Goal: Task Accomplishment & Management: Manage account settings

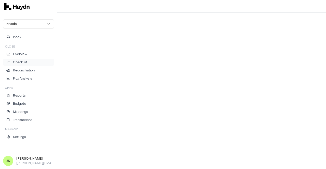
click at [27, 63] on li "Checklist" at bounding box center [28, 62] width 46 height 5
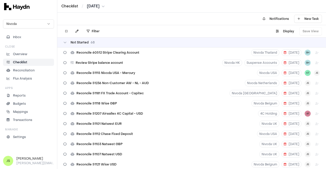
click at [100, 5] on html "Checklist / [DATE] Nivoda Inbox Close Overview Checklist Reconciliation Flux An…" at bounding box center [163, 84] width 326 height 169
click at [96, 6] on html "Checklist / Jun 2025 Nivoda Inbox Close Overview Checklist Reconciliation Flux …" at bounding box center [163, 84] width 326 height 169
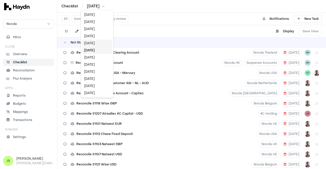
click at [93, 41] on div "Jul 2025" at bounding box center [97, 43] width 30 height 7
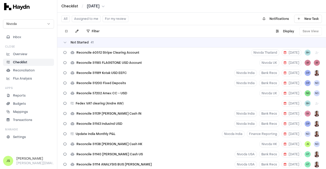
click at [92, 18] on button "Assigned to me" at bounding box center [86, 19] width 29 height 7
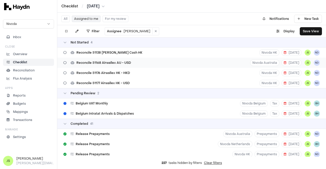
click at [121, 63] on span "Reconcile 51168 Airwallex AU - USD" at bounding box center [103, 63] width 54 height 4
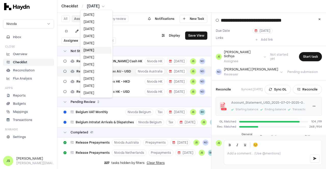
click at [97, 7] on html "Checklist / Jul 2025 Nivoda Inbox Close Overview Checklist Reconciliation Flux …" at bounding box center [163, 84] width 326 height 169
click at [97, 65] on div "[DATE]" at bounding box center [96, 64] width 30 height 7
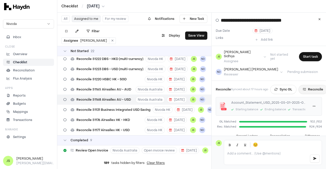
click at [303, 88] on icon at bounding box center [304, 89] width 3 height 3
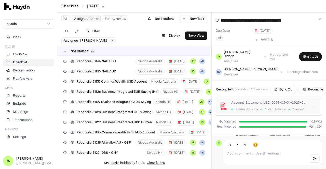
click at [99, 5] on html "Checklist / May 2025 Nivoda Inbox Close Overview Checklist Reconciliation Flux …" at bounding box center [163, 84] width 326 height 169
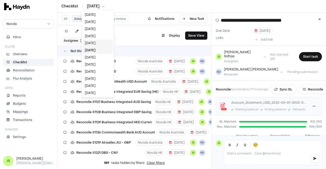
click at [94, 41] on div "[DATE]" at bounding box center [98, 43] width 30 height 7
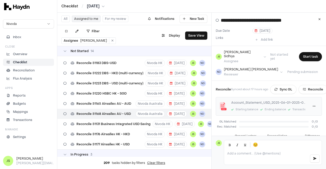
scroll to position [63, 0]
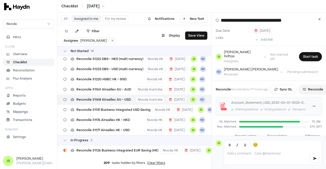
click at [299, 85] on button "Reconcile" at bounding box center [312, 89] width 29 height 9
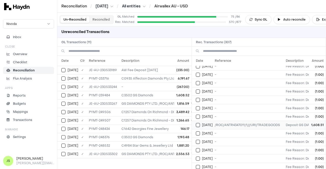
scroll to position [1578, 0]
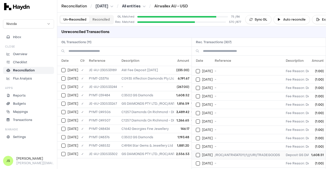
click at [194, 151] on td "[DATE]" at bounding box center [202, 155] width 21 height 8
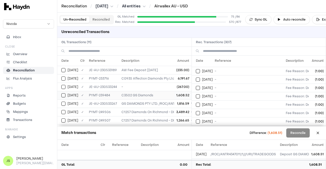
click at [65, 97] on td "[DATE]" at bounding box center [67, 95] width 21 height 8
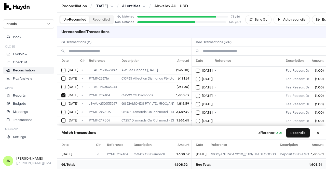
scroll to position [662, 0]
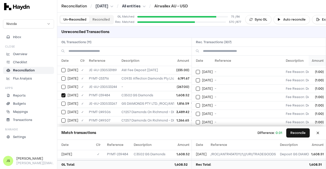
click at [312, 64] on th "Amount" at bounding box center [316, 61] width 17 height 10
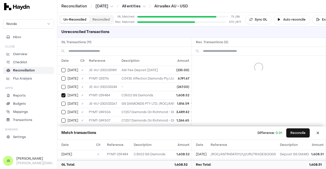
scroll to position [0, 0]
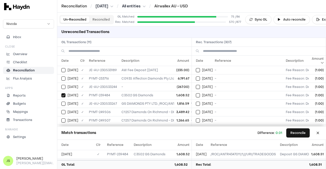
click at [312, 64] on th "Amount" at bounding box center [316, 61] width 17 height 10
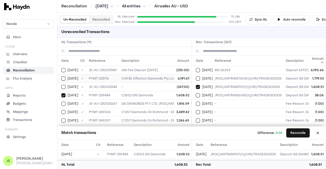
click at [64, 77] on button "Select GL transaction 7700328" at bounding box center [63, 79] width 4 height 4
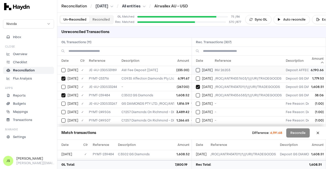
click at [196, 69] on button "Select reconciliation transaction 44972" at bounding box center [198, 70] width 4 height 4
click at [198, 69] on button "Select reconciliation transaction 44972" at bounding box center [198, 70] width 4 height 4
click at [199, 87] on button "Select reconciliation transaction 45193" at bounding box center [198, 87] width 4 height 4
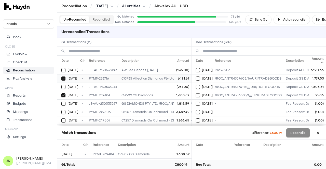
click at [59, 77] on td "[DATE]" at bounding box center [67, 78] width 21 height 8
click at [63, 95] on button "Select GL transaction 7700336" at bounding box center [63, 95] width 4 height 4
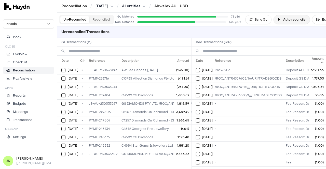
click at [296, 20] on button "Auto reconcile" at bounding box center [291, 19] width 36 height 9
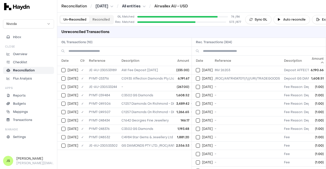
click at [99, 17] on button "Reconciled" at bounding box center [100, 19] width 23 height 7
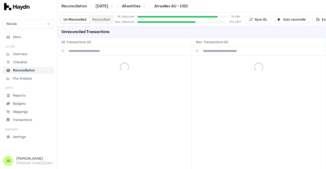
click at [77, 19] on button "Un-Reconciled" at bounding box center [74, 19] width 29 height 7
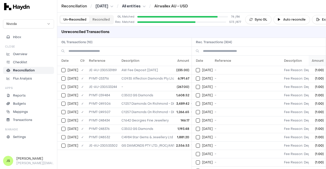
click at [315, 59] on th "Amount" at bounding box center [316, 61] width 17 height 10
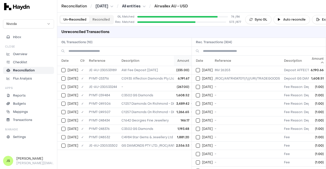
click at [183, 61] on th "Amount" at bounding box center [182, 61] width 17 height 10
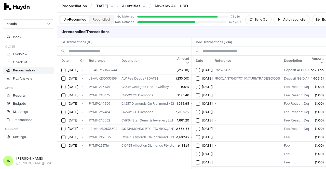
click at [183, 61] on th "Amount" at bounding box center [182, 61] width 17 height 10
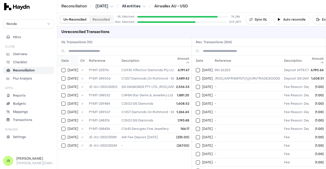
click at [71, 61] on th "Date" at bounding box center [67, 61] width 21 height 10
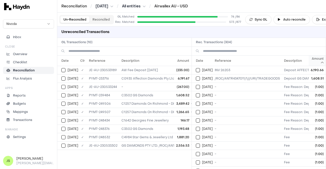
click at [312, 62] on th "Amount" at bounding box center [316, 61] width 17 height 10
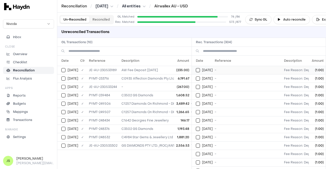
click at [200, 70] on div "[DATE]" at bounding box center [204, 70] width 17 height 4
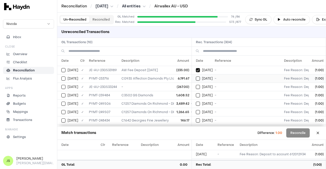
click at [199, 79] on button "Select reconciliation transaction 44936" at bounding box center [198, 79] width 4 height 4
type button "on"
click at [196, 85] on button "on" at bounding box center [198, 87] width 4 height 4
type button "on"
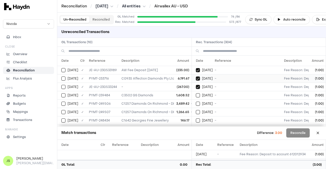
click at [196, 93] on button "on" at bounding box center [198, 95] width 4 height 4
type button "on"
click at [196, 102] on button "on" at bounding box center [198, 104] width 4 height 4
type button "on"
click at [196, 110] on button "on" at bounding box center [198, 112] width 4 height 4
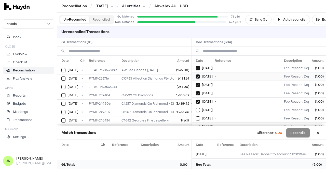
type button "on"
click at [196, 117] on button "on" at bounding box center [198, 119] width 4 height 4
type button "on"
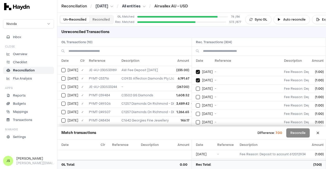
click at [196, 87] on button "on" at bounding box center [198, 89] width 4 height 4
type button "on"
click at [196, 95] on button "on" at bounding box center [198, 97] width 4 height 4
type button "on"
click at [196, 104] on button "on" at bounding box center [198, 106] width 4 height 4
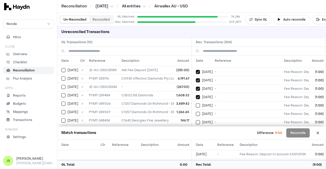
type button "on"
click at [196, 112] on button "on" at bounding box center [198, 114] width 4 height 4
type button "on"
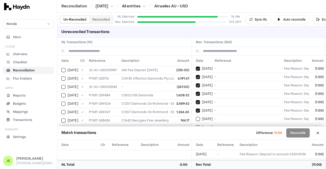
click at [196, 117] on button "on" at bounding box center [198, 119] width 4 height 4
type button "on"
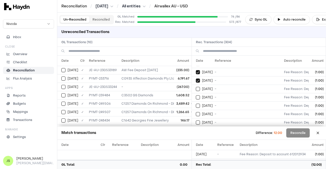
click at [196, 87] on button "on" at bounding box center [198, 89] width 4 height 4
type button "on"
click at [196, 104] on button "on" at bounding box center [198, 106] width 4 height 4
type button "on"
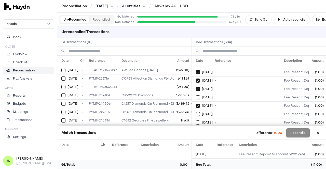
type button "on"
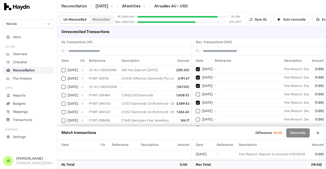
click at [196, 118] on button "on" at bounding box center [198, 120] width 4 height 4
type button "on"
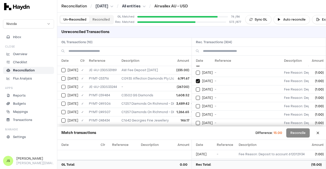
click at [196, 88] on button "on" at bounding box center [198, 90] width 4 height 4
type button "on"
click at [196, 96] on button "on" at bounding box center [198, 98] width 4 height 4
type button "on"
click at [196, 104] on button "on" at bounding box center [198, 106] width 4 height 4
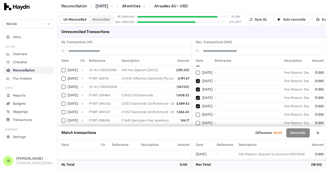
type button "on"
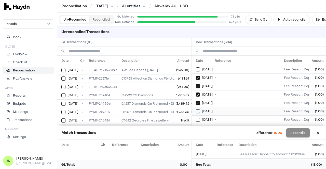
scroll to position [165, 0]
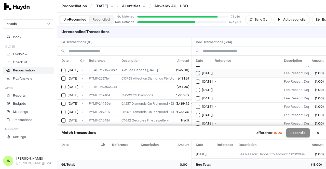
type button "on"
click at [196, 88] on button "on" at bounding box center [198, 90] width 4 height 4
type button "on"
click at [196, 96] on button "on" at bounding box center [198, 98] width 4 height 4
type button "on"
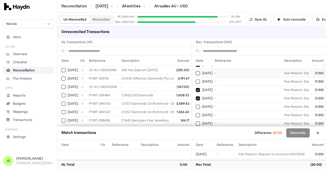
click at [196, 105] on button "on" at bounding box center [198, 107] width 4 height 4
type button "on"
click at [196, 113] on button "on" at bounding box center [198, 115] width 4 height 4
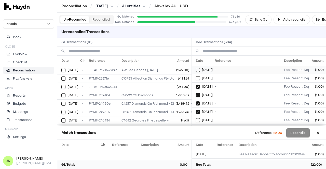
type button "on"
click at [196, 118] on button "on" at bounding box center [198, 120] width 4 height 4
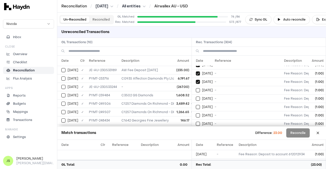
type button "on"
click at [196, 88] on button "on" at bounding box center [198, 90] width 4 height 4
type button "on"
click at [196, 97] on button "on" at bounding box center [198, 99] width 4 height 4
type button "on"
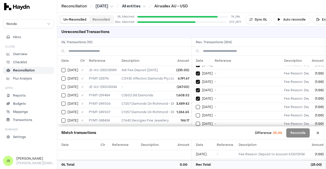
click at [196, 105] on button "on" at bounding box center [198, 107] width 4 height 4
type button "on"
click at [196, 114] on button "on" at bounding box center [198, 116] width 4 height 4
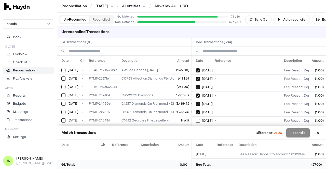
type button "on"
click at [196, 119] on button "on" at bounding box center [198, 121] width 4 height 4
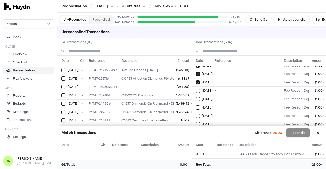
type button "on"
click at [196, 89] on button "on" at bounding box center [198, 91] width 4 height 4
type button "on"
click at [196, 97] on button "on" at bounding box center [198, 99] width 4 height 4
type button "on"
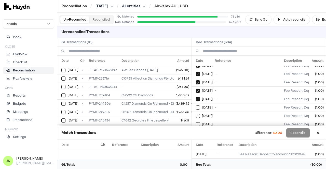
click at [196, 106] on button "on" at bounding box center [198, 108] width 4 height 4
type button "on"
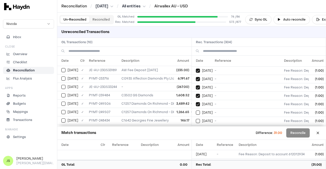
click at [196, 119] on button "on" at bounding box center [198, 121] width 4 height 4
type button "on"
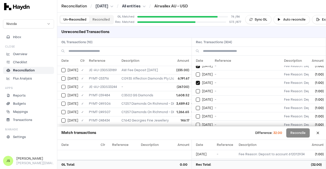
type button "on"
click at [196, 106] on button "on" at bounding box center [198, 108] width 4 height 4
type button "on"
click at [196, 115] on button "on" at bounding box center [198, 117] width 4 height 4
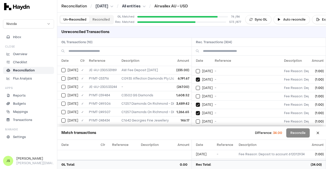
type button "on"
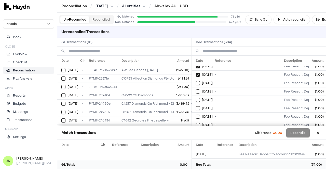
click at [196, 90] on button "on" at bounding box center [198, 92] width 4 height 4
type button "on"
click at [196, 98] on button "on" at bounding box center [198, 100] width 4 height 4
type button "on"
click at [196, 106] on button "on" at bounding box center [198, 108] width 4 height 4
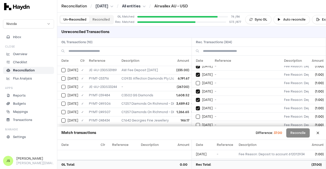
type button "on"
click at [196, 115] on button "on" at bounding box center [198, 117] width 4 height 4
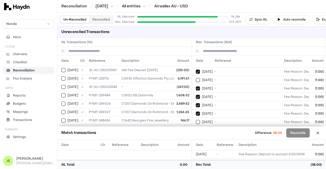
type button "on"
click at [196, 120] on button "on" at bounding box center [198, 122] width 4 height 4
type button "on"
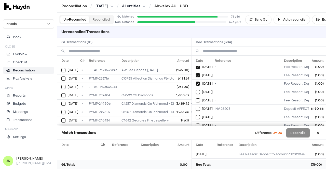
click at [196, 90] on button "on" at bounding box center [198, 92] width 4 height 4
type button "on"
click at [196, 99] on button "on" at bounding box center [198, 101] width 4 height 4
type button "on"
click at [196, 107] on button "on" at bounding box center [198, 109] width 4 height 4
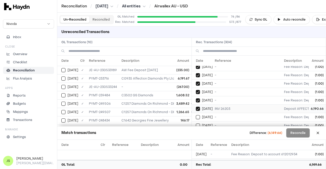
click at [198, 107] on button "Select reconciliation transaction 44972" at bounding box center [198, 109] width 4 height 4
click at [198, 107] on button "on" at bounding box center [198, 109] width 4 height 4
type button "on"
click at [196, 115] on button "on" at bounding box center [198, 117] width 4 height 4
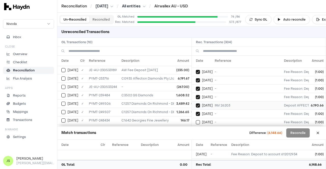
type button "on"
click at [196, 120] on button "on" at bounding box center [198, 122] width 4 height 4
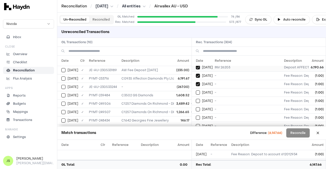
type button "on"
click at [196, 91] on button "on" at bounding box center [198, 93] width 4 height 4
type button "on"
click at [196, 99] on button "on" at bounding box center [198, 101] width 4 height 4
type button "on"
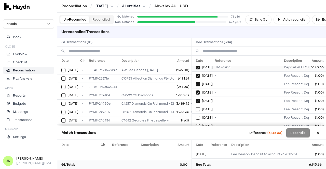
click at [196, 107] on button "on" at bounding box center [198, 109] width 4 height 4
type button "on"
click at [196, 116] on button "on" at bounding box center [198, 118] width 4 height 4
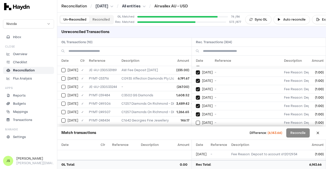
type button "on"
click at [196, 121] on button "on" at bounding box center [198, 123] width 4 height 4
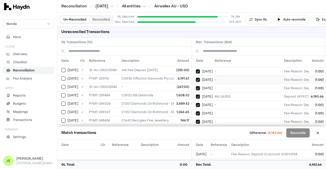
scroll to position [367, 0]
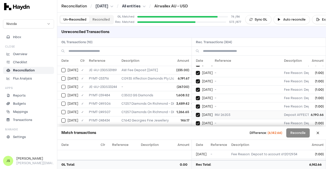
click at [198, 113] on button "Select reconciliation transaction 44972" at bounding box center [198, 115] width 4 height 4
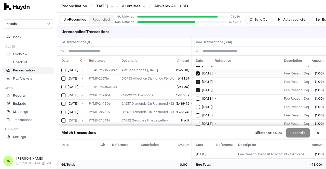
scroll to position [469, 0]
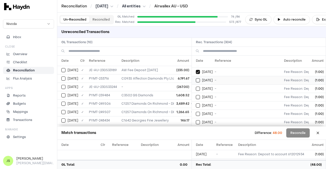
click at [198, 78] on button "Select reconciliation transaction 44997" at bounding box center [198, 80] width 4 height 4
type button "on"
click at [196, 87] on button "on" at bounding box center [198, 89] width 4 height 4
type button "on"
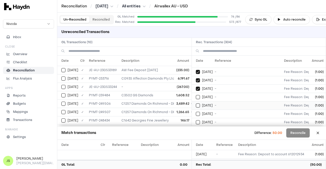
click at [196, 95] on button "on" at bounding box center [198, 97] width 4 height 4
type button "on"
click at [196, 104] on button "on" at bounding box center [198, 106] width 4 height 4
type button "on"
click at [196, 112] on button "on" at bounding box center [198, 114] width 4 height 4
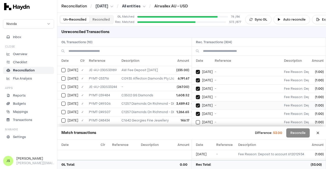
type button "on"
click at [196, 120] on button "on" at bounding box center [198, 122] width 4 height 4
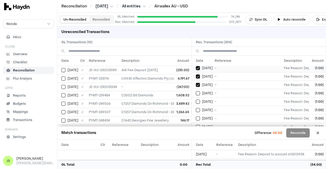
type button "on"
click at [196, 91] on button "on" at bounding box center [198, 93] width 4 height 4
type button "on"
click at [196, 100] on button "on" at bounding box center [198, 102] width 4 height 4
type button "on"
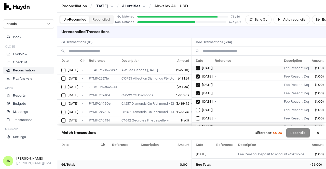
click at [196, 108] on button "on" at bounding box center [198, 110] width 4 height 4
type button "on"
click at [196, 117] on button "on" at bounding box center [198, 119] width 4 height 4
type button "on"
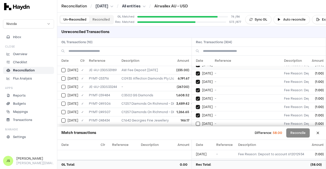
click at [196, 122] on button "on" at bounding box center [198, 124] width 4 height 4
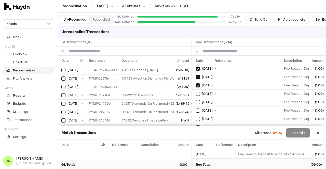
type button "on"
click at [196, 92] on button "on" at bounding box center [198, 94] width 4 height 4
type button "on"
click at [196, 100] on button "on" at bounding box center [198, 102] width 4 height 4
type button "on"
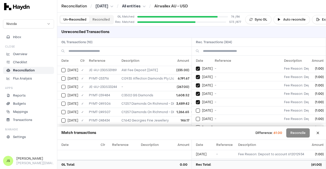
click at [196, 109] on button "on" at bounding box center [198, 111] width 4 height 4
type button "on"
click at [196, 117] on button "on" at bounding box center [198, 119] width 4 height 4
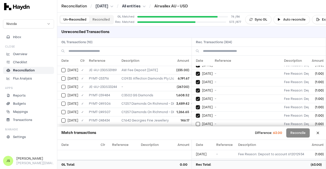
type button "on"
click at [196, 122] on button "on" at bounding box center [198, 124] width 4 height 4
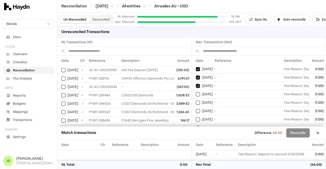
type button "on"
click at [196, 92] on button "on" at bounding box center [198, 94] width 4 height 4
type button "on"
click at [196, 101] on button "on" at bounding box center [198, 103] width 4 height 4
type button "on"
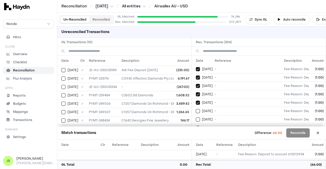
click at [196, 109] on button "on" at bounding box center [198, 111] width 4 height 4
type button "on"
click at [196, 118] on button "on" at bounding box center [198, 120] width 4 height 4
type button "on"
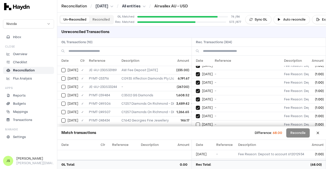
click at [196, 123] on button "on" at bounding box center [198, 125] width 4 height 4
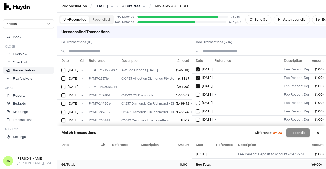
type button "on"
click at [196, 93] on button "on" at bounding box center [198, 95] width 4 height 4
type button "on"
click at [196, 101] on button "on" at bounding box center [198, 103] width 4 height 4
type button "on"
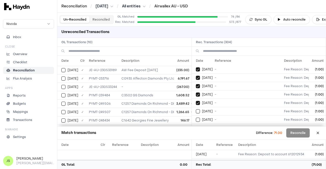
click at [196, 109] on button "on" at bounding box center [198, 111] width 4 height 4
type button "on"
click at [196, 118] on button "on" at bounding box center [198, 120] width 4 height 4
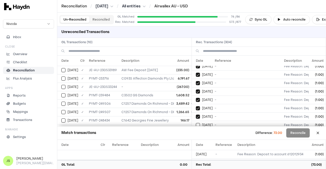
type button "on"
click at [196, 123] on button "on" at bounding box center [198, 125] width 4 height 4
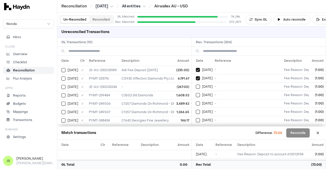
type button "on"
click at [196, 93] on button "on" at bounding box center [198, 95] width 4 height 4
type button "on"
click at [196, 102] on button "on" at bounding box center [198, 104] width 4 height 4
type button "on"
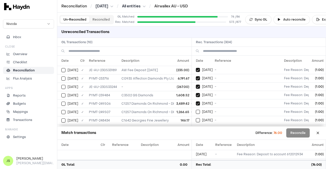
click at [196, 110] on button "on" at bounding box center [198, 112] width 4 height 4
type button "on"
click at [196, 118] on button "on" at bounding box center [198, 120] width 4 height 4
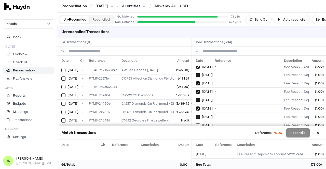
type button "on"
click at [196, 123] on button "on" at bounding box center [198, 125] width 4 height 4
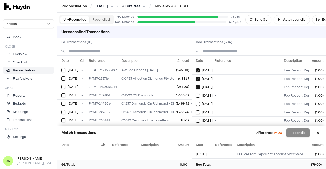
type button "on"
click at [196, 94] on button "on" at bounding box center [198, 96] width 4 height 4
type button "on"
click at [196, 102] on button "on" at bounding box center [198, 104] width 4 height 4
type button "on"
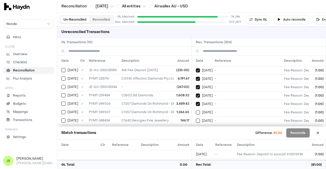
click at [196, 110] on button "on" at bounding box center [198, 112] width 4 height 4
type button "on"
click at [196, 119] on button "on" at bounding box center [198, 121] width 4 height 4
type button "on"
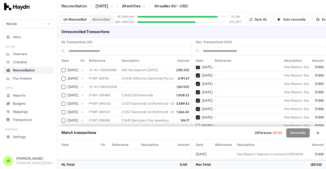
click at [196, 124] on button "on" at bounding box center [198, 126] width 4 height 4
type button "on"
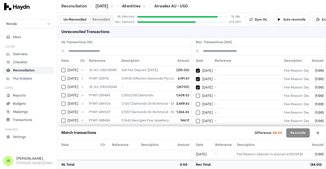
click at [196, 94] on button "on" at bounding box center [198, 96] width 4 height 4
type button "on"
click at [196, 102] on button "on" at bounding box center [198, 104] width 4 height 4
type button "on"
click at [196, 111] on button "on" at bounding box center [198, 113] width 4 height 4
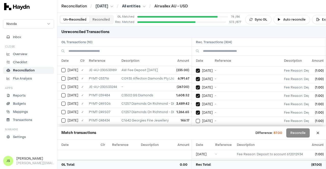
type button "on"
click at [196, 119] on button "on" at bounding box center [198, 121] width 4 height 4
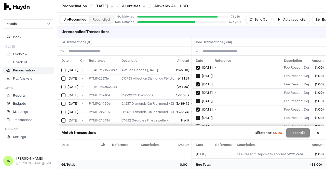
type button "on"
click at [196, 124] on button "on" at bounding box center [198, 126] width 4 height 4
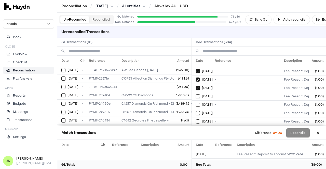
type button "on"
click at [196, 94] on button "on" at bounding box center [198, 96] width 4 height 4
type button "on"
click at [196, 103] on button "on" at bounding box center [198, 105] width 4 height 4
type button "on"
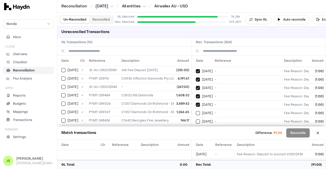
click at [196, 111] on button "on" at bounding box center [198, 113] width 4 height 4
type button "on"
click at [196, 120] on button "on" at bounding box center [198, 122] width 4 height 4
type button "on"
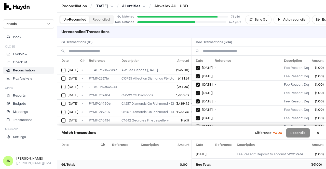
click at [196, 125] on button "on" at bounding box center [198, 127] width 4 height 4
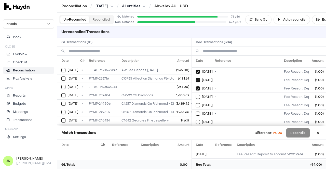
type button "on"
click at [196, 95] on button "on" at bounding box center [198, 97] width 4 height 4
type button "on"
click at [196, 103] on button "on" at bounding box center [198, 105] width 4 height 4
type button "on"
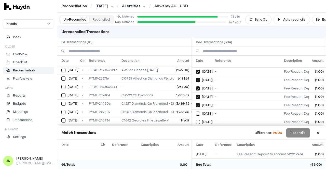
click at [196, 112] on button "on" at bounding box center [198, 114] width 4 height 4
type button "on"
click at [196, 120] on button "on" at bounding box center [198, 122] width 4 height 4
type button "on"
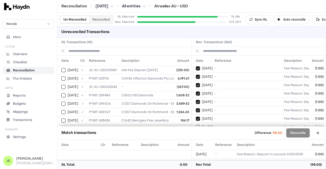
click at [196, 125] on button "on" at bounding box center [198, 127] width 4 height 4
type button "on"
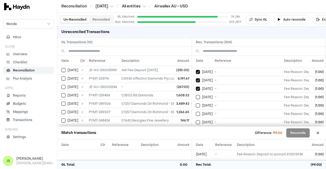
click at [196, 95] on button "on" at bounding box center [198, 97] width 4 height 4
type button "on"
click at [196, 104] on button "on" at bounding box center [198, 106] width 4 height 4
type button "on"
click at [196, 112] on button "on" at bounding box center [198, 114] width 4 height 4
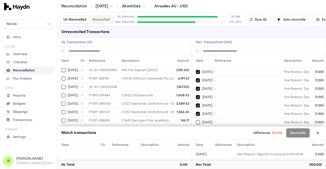
type button "on"
click at [196, 120] on button "on" at bounding box center [198, 122] width 4 height 4
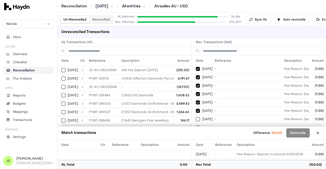
type button "on"
click at [196, 126] on button "on" at bounding box center [198, 128] width 4 height 4
type button "on"
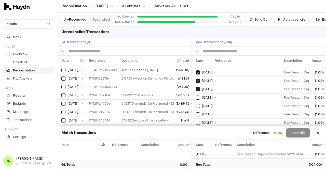
click at [196, 96] on button "on" at bounding box center [198, 98] width 4 height 4
type button "on"
click at [196, 104] on button "on" at bounding box center [198, 106] width 4 height 4
type button "on"
click at [196, 113] on button "on" at bounding box center [198, 115] width 4 height 4
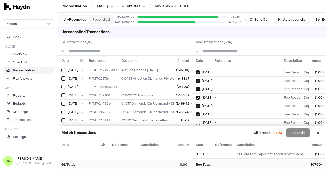
type button "on"
click at [196, 121] on button "on" at bounding box center [198, 123] width 4 height 4
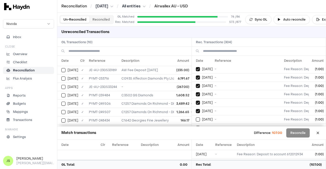
type button "on"
click at [196, 126] on button "on" at bounding box center [198, 128] width 4 height 4
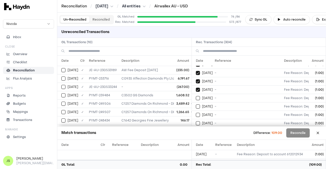
type button "on"
click at [196, 96] on button "on" at bounding box center [198, 98] width 4 height 4
type button "on"
click at [196, 105] on button "on" at bounding box center [198, 107] width 4 height 4
type button "on"
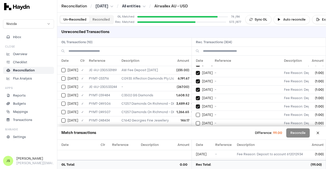
click at [196, 113] on button "on" at bounding box center [198, 115] width 4 height 4
type button "on"
click at [196, 121] on button "on" at bounding box center [198, 123] width 4 height 4
type button "on"
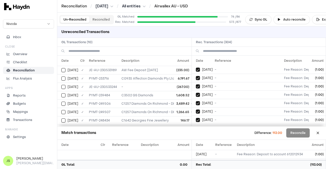
click at [196, 127] on button "on" at bounding box center [198, 129] width 4 height 4
type button "on"
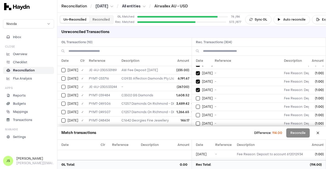
click at [196, 96] on button "on" at bounding box center [198, 98] width 4 height 4
type button "on"
click at [196, 105] on button "on" at bounding box center [198, 107] width 4 height 4
type button "on"
click at [196, 113] on button "on" at bounding box center [198, 115] width 4 height 4
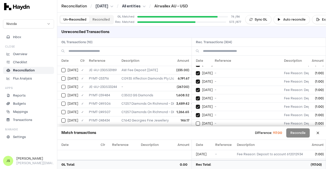
type button "on"
click at [196, 122] on button "on" at bounding box center [198, 124] width 4 height 4
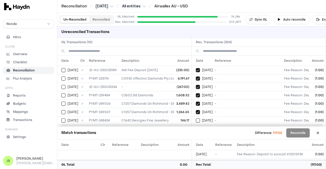
type button "on"
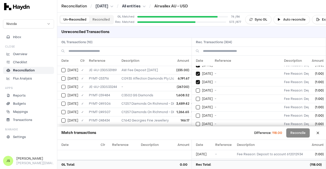
click at [196, 97] on button "on" at bounding box center [198, 99] width 4 height 4
type button "on"
click at [196, 105] on button "on" at bounding box center [198, 107] width 4 height 4
type button "on"
click at [196, 114] on button "on" at bounding box center [198, 116] width 4 height 4
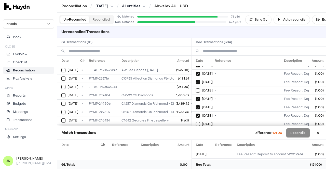
type button "on"
click at [196, 122] on button "on" at bounding box center [198, 124] width 4 height 4
type button "on"
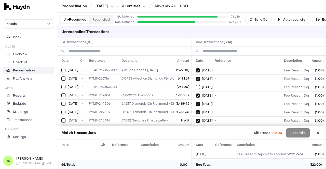
click at [196, 127] on button "on" at bounding box center [198, 129] width 4 height 4
type button "on"
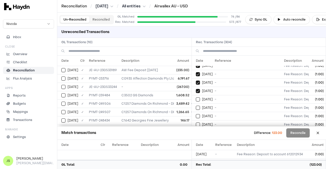
type button "on"
click at [196, 106] on button "on" at bounding box center [198, 108] width 4 height 4
type button "on"
click at [196, 114] on button "on" at bounding box center [198, 116] width 4 height 4
type button "on"
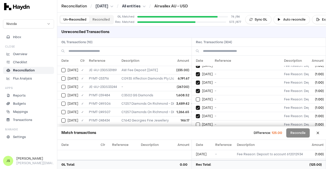
click at [196, 123] on button "on" at bounding box center [198, 125] width 4 height 4
type button "on"
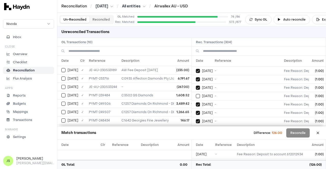
click at [196, 128] on button "on" at bounding box center [198, 130] width 4 height 4
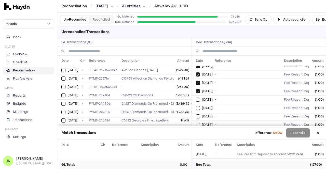
type button "on"
click at [196, 98] on button "on" at bounding box center [198, 100] width 4 height 4
type button "on"
click at [196, 106] on button "on" at bounding box center [198, 108] width 4 height 4
type button "on"
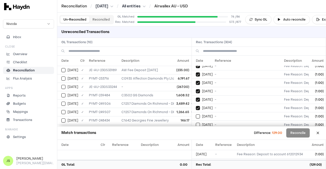
click at [196, 115] on button "on" at bounding box center [198, 117] width 4 height 4
type button "on"
click at [196, 123] on button "on" at bounding box center [198, 125] width 4 height 4
type button "on"
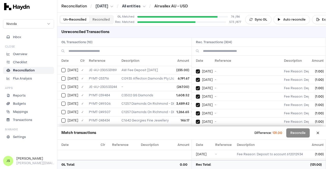
click at [196, 128] on button "on" at bounding box center [198, 130] width 4 height 4
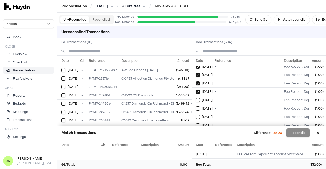
type button "on"
click at [196, 98] on button "on" at bounding box center [198, 100] width 4 height 4
type button "on"
click at [196, 107] on button "on" at bounding box center [198, 109] width 4 height 4
type button "on"
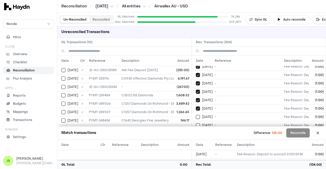
click at [196, 115] on button "on" at bounding box center [198, 117] width 4 height 4
type button "on"
click at [196, 123] on button "on" at bounding box center [198, 125] width 4 height 4
type button "on"
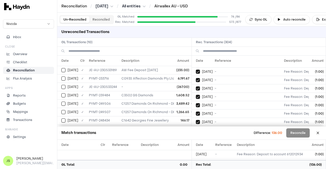
click at [196, 129] on button "on" at bounding box center [198, 131] width 4 height 4
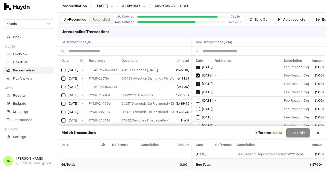
type button "on"
click at [196, 99] on button "on" at bounding box center [198, 101] width 4 height 4
type button "on"
click at [196, 116] on button "on" at bounding box center [198, 118] width 4 height 4
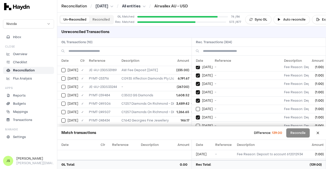
type button "on"
click at [196, 124] on button "on" at bounding box center [198, 126] width 4 height 4
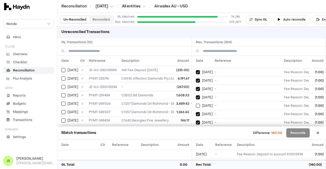
type button "on"
click at [196, 129] on button "on" at bounding box center [198, 131] width 4 height 4
type button "on"
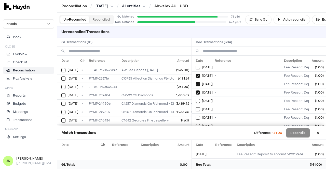
click at [196, 99] on button "on" at bounding box center [198, 101] width 4 height 4
type button "on"
click at [196, 107] on button "on" at bounding box center [198, 109] width 4 height 4
type button "on"
click at [196, 116] on button "on" at bounding box center [198, 118] width 4 height 4
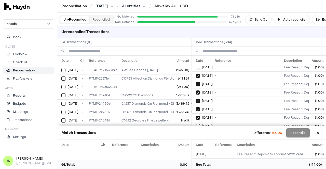
type button "on"
click at [196, 124] on button "on" at bounding box center [198, 126] width 4 height 4
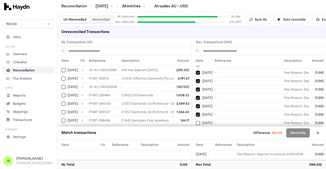
type button "on"
click at [196, 130] on button "on" at bounding box center [198, 132] width 4 height 4
type button "on"
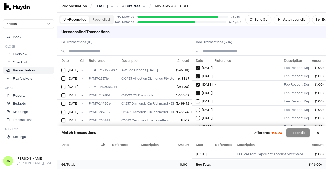
click at [196, 100] on button "on" at bounding box center [198, 102] width 4 height 4
type button "on"
click at [196, 108] on button "on" at bounding box center [198, 110] width 4 height 4
type button "on"
click at [196, 116] on button "on" at bounding box center [198, 118] width 4 height 4
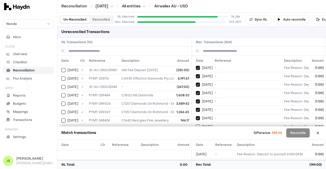
type button "on"
click at [196, 125] on button "on" at bounding box center [198, 127] width 4 height 4
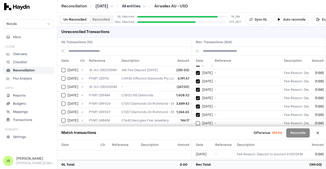
type button "on"
click at [196, 130] on button "on" at bounding box center [198, 132] width 4 height 4
type button "on"
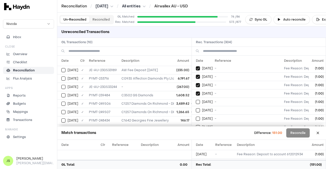
click at [196, 100] on button "on" at bounding box center [198, 102] width 4 height 4
type button "on"
click at [196, 108] on button "on" at bounding box center [198, 110] width 4 height 4
type button "on"
click at [196, 117] on button "on" at bounding box center [198, 119] width 4 height 4
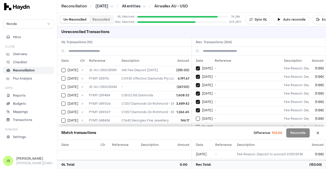
type button "on"
click at [196, 125] on button "on" at bounding box center [198, 127] width 4 height 4
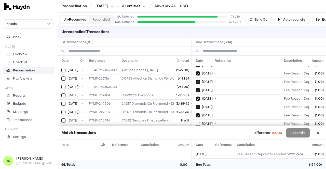
type button "on"
click at [196, 130] on button "on" at bounding box center [198, 132] width 4 height 4
type button "on"
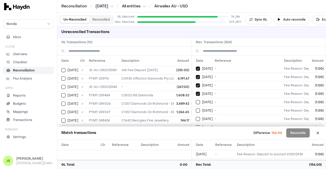
click at [196, 100] on button "on" at bounding box center [198, 102] width 4 height 4
type button "on"
click at [196, 109] on button "on" at bounding box center [198, 111] width 4 height 4
type button "on"
click at [196, 117] on button "on" at bounding box center [198, 119] width 4 height 4
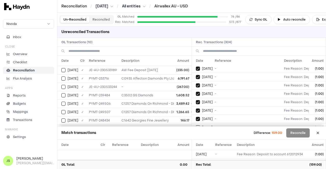
type button "on"
click at [196, 125] on button "on" at bounding box center [198, 127] width 4 height 4
type button "on"
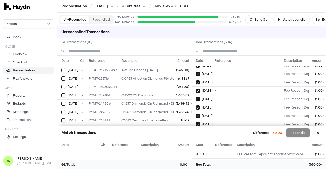
click at [196, 131] on button "on" at bounding box center [198, 133] width 4 height 4
type button "on"
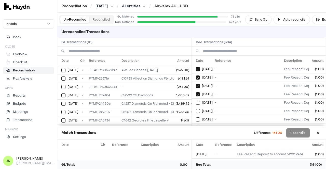
click at [196, 101] on button "on" at bounding box center [198, 103] width 4 height 4
type button "on"
click at [196, 109] on button "on" at bounding box center [198, 111] width 4 height 4
type button "on"
click at [196, 118] on button "on" at bounding box center [198, 120] width 4 height 4
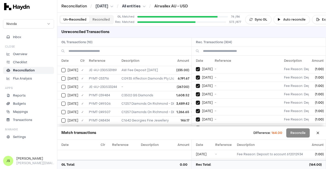
type button "on"
click at [196, 126] on button "on" at bounding box center [198, 128] width 4 height 4
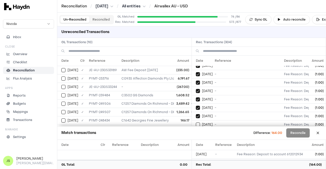
type button "on"
click at [196, 131] on button "on" at bounding box center [198, 133] width 4 height 4
type button "on"
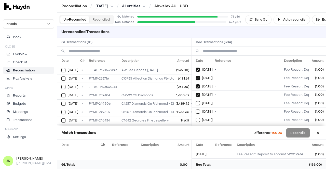
click at [196, 101] on button "on" at bounding box center [198, 103] width 4 height 4
type button "on"
click at [196, 110] on button "on" at bounding box center [198, 112] width 4 height 4
type button "on"
click at [196, 118] on button "on" at bounding box center [198, 120] width 4 height 4
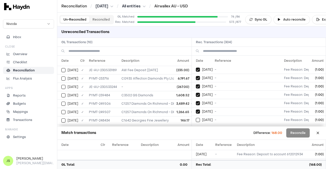
type button "on"
click at [196, 127] on button "on" at bounding box center [198, 129] width 4 height 4
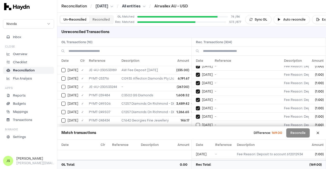
type button "on"
click at [196, 132] on button "on" at bounding box center [198, 134] width 4 height 4
type button "on"
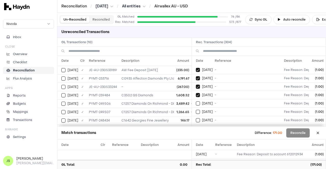
type button "on"
click at [196, 110] on button "on" at bounding box center [198, 112] width 4 height 4
type button "on"
click at [196, 118] on button "on" at bounding box center [198, 120] width 4 height 4
type button "on"
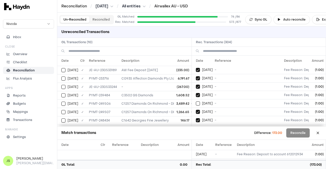
click at [196, 127] on button "on" at bounding box center [198, 129] width 4 height 4
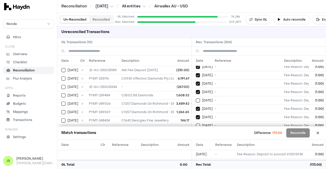
type button "on"
click at [196, 132] on button "on" at bounding box center [198, 134] width 4 height 4
type button "on"
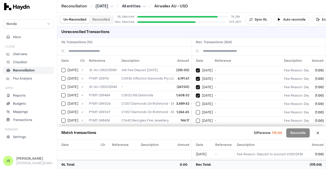
click at [196, 102] on button "on" at bounding box center [198, 104] width 4 height 4
type button "on"
click at [196, 110] on button "on" at bounding box center [198, 112] width 4 height 4
type button "on"
click at [196, 119] on button "on" at bounding box center [198, 121] width 4 height 4
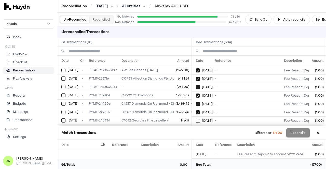
type button "on"
click at [196, 127] on button "on" at bounding box center [198, 129] width 4 height 4
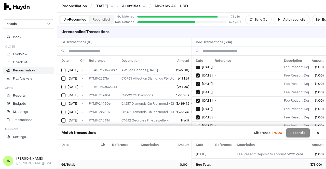
type button "on"
click at [196, 132] on button "on" at bounding box center [198, 134] width 4 height 4
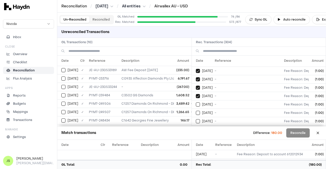
type button "on"
click at [196, 103] on button "on" at bounding box center [198, 105] width 4 height 4
type button "on"
click at [196, 111] on button "on" at bounding box center [198, 113] width 4 height 4
type button "on"
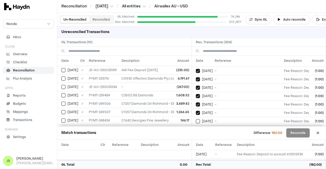
click at [196, 119] on button "on" at bounding box center [198, 121] width 4 height 4
type button "on"
click at [196, 128] on button "on" at bounding box center [198, 130] width 4 height 4
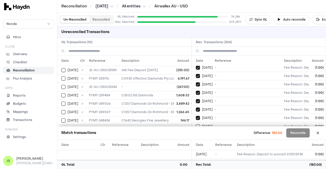
type button "on"
click at [196, 133] on button "on" at bounding box center [198, 135] width 4 height 4
type button "on"
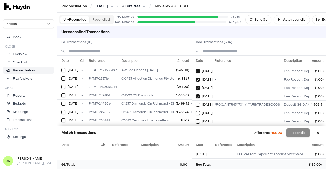
click at [196, 103] on button "on" at bounding box center [198, 105] width 4 height 4
type button "on"
click at [196, 111] on button "on" at bounding box center [198, 113] width 4 height 4
click at [199, 103] on button "Select reconciliation transaction 45193" at bounding box center [198, 105] width 4 height 4
click at [193, 117] on td "[DATE]" at bounding box center [202, 121] width 21 height 8
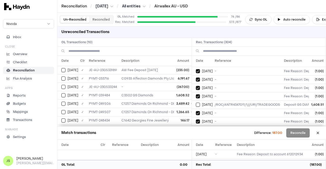
click at [196, 128] on button "Select reconciliation transaction 45275" at bounding box center [198, 130] width 4 height 4
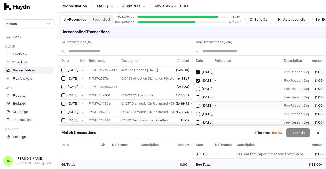
scroll to position [1679, 0]
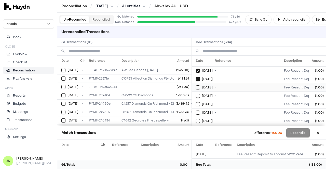
click at [198, 86] on button "Select reconciliation transaction 45266" at bounding box center [198, 88] width 4 height 4
click at [199, 94] on button "Select reconciliation transaction 45265" at bounding box center [198, 96] width 4 height 4
drag, startPoint x: 200, startPoint y: 85, endPoint x: 199, endPoint y: 90, distance: 4.9
click at [199, 102] on div "[DATE]" at bounding box center [204, 104] width 17 height 4
click at [199, 111] on button "Select reconciliation transaction 45260" at bounding box center [198, 113] width 4 height 4
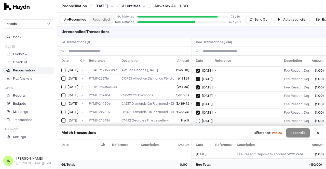
click at [199, 119] on button "Select reconciliation transaction 45262" at bounding box center [198, 121] width 4 height 4
click at [198, 125] on td "[DATE]" at bounding box center [202, 129] width 21 height 8
click at [198, 134] on td "[DATE]" at bounding box center [202, 138] width 21 height 8
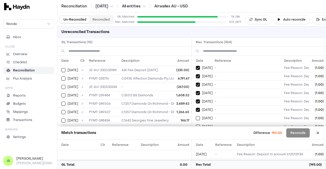
scroll to position [1730, 0]
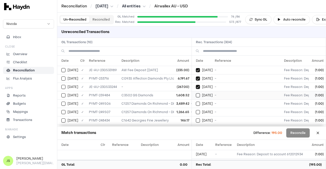
click at [200, 93] on div "[DATE]" at bounding box center [204, 95] width 17 height 4
click at [200, 102] on button "Select reconciliation transaction 45274" at bounding box center [198, 104] width 4 height 4
click at [197, 110] on button "Select reconciliation transaction 45281" at bounding box center [198, 112] width 4 height 4
click at [197, 119] on button "Select reconciliation transaction 45271" at bounding box center [198, 121] width 4 height 4
click at [197, 125] on td "[DATE]" at bounding box center [202, 129] width 21 height 8
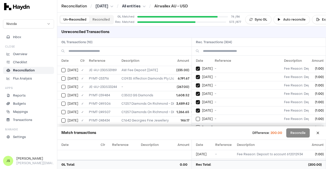
scroll to position [1756, 0]
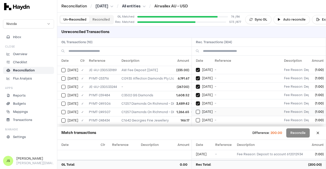
click at [198, 110] on button "Select reconciliation transaction 45280" at bounding box center [198, 112] width 4 height 4
click at [198, 118] on button "Select reconciliation transaction 45276" at bounding box center [198, 120] width 4 height 4
click at [199, 127] on button "Select reconciliation transaction 45278" at bounding box center [198, 129] width 4 height 4
click at [200, 110] on button "Select reconciliation transaction 45264" at bounding box center [198, 112] width 4 height 4
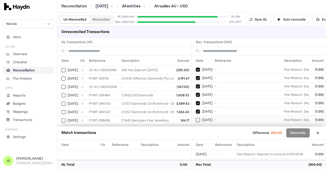
click at [199, 116] on td "[DATE]" at bounding box center [202, 120] width 21 height 8
click at [199, 124] on td "[DATE]" at bounding box center [202, 128] width 21 height 8
click at [197, 109] on button "Select reconciliation transaction 45277" at bounding box center [198, 111] width 4 height 4
click at [199, 118] on button "Select reconciliation transaction 45286" at bounding box center [198, 120] width 4 height 4
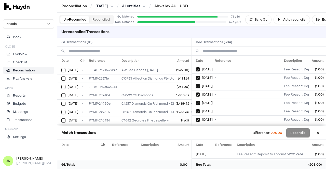
click at [199, 124] on td "[DATE]" at bounding box center [202, 128] width 21 height 8
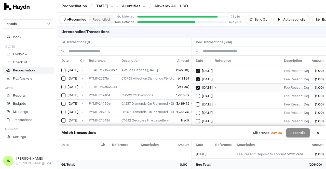
scroll to position [1832, 0]
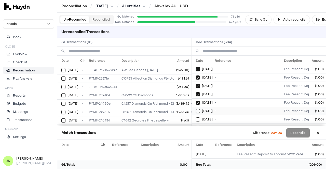
click at [195, 107] on td "[DATE]" at bounding box center [202, 111] width 21 height 8
click at [196, 118] on button "Select reconciliation transaction 45291" at bounding box center [198, 120] width 4 height 4
click at [198, 126] on button "Select reconciliation transaction 45292" at bounding box center [198, 128] width 4 height 4
click at [199, 134] on button "Select reconciliation transaction 45295" at bounding box center [198, 136] width 4 height 4
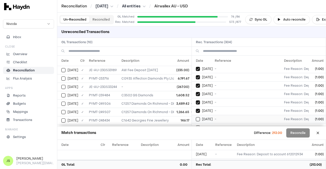
click at [200, 117] on div "[DATE]" at bounding box center [204, 119] width 17 height 4
click at [199, 126] on button "Select reconciliation transaction 45296" at bounding box center [198, 128] width 4 height 4
click at [199, 134] on button "Select reconciliation transaction 45294" at bounding box center [198, 136] width 4 height 4
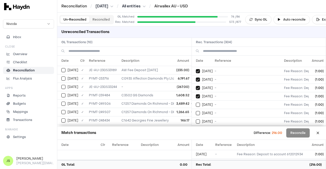
scroll to position [1908, 0]
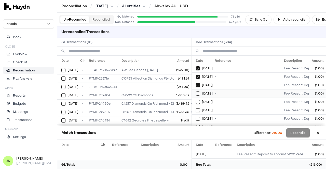
click at [200, 92] on button "Select reconciliation transaction 45304" at bounding box center [198, 94] width 4 height 4
click at [199, 100] on button "Select reconciliation transaction 45309" at bounding box center [198, 102] width 4 height 4
click at [199, 108] on button "Select reconciliation transaction 45313" at bounding box center [198, 110] width 4 height 4
click at [198, 117] on button "Select reconciliation transaction 45324" at bounding box center [198, 119] width 4 height 4
click at [196, 123] on td "[DATE]" at bounding box center [202, 127] width 21 height 8
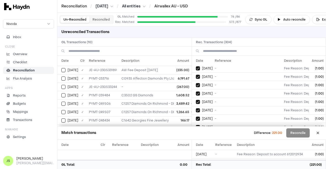
click at [199, 131] on td "[DATE]" at bounding box center [202, 135] width 21 height 8
click at [199, 91] on button "Select reconciliation transaction 45329" at bounding box center [198, 93] width 4 height 4
click at [197, 100] on button "Select reconciliation transaction 45330" at bounding box center [198, 102] width 4 height 4
click at [197, 108] on button "Select reconciliation transaction 45319" at bounding box center [198, 110] width 4 height 4
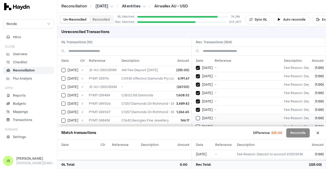
click at [199, 114] on td "[DATE]" at bounding box center [202, 118] width 21 height 8
click at [198, 125] on button "Select reconciliation transaction 45299" at bounding box center [198, 127] width 4 height 4
click at [196, 131] on td "[DATE]" at bounding box center [202, 135] width 21 height 8
click at [198, 116] on button "Select reconciliation transaction 45328" at bounding box center [198, 118] width 4 height 4
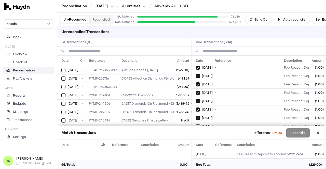
click at [198, 124] on button "Select reconciliation transaction 45302" at bounding box center [198, 126] width 4 height 4
click at [200, 133] on div "[DATE]" at bounding box center [204, 135] width 17 height 4
click at [64, 69] on button "Select GL transaction 7700308" at bounding box center [63, 70] width 4 height 4
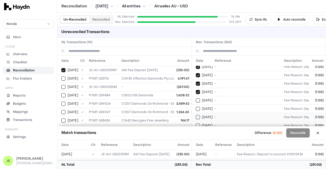
scroll to position [2036, 0]
drag, startPoint x: 199, startPoint y: 71, endPoint x: 201, endPoint y: 76, distance: 5.5
click at [199, 90] on button "Select reconciliation transaction 45322" at bounding box center [198, 92] width 4 height 4
click at [201, 99] on div "[DATE]" at bounding box center [204, 101] width 17 height 4
click at [197, 107] on button "Select reconciliation transaction 45316" at bounding box center [198, 109] width 4 height 4
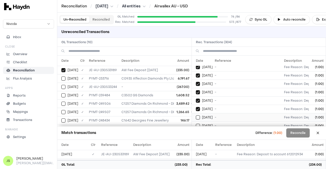
click at [196, 113] on td "[DATE]" at bounding box center [202, 117] width 21 height 8
click at [296, 130] on button "Reconcile" at bounding box center [297, 133] width 23 height 9
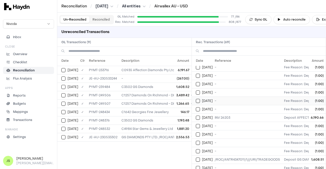
scroll to position [0, 0]
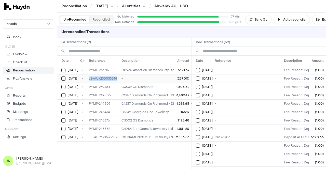
drag, startPoint x: 115, startPoint y: 79, endPoint x: 85, endPoint y: 79, distance: 30.3
click at [85, 79] on tr "Jun 10 ✓ JE-AU-230533244 - (267.00)" at bounding box center [200, 78] width 286 height 8
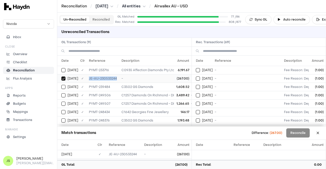
copy tr "✓ JE-AU-230533244"
click at [66, 78] on div "[DATE]" at bounding box center [69, 79] width 17 height 4
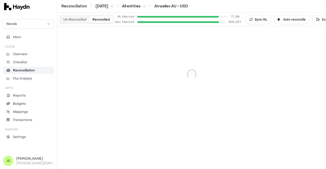
click at [95, 22] on button "Reconciled" at bounding box center [100, 19] width 23 height 7
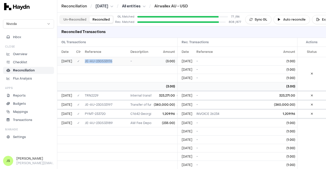
drag, startPoint x: 114, startPoint y: 59, endPoint x: 81, endPoint y: 59, distance: 32.1
click at [81, 59] on tr "Jun 2 ✓ JE-AU-230533176 - (3.00)" at bounding box center [225, 61] width 337 height 8
copy tr "✓ JE-AU-230533176"
click at [310, 73] on button at bounding box center [311, 74] width 8 height 8
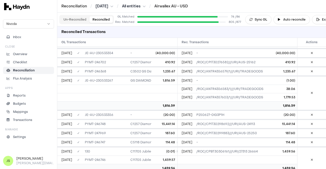
scroll to position [5392, 0]
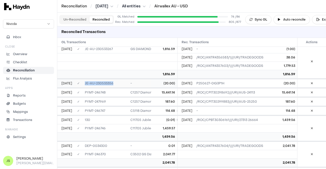
drag, startPoint x: 116, startPoint y: 69, endPoint x: 80, endPoint y: 70, distance: 35.1
click at [80, 79] on tr "Jun 27 ✓ JE-AU-230533356 - (20.00)" at bounding box center [225, 83] width 337 height 8
copy tr "✓ JE-AU-230533356"
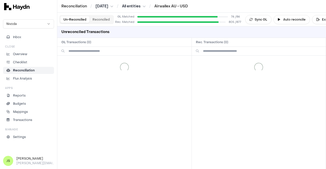
click at [74, 20] on button "Un-Reconciled" at bounding box center [74, 19] width 29 height 7
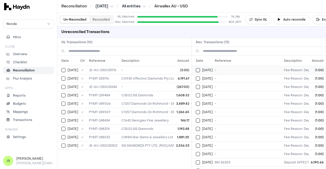
click at [316, 66] on td "(1.00)" at bounding box center [316, 70] width 17 height 8
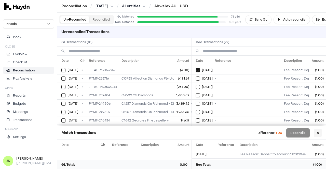
click at [316, 130] on button at bounding box center [318, 133] width 8 height 8
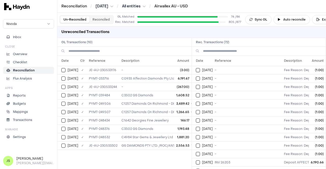
click at [81, 18] on button "Un-Reconciled" at bounding box center [74, 19] width 29 height 7
click at [100, 18] on button "Reconciled" at bounding box center [100, 19] width 23 height 7
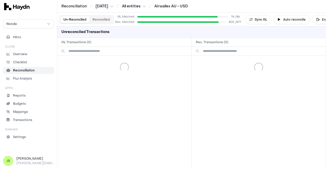
click at [72, 18] on button "Un-Reconciled" at bounding box center [74, 19] width 29 height 7
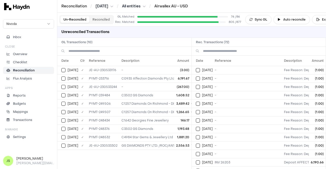
click at [274, 37] on div "Unreconciled Transactions" at bounding box center [191, 31] width 269 height 11
click at [169, 43] on h2 "GL Transactions ( 10 )" at bounding box center [124, 42] width 134 height 9
click at [316, 61] on th "Amount" at bounding box center [316, 61] width 17 height 10
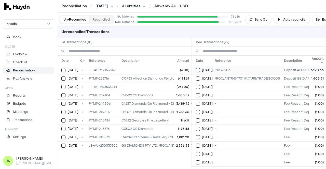
click at [200, 69] on button "Select reconciliation transaction 44972" at bounding box center [198, 70] width 4 height 4
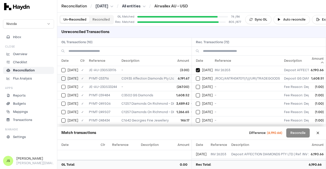
click at [64, 78] on button "Select GL transaction 7700328" at bounding box center [63, 79] width 4 height 4
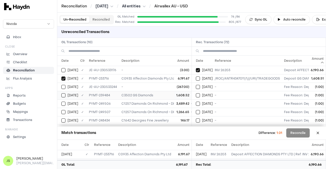
click at [62, 97] on td "[DATE]" at bounding box center [67, 95] width 21 height 8
click at [202, 79] on span "[DATE]" at bounding box center [207, 79] width 11 height 4
click at [65, 69] on div "[DATE]" at bounding box center [69, 70] width 17 height 4
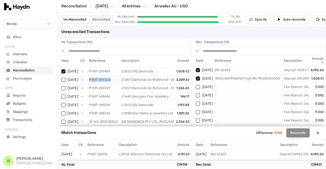
drag, startPoint x: 107, startPoint y: 78, endPoint x: 88, endPoint y: 80, distance: 18.6
click at [88, 80] on td "PYMT-249506" at bounding box center [103, 80] width 33 height 8
copy td "PYMT-249506"
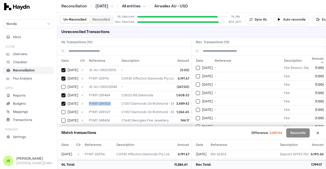
scroll to position [0, 0]
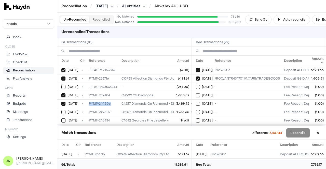
click at [98, 19] on button "Reconciled" at bounding box center [100, 19] width 23 height 7
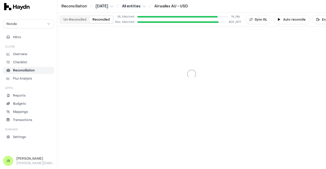
click at [81, 19] on button "Un-Reconciled" at bounding box center [74, 19] width 29 height 7
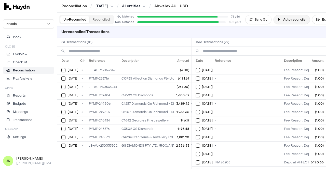
click at [284, 20] on button "Auto reconcile" at bounding box center [291, 19] width 36 height 9
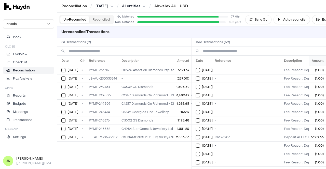
click at [309, 60] on th "Amount" at bounding box center [316, 61] width 17 height 10
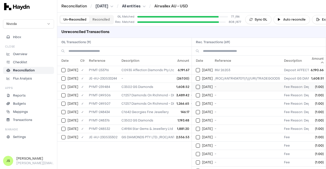
click at [201, 88] on div "[DATE]" at bounding box center [204, 87] width 17 height 4
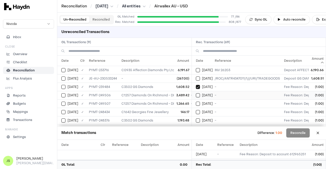
click at [200, 93] on div "[DATE]" at bounding box center [204, 95] width 17 height 4
click at [198, 104] on button "Select reconciliation transaction 45501" at bounding box center [198, 104] width 4 height 4
click at [197, 112] on button "Select reconciliation transaction 45499" at bounding box center [198, 112] width 4 height 4
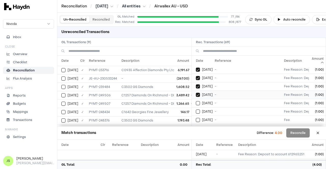
scroll to position [25, 0]
click at [199, 97] on td "[DATE]" at bounding box center [202, 95] width 21 height 8
click at [200, 102] on div "[DATE]" at bounding box center [204, 104] width 17 height 4
click at [199, 110] on button "Select reconciliation transaction 45361" at bounding box center [198, 112] width 4 height 4
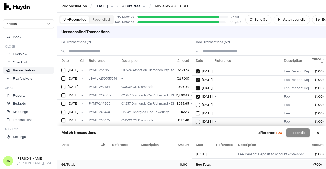
scroll to position [51, 0]
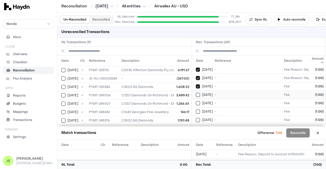
click at [198, 96] on td "[DATE]" at bounding box center [202, 95] width 21 height 8
click at [198, 102] on button "Select reconciliation transaction 45359" at bounding box center [198, 103] width 4 height 4
click at [198, 112] on button "Select reconciliation transaction 45358" at bounding box center [198, 112] width 4 height 4
click at [198, 91] on td "[DATE]" at bounding box center [202, 94] width 21 height 8
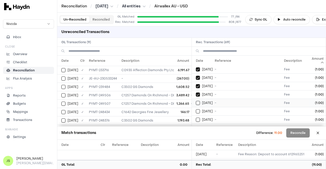
click at [199, 102] on button "Select reconciliation transaction 45357" at bounding box center [198, 103] width 4 height 4
click at [198, 107] on td "[DATE]" at bounding box center [202, 111] width 21 height 8
click at [199, 92] on button "Select reconciliation transaction 45367" at bounding box center [198, 94] width 4 height 4
click at [196, 102] on button "Select reconciliation transaction 45366" at bounding box center [198, 103] width 4 height 4
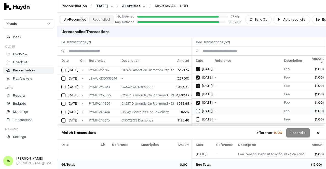
click at [196, 109] on button "Select reconciliation transaction 45365" at bounding box center [198, 111] width 4 height 4
click at [197, 93] on button "Select reconciliation transaction 45364" at bounding box center [198, 94] width 4 height 4
click at [196, 102] on button "Select reconciliation transaction 45363" at bounding box center [198, 103] width 4 height 4
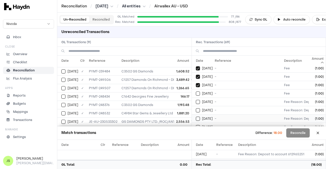
scroll to position [153, 0]
drag, startPoint x: 111, startPoint y: 91, endPoint x: 80, endPoint y: 90, distance: 31.3
click at [80, 92] on tr "[DATE] ✓ PYMT-248434 C1642 Georgies Fine Jewellery 146.17" at bounding box center [200, 96] width 286 height 8
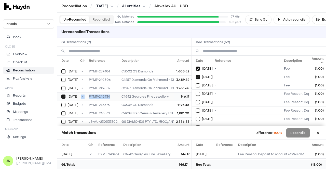
click at [115, 92] on td "PYMT-248434" at bounding box center [103, 96] width 33 height 8
drag, startPoint x: 319, startPoint y: 131, endPoint x: 300, endPoint y: 131, distance: 18.3
click at [318, 131] on button at bounding box center [318, 133] width 8 height 8
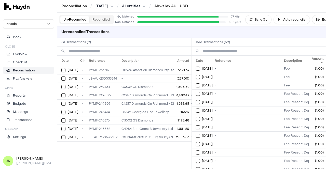
click at [123, 153] on div "Date Clr Reference Description Amount Jun 2 ✓ PYMT-233716 C0935 Affection Diamo…" at bounding box center [124, 113] width 134 height 114
drag, startPoint x: 114, startPoint y: 111, endPoint x: 87, endPoint y: 111, distance: 26.5
click at [87, 111] on td "PYMT-248434" at bounding box center [103, 112] width 33 height 8
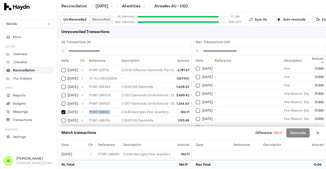
copy td "PYMT-248434"
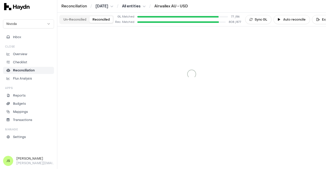
click at [100, 21] on button "Reconciled" at bounding box center [100, 19] width 23 height 7
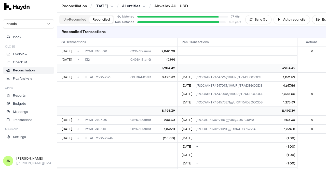
scroll to position [2240, 0]
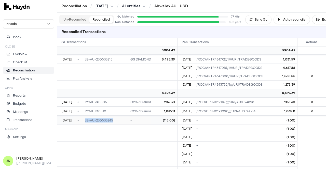
drag, startPoint x: 111, startPoint y: 116, endPoint x: 83, endPoint y: 117, distance: 27.8
click at [83, 117] on td "JE-AU-230533245" at bounding box center [106, 120] width 46 height 8
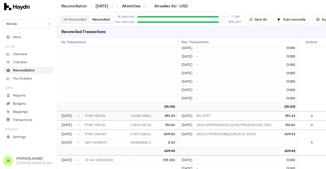
scroll to position [3971, 0]
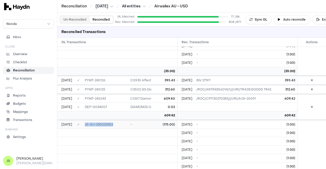
drag, startPoint x: 120, startPoint y: 115, endPoint x: 79, endPoint y: 112, distance: 40.3
click at [79, 120] on tr "Jun 25 ✓ JE-AU-230533352 - (175.00)" at bounding box center [225, 124] width 337 height 8
copy tr "✓ JE-AU-230533352"
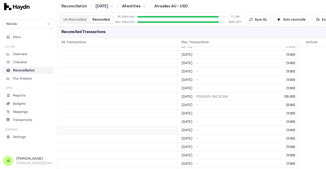
scroll to position [5192, 0]
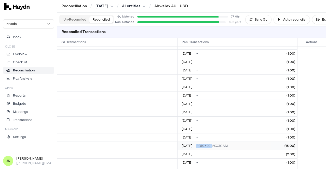
drag, startPoint x: 205, startPoint y: 90, endPoint x: 194, endPoint y: 90, distance: 11.5
click at [194, 142] on td "P250620-2KC3CAM" at bounding box center [243, 146] width 99 height 8
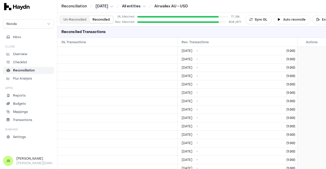
scroll to position [6241, 0]
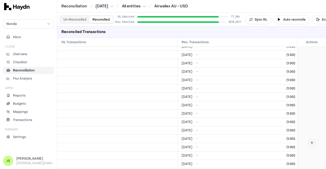
click at [311, 142] on icon at bounding box center [312, 143] width 2 height 3
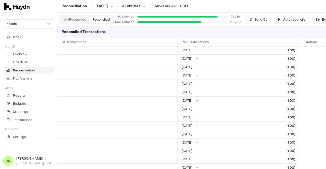
scroll to position [5323, 0]
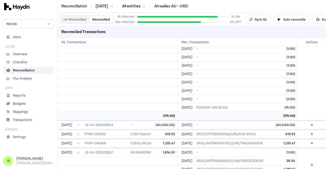
click at [69, 21] on button "Un-Reconciled" at bounding box center [74, 19] width 29 height 7
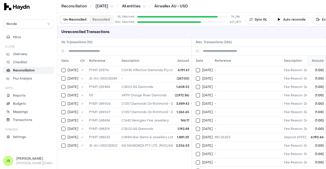
click at [311, 60] on th "Amount" at bounding box center [316, 61] width 19 height 10
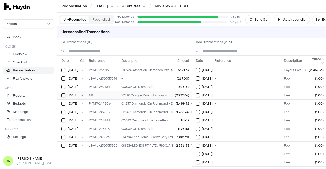
click at [66, 95] on div "[DATE]" at bounding box center [69, 95] width 17 height 4
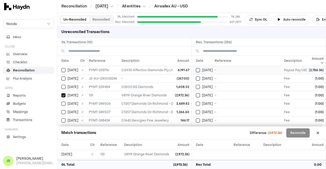
click at [198, 69] on button "Select reconciliation transaction 45693" at bounding box center [198, 70] width 4 height 4
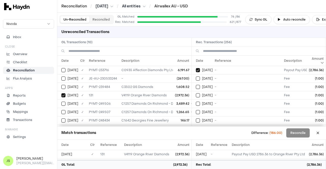
click at [101, 19] on button "Reconciled" at bounding box center [100, 19] width 23 height 7
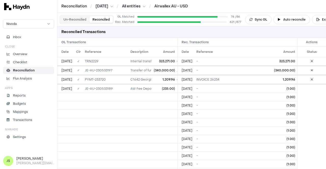
click at [81, 19] on button "Un-Reconciled" at bounding box center [74, 19] width 29 height 7
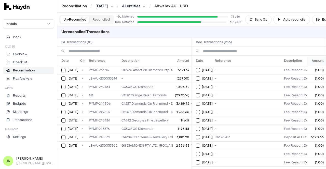
click at [319, 59] on th "Amount" at bounding box center [316, 61] width 19 height 10
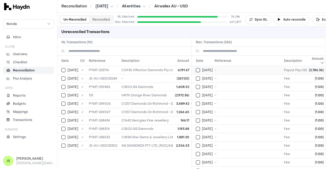
click at [194, 69] on td "[DATE]" at bounding box center [202, 70] width 21 height 8
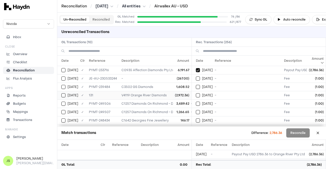
click at [66, 93] on div "[DATE]" at bounding box center [69, 95] width 17 height 4
click at [104, 21] on button "Reconciled" at bounding box center [100, 19] width 23 height 7
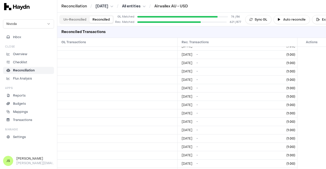
scroll to position [1604, 0]
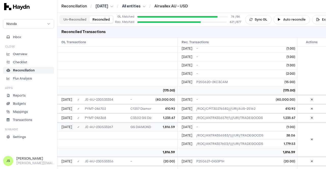
scroll to position [5196, 0]
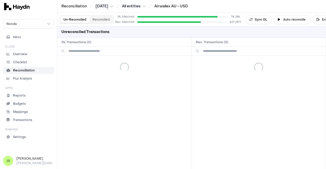
click at [72, 17] on button "Un-Reconciled" at bounding box center [74, 19] width 29 height 7
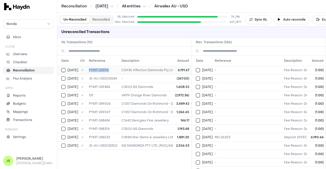
drag, startPoint x: 111, startPoint y: 71, endPoint x: 87, endPoint y: 71, distance: 24.2
click at [87, 71] on td "PYMT-233716" at bounding box center [103, 70] width 33 height 8
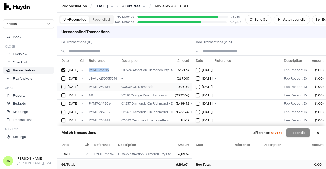
copy td "PYMT-233716"
click at [314, 62] on th "Amount" at bounding box center [316, 61] width 19 height 10
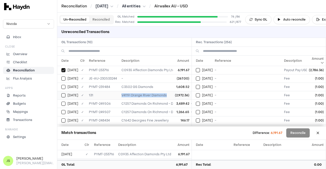
drag, startPoint x: 167, startPoint y: 95, endPoint x: 119, endPoint y: 95, distance: 47.9
click at [119, 95] on td "V4119 Orange River Diamonds" at bounding box center [222, 95] width 206 height 8
copy td "V4119 Orange River Diamonds"
click at [63, 95] on button "Select GL transaction 7700293" at bounding box center [63, 95] width 4 height 4
click at [62, 72] on button "Select GL transaction 7700328" at bounding box center [63, 70] width 4 height 4
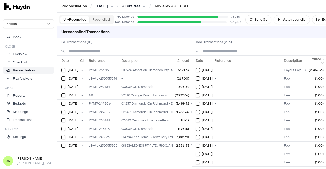
click at [152, 159] on div "Date Clr Reference Description Amount [DATE] ✓ PYMT-233716 C0935 Affection Diam…" at bounding box center [124, 113] width 134 height 114
click at [198, 79] on button "Select reconciliation transaction 45788" at bounding box center [198, 79] width 4 height 4
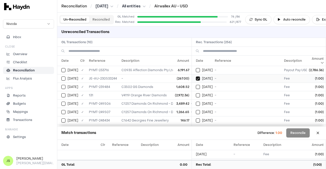
type button "on"
click at [196, 85] on button "on" at bounding box center [198, 87] width 4 height 4
type button "on"
click at [196, 93] on button "on" at bounding box center [198, 95] width 4 height 4
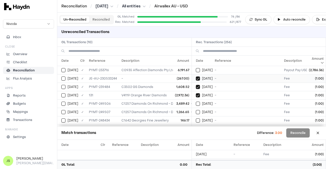
type button "on"
click at [196, 102] on button "on" at bounding box center [198, 104] width 4 height 4
type button "on"
click at [196, 110] on button "on" at bounding box center [198, 112] width 4 height 4
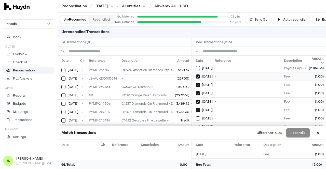
type button "on"
click at [196, 117] on button "on" at bounding box center [198, 119] width 4 height 4
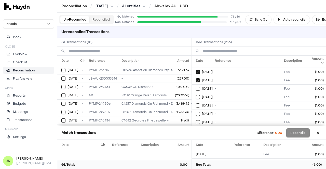
type button "on"
click at [196, 87] on button "on" at bounding box center [198, 89] width 4 height 4
type button "on"
click at [196, 95] on button "on" at bounding box center [198, 97] width 4 height 4
type button "on"
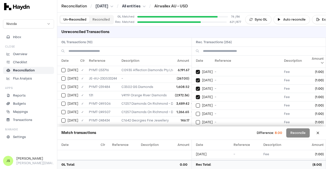
click at [196, 104] on button "on" at bounding box center [198, 106] width 4 height 4
type button "on"
click at [196, 112] on button "on" at bounding box center [198, 114] width 4 height 4
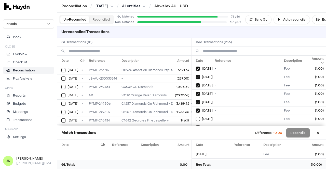
type button "on"
click at [196, 117] on button "on" at bounding box center [198, 119] width 4 height 4
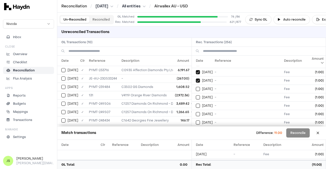
type button "on"
click at [196, 87] on button "on" at bounding box center [198, 89] width 4 height 4
type button "on"
click at [196, 95] on button "on" at bounding box center [198, 97] width 4 height 4
type button "on"
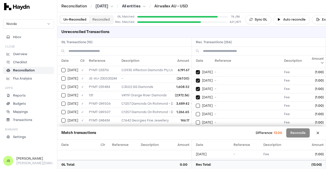
click at [196, 104] on button "on" at bounding box center [198, 106] width 4 height 4
type button "on"
click at [196, 112] on button "on" at bounding box center [198, 114] width 4 height 4
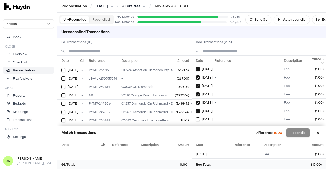
type button "on"
click at [196, 118] on button "on" at bounding box center [198, 120] width 4 height 4
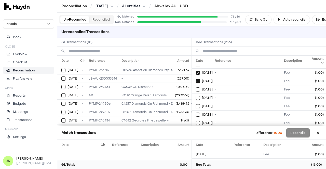
type button "on"
click at [196, 88] on button "on" at bounding box center [198, 90] width 4 height 4
type button "on"
click at [196, 96] on button "on" at bounding box center [198, 98] width 4 height 4
type button "on"
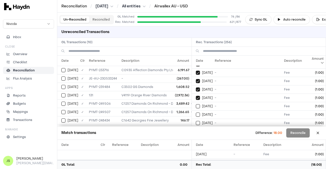
click at [196, 104] on button "on" at bounding box center [198, 106] width 4 height 4
type button "on"
click at [196, 113] on button "on" at bounding box center [198, 115] width 4 height 4
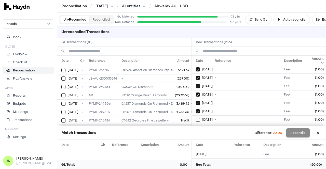
type button "on"
click at [196, 118] on button "on" at bounding box center [198, 120] width 4 height 4
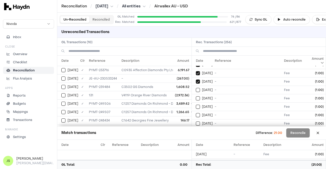
type button "on"
click at [196, 88] on button "on" at bounding box center [198, 90] width 4 height 4
type button "on"
click at [196, 96] on button "on" at bounding box center [198, 98] width 4 height 4
type button "on"
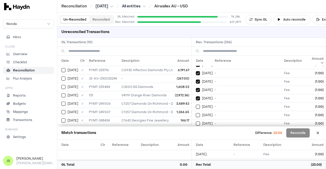
click at [196, 105] on button "on" at bounding box center [198, 107] width 4 height 4
type button "on"
click at [196, 113] on button "on" at bounding box center [198, 115] width 4 height 4
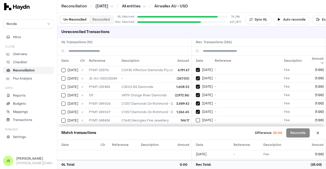
type button "on"
click at [196, 118] on button "on" at bounding box center [198, 120] width 4 height 4
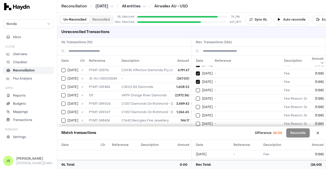
type button "on"
click at [196, 88] on button "on" at bounding box center [198, 90] width 4 height 4
type button "on"
click at [196, 97] on button "on" at bounding box center [198, 99] width 4 height 4
type button "on"
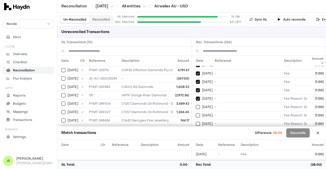
click at [196, 105] on button "on" at bounding box center [198, 107] width 4 height 4
type button "on"
click at [196, 114] on button "on" at bounding box center [198, 116] width 4 height 4
type button "on"
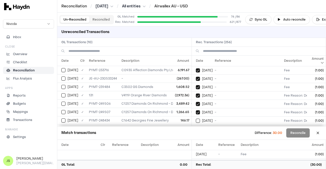
click at [196, 119] on button "on" at bounding box center [198, 121] width 4 height 4
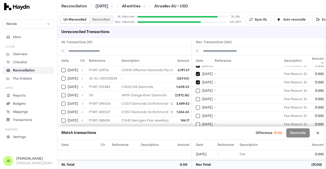
type button "on"
click at [196, 89] on button "on" at bounding box center [198, 91] width 4 height 4
type button "on"
click at [196, 97] on button "on" at bounding box center [198, 99] width 4 height 4
type button "on"
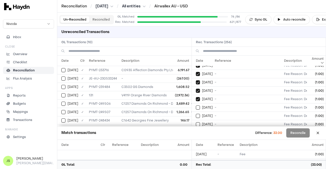
click at [196, 106] on button "on" at bounding box center [198, 108] width 4 height 4
type button "on"
click at [196, 114] on button "on" at bounding box center [198, 116] width 4 height 4
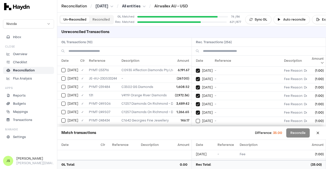
type button "on"
click at [196, 119] on button "on" at bounding box center [198, 121] width 4 height 4
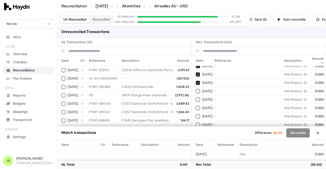
type button "on"
click at [196, 89] on button "on" at bounding box center [198, 91] width 4 height 4
type button "on"
click at [196, 98] on button "on" at bounding box center [198, 100] width 4 height 4
type button "on"
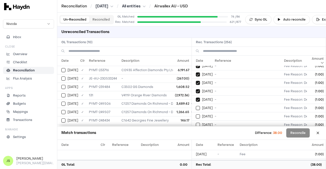
click at [196, 106] on button "on" at bounding box center [198, 108] width 4 height 4
type button "on"
click at [196, 115] on button "on" at bounding box center [198, 117] width 4 height 4
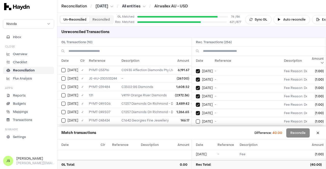
type button "on"
click at [196, 120] on button "on" at bounding box center [198, 122] width 4 height 4
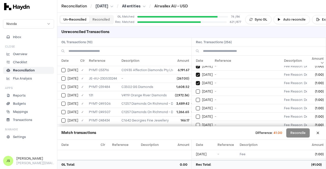
type button "on"
click at [196, 90] on button "on" at bounding box center [198, 92] width 4 height 4
type button "on"
click at [196, 98] on button "on" at bounding box center [198, 100] width 4 height 4
type button "on"
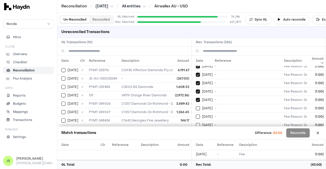
click at [196, 106] on button "on" at bounding box center [198, 108] width 4 height 4
type button "on"
click at [196, 115] on button "on" at bounding box center [198, 117] width 4 height 4
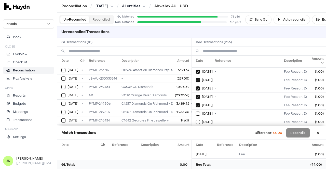
type button "on"
click at [196, 120] on button "on" at bounding box center [198, 122] width 4 height 4
type button "on"
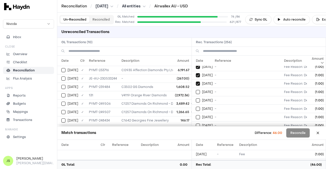
click at [196, 90] on button "on" at bounding box center [198, 92] width 4 height 4
type button "on"
click at [196, 99] on button "on" at bounding box center [198, 101] width 4 height 4
type button "on"
click at [196, 107] on button "on" at bounding box center [198, 109] width 4 height 4
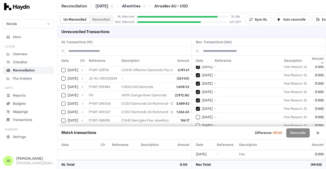
type button "on"
click at [196, 115] on button "on" at bounding box center [198, 117] width 4 height 4
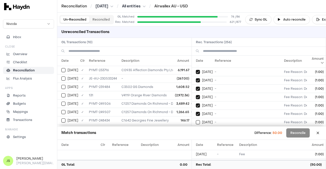
type button "on"
click at [196, 120] on button "on" at bounding box center [198, 122] width 4 height 4
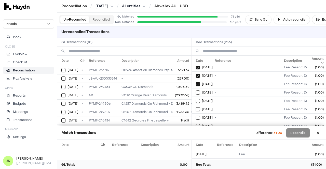
type button "on"
click at [196, 91] on button "on" at bounding box center [198, 93] width 4 height 4
type button "on"
click at [196, 99] on button "on" at bounding box center [198, 101] width 4 height 4
type button "on"
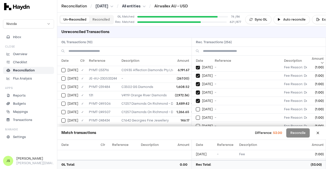
click at [196, 107] on button "on" at bounding box center [198, 109] width 4 height 4
type button "on"
click at [196, 116] on button "on" at bounding box center [198, 118] width 4 height 4
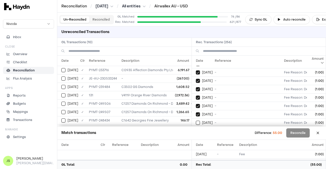
type button "on"
click at [196, 121] on button "on" at bounding box center [198, 123] width 4 height 4
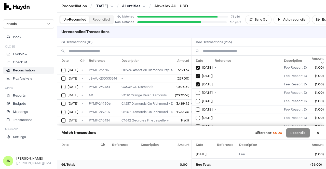
type button "on"
click at [196, 91] on button "on" at bounding box center [198, 93] width 4 height 4
type button "on"
click at [196, 99] on button "on" at bounding box center [198, 101] width 4 height 4
type button "on"
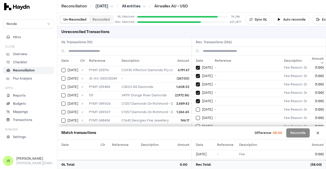
click at [196, 108] on button "on" at bounding box center [198, 110] width 4 height 4
type button "on"
click at [196, 116] on button "on" at bounding box center [198, 118] width 4 height 4
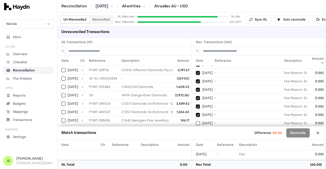
type button "on"
click at [196, 121] on button "on" at bounding box center [198, 123] width 4 height 4
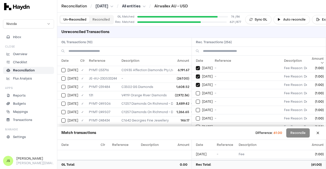
type button "on"
click at [196, 91] on button "on" at bounding box center [198, 93] width 4 height 4
type button "on"
click at [196, 100] on button "on" at bounding box center [198, 102] width 4 height 4
type button "on"
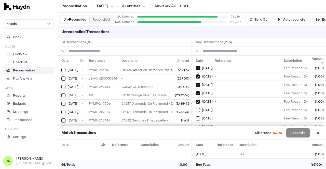
click at [196, 108] on button "on" at bounding box center [198, 110] width 4 height 4
type button "on"
click at [196, 117] on button "on" at bounding box center [198, 119] width 4 height 4
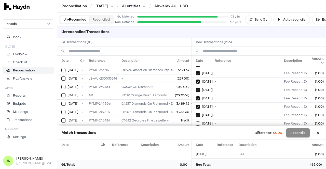
type button "on"
click at [196, 122] on button "on" at bounding box center [198, 124] width 4 height 4
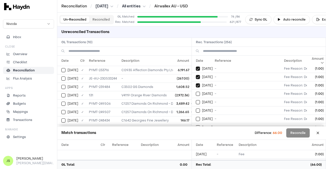
type button "on"
click at [196, 92] on button "on" at bounding box center [198, 94] width 4 height 4
type button "on"
click at [196, 100] on button "on" at bounding box center [198, 102] width 4 height 4
type button "on"
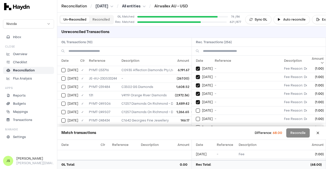
click at [196, 109] on button "on" at bounding box center [198, 111] width 4 height 4
type button "on"
click at [196, 117] on button "on" at bounding box center [198, 119] width 4 height 4
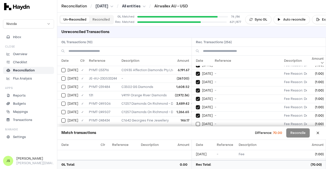
type button "on"
click at [196, 122] on button "on" at bounding box center [198, 124] width 4 height 4
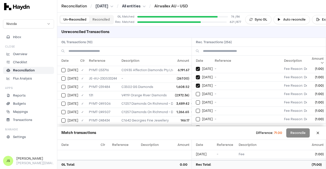
type button "on"
click at [196, 92] on button "on" at bounding box center [198, 94] width 4 height 4
type button "on"
click at [196, 101] on button "on" at bounding box center [198, 103] width 4 height 4
type button "on"
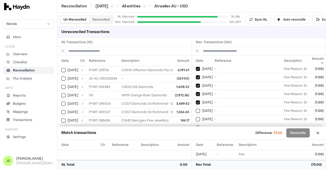
click at [196, 109] on button "on" at bounding box center [198, 111] width 4 height 4
type button "on"
click at [196, 117] on button "on" at bounding box center [198, 119] width 4 height 4
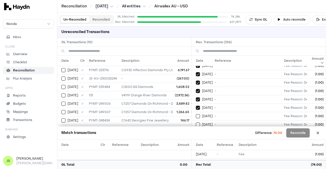
type button "on"
click at [196, 123] on button "on" at bounding box center [198, 125] width 4 height 4
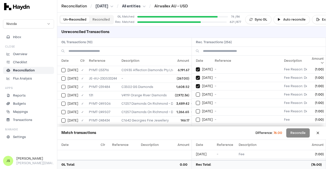
type button "on"
click at [196, 93] on button "on" at bounding box center [198, 95] width 4 height 4
type button "on"
click at [196, 101] on button "on" at bounding box center [198, 103] width 4 height 4
type button "on"
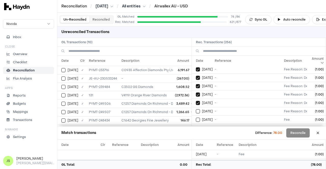
click at [196, 109] on button "on" at bounding box center [198, 111] width 4 height 4
type button "on"
click at [196, 118] on button "on" at bounding box center [198, 120] width 4 height 4
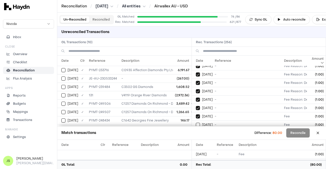
type button "on"
click at [196, 123] on button "on" at bounding box center [198, 125] width 4 height 4
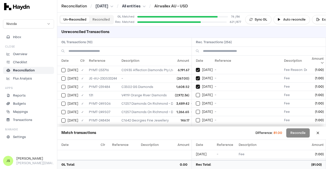
type button "on"
click at [196, 93] on button "on" at bounding box center [198, 95] width 4 height 4
type button "on"
click at [196, 102] on button "on" at bounding box center [198, 104] width 4 height 4
type button "on"
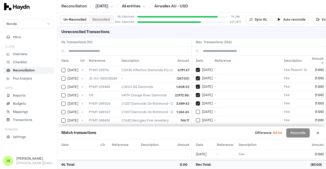
click at [196, 110] on button "on" at bounding box center [198, 112] width 4 height 4
type button "on"
click at [196, 118] on button "on" at bounding box center [198, 120] width 4 height 4
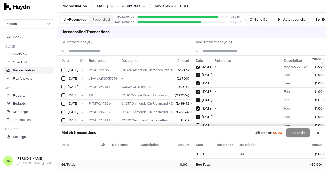
type button "on"
click at [196, 123] on button "on" at bounding box center [198, 125] width 4 height 4
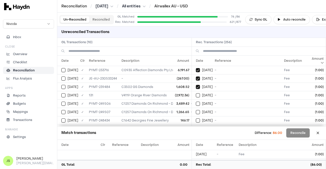
type button "on"
click at [196, 93] on button "on" at bounding box center [198, 95] width 4 height 4
type button "on"
click at [196, 102] on button "on" at bounding box center [198, 104] width 4 height 4
type button "on"
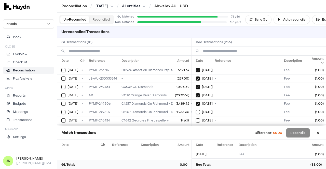
click at [196, 110] on button "on" at bounding box center [198, 112] width 4 height 4
type button "on"
click at [196, 119] on button "on" at bounding box center [198, 121] width 4 height 4
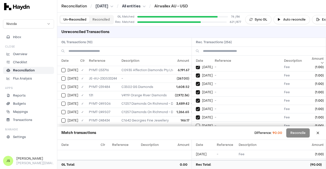
type button "on"
click at [196, 124] on button "on" at bounding box center [198, 126] width 4 height 4
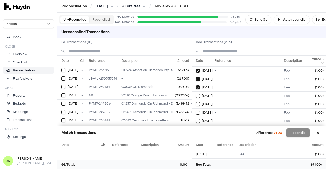
type button "on"
click at [196, 94] on button "on" at bounding box center [198, 96] width 4 height 4
type button "on"
click at [196, 102] on button "on" at bounding box center [198, 104] width 4 height 4
type button "on"
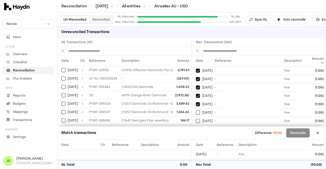
click at [196, 111] on button "on" at bounding box center [198, 113] width 4 height 4
type button "on"
click at [196, 119] on button "on" at bounding box center [198, 121] width 4 height 4
type button "on"
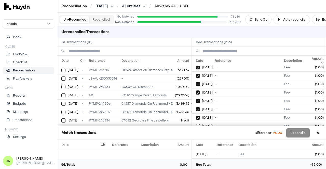
click at [196, 124] on button "on" at bounding box center [198, 126] width 4 height 4
type button "on"
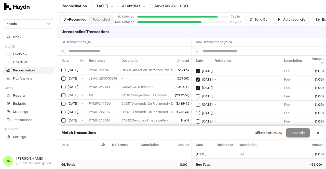
click at [196, 94] on button "on" at bounding box center [198, 96] width 4 height 4
type button "on"
click at [196, 103] on button "on" at bounding box center [198, 105] width 4 height 4
type button "on"
click at [196, 111] on button "on" at bounding box center [198, 113] width 4 height 4
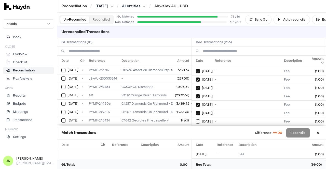
type button "on"
click at [196, 120] on button "on" at bounding box center [198, 122] width 4 height 4
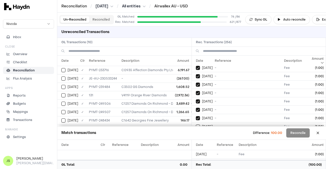
type button "on"
click at [196, 125] on button "on" at bounding box center [198, 127] width 4 height 4
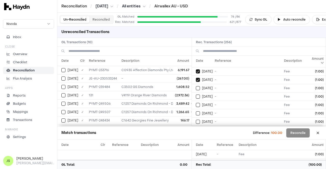
type button "on"
click at [196, 95] on button "on" at bounding box center [198, 97] width 4 height 4
type button "on"
click at [196, 103] on button "on" at bounding box center [198, 105] width 4 height 4
type button "on"
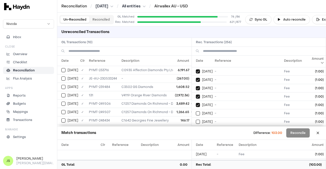
click at [196, 111] on button "on" at bounding box center [198, 113] width 4 height 4
type button "on"
click at [196, 120] on button "on" at bounding box center [198, 122] width 4 height 4
type button "on"
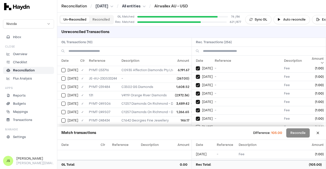
click at [196, 125] on button "on" at bounding box center [198, 127] width 4 height 4
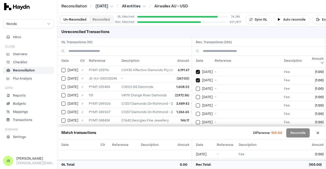
type button "on"
click at [196, 95] on button "on" at bounding box center [198, 97] width 4 height 4
type button "on"
click at [196, 104] on button "on" at bounding box center [198, 106] width 4 height 4
type button "on"
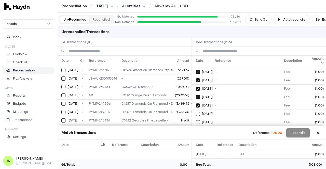
click at [196, 112] on button "on" at bounding box center [198, 114] width 4 height 4
type button "on"
click at [196, 120] on button "on" at bounding box center [198, 122] width 4 height 4
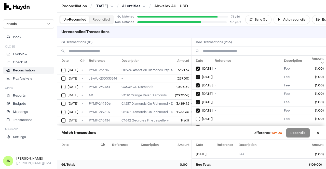
type button "on"
click at [196, 125] on button "on" at bounding box center [198, 127] width 4 height 4
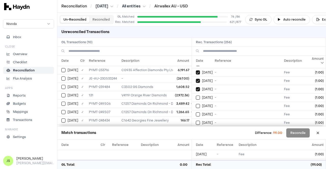
type button "on"
click at [196, 96] on button "on" at bounding box center [198, 98] width 4 height 4
type button "on"
click at [196, 104] on button "on" at bounding box center [198, 106] width 4 height 4
type button "on"
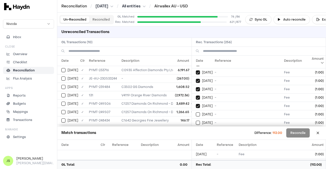
click at [196, 113] on button "on" at bounding box center [198, 115] width 4 height 4
type button "on"
click at [196, 121] on button "on" at bounding box center [198, 123] width 4 height 4
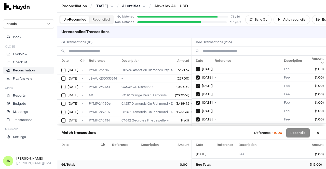
type button "on"
click at [196, 126] on button "on" at bounding box center [198, 128] width 4 height 4
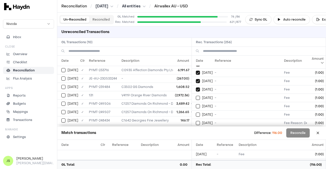
type button "on"
click at [196, 96] on button "on" at bounding box center [198, 98] width 4 height 4
type button "on"
click at [196, 104] on button "on" at bounding box center [198, 106] width 4 height 4
type button "on"
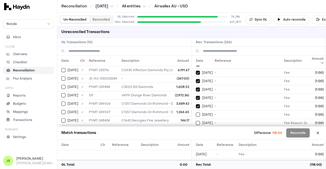
click at [196, 113] on button "on" at bounding box center [198, 115] width 4 height 4
type button "on"
click at [196, 121] on button "on" at bounding box center [198, 123] width 4 height 4
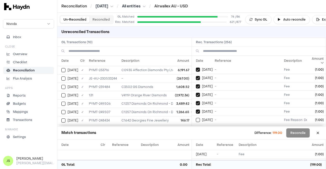
type button "on"
click at [196, 127] on button "on" at bounding box center [198, 129] width 4 height 4
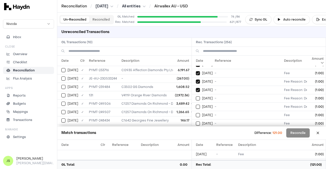
type button "on"
click at [196, 96] on button "on" at bounding box center [198, 98] width 4 height 4
type button "on"
click at [196, 105] on button "on" at bounding box center [198, 107] width 4 height 4
type button "on"
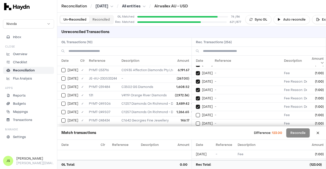
click at [196, 113] on button "on" at bounding box center [198, 115] width 4 height 4
type button "on"
click at [196, 122] on button "on" at bounding box center [198, 124] width 4 height 4
type button "on"
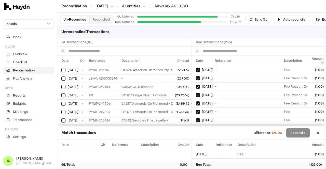
click at [196, 127] on button "on" at bounding box center [198, 129] width 4 height 4
type button "on"
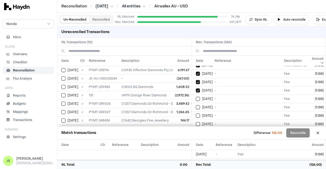
click at [196, 97] on button "on" at bounding box center [198, 99] width 4 height 4
type button "on"
click at [196, 105] on button "on" at bounding box center [198, 107] width 4 height 4
type button "on"
click at [196, 114] on button "on" at bounding box center [198, 116] width 4 height 4
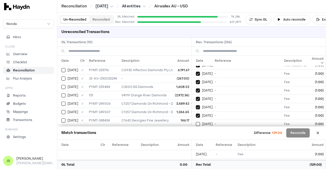
type button "on"
click at [196, 122] on button "on" at bounding box center [198, 124] width 4 height 4
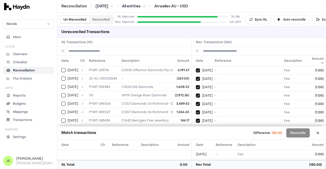
type button "on"
click at [196, 127] on button "on" at bounding box center [198, 129] width 4 height 4
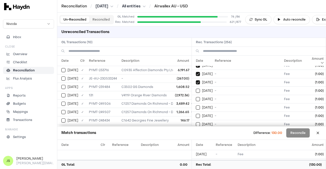
type button "on"
click at [196, 97] on button "on" at bounding box center [198, 99] width 4 height 4
type button "on"
click at [196, 106] on button "on" at bounding box center [198, 108] width 4 height 4
type button "on"
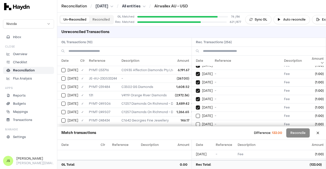
click at [196, 114] on button "on" at bounding box center [198, 116] width 4 height 4
type button "on"
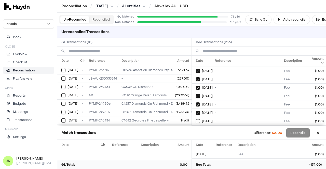
click at [196, 128] on button "on" at bounding box center [198, 130] width 4 height 4
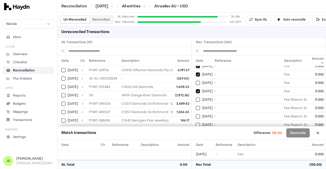
type button "on"
click at [196, 98] on button "on" at bounding box center [198, 100] width 4 height 4
type button "on"
click at [196, 106] on button "on" at bounding box center [198, 108] width 4 height 4
type button "on"
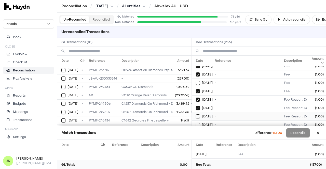
click at [199, 115] on button "on" at bounding box center [198, 117] width 4 height 4
click at [200, 106] on div "on [DATE]" at bounding box center [204, 108] width 17 height 4
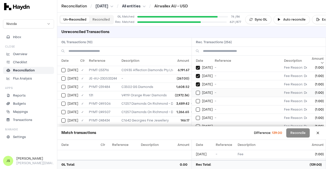
scroll to position [1145, 0]
click at [198, 96] on td "[DATE]" at bounding box center [202, 100] width 21 height 8
drag, startPoint x: 197, startPoint y: 96, endPoint x: 198, endPoint y: 100, distance: 3.5
click at [197, 107] on button "Select reconciliation transaction 45630" at bounding box center [198, 109] width 4 height 4
click at [198, 116] on button "Select reconciliation transaction 45637" at bounding box center [198, 118] width 4 height 4
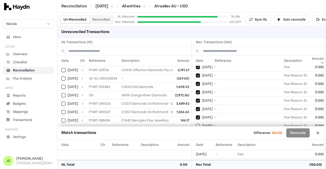
click at [200, 124] on div "[DATE]" at bounding box center [204, 126] width 17 height 4
click at [196, 107] on button "Select reconciliation transaction 45639" at bounding box center [198, 109] width 4 height 4
click at [197, 115] on button "Select reconciliation transaction 45621" at bounding box center [198, 117] width 4 height 4
click at [199, 124] on button "Select reconciliation transaction 45640" at bounding box center [198, 126] width 4 height 4
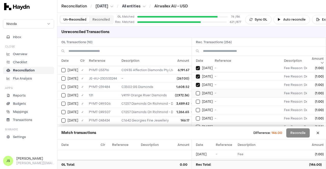
scroll to position [1196, 0]
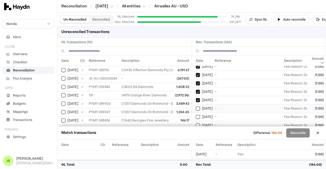
click at [201, 107] on div "[DATE]" at bounding box center [204, 109] width 17 height 4
click at [197, 115] on button "Select reconciliation transaction 45631" at bounding box center [198, 117] width 4 height 4
click at [198, 123] on button "Select reconciliation transaction 45626" at bounding box center [198, 125] width 4 height 4
type button "on"
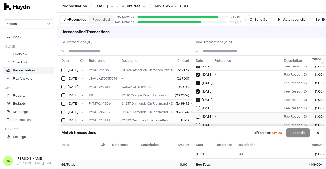
type button "on"
click at [196, 106] on button "on" at bounding box center [198, 108] width 4 height 4
type button "on"
click at [196, 115] on button "on" at bounding box center [198, 117] width 4 height 4
type button "on"
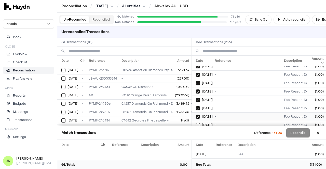
click at [196, 123] on button "on" at bounding box center [198, 125] width 4 height 4
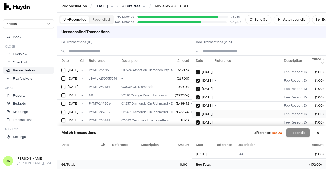
type button "on"
click at [196, 129] on button "on" at bounding box center [198, 131] width 4 height 4
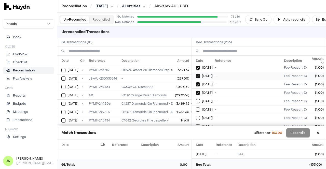
type button "on"
click at [196, 99] on button "on" at bounding box center [198, 101] width 4 height 4
type button "on"
click at [196, 108] on button "on" at bounding box center [198, 110] width 4 height 4
type button "on"
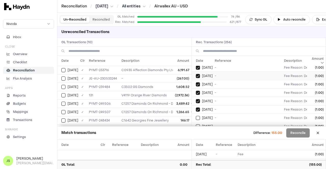
click at [196, 116] on button "on" at bounding box center [198, 118] width 4 height 4
type button "on"
click at [196, 124] on button "on" at bounding box center [198, 126] width 4 height 4
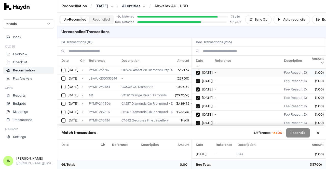
type button "on"
click at [196, 130] on button "on" at bounding box center [198, 132] width 4 height 4
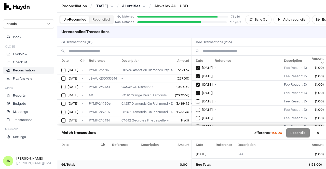
type button "on"
click at [196, 100] on button "on" at bounding box center [198, 102] width 4 height 4
type button "on"
click at [196, 108] on button "on" at bounding box center [198, 110] width 4 height 4
type button "on"
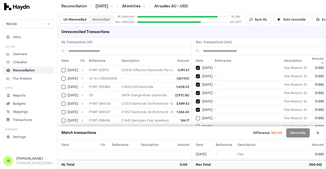
click at [196, 116] on button "on" at bounding box center [198, 118] width 4 height 4
type button "on"
click at [196, 125] on button "on" at bounding box center [198, 127] width 4 height 4
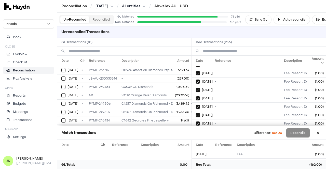
type button "on"
click at [196, 130] on button "on" at bounding box center [198, 132] width 4 height 4
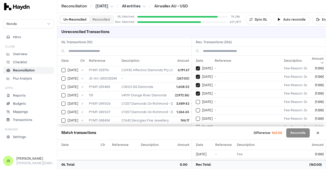
type button "on"
click at [196, 100] on button "on" at bounding box center [198, 102] width 4 height 4
type button "on"
click at [196, 108] on button "on" at bounding box center [198, 110] width 4 height 4
type button "on"
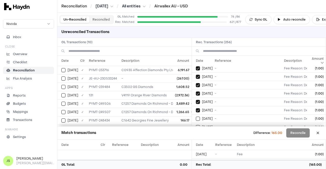
click at [196, 117] on button "on" at bounding box center [198, 119] width 4 height 4
type button "on"
click at [196, 125] on button "on" at bounding box center [198, 127] width 4 height 4
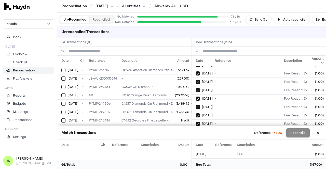
type button "on"
click at [196, 130] on button "on" at bounding box center [198, 132] width 4 height 4
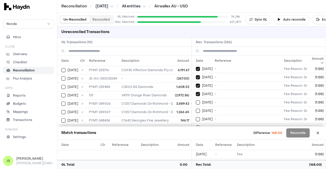
type button "on"
click at [196, 101] on button "on" at bounding box center [198, 103] width 4 height 4
type button "on"
click at [196, 109] on button "on" at bounding box center [198, 111] width 4 height 4
type button "on"
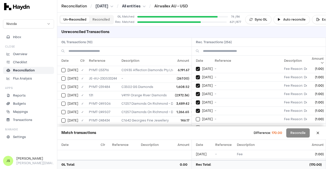
click at [196, 117] on button "on" at bounding box center [198, 119] width 4 height 4
type button "on"
click at [196, 126] on button "on" at bounding box center [198, 128] width 4 height 4
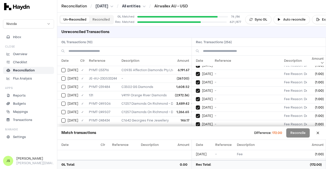
type button "on"
click at [196, 131] on button "on" at bounding box center [198, 133] width 4 height 4
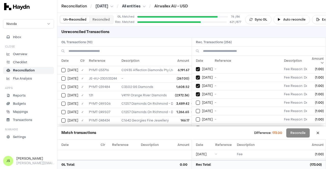
type button "on"
click at [196, 101] on button "on" at bounding box center [198, 103] width 4 height 4
type button "on"
click at [196, 109] on button "on" at bounding box center [198, 111] width 4 height 4
type button "on"
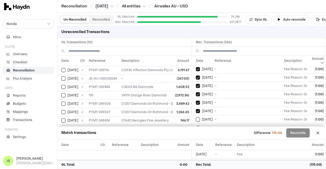
click at [196, 118] on button "on" at bounding box center [198, 120] width 4 height 4
type button "on"
click at [196, 126] on button "on" at bounding box center [198, 128] width 4 height 4
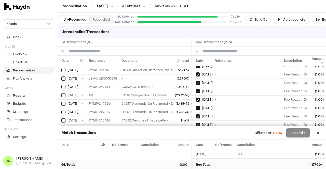
type button "on"
click at [196, 131] on button "on" at bounding box center [198, 133] width 4 height 4
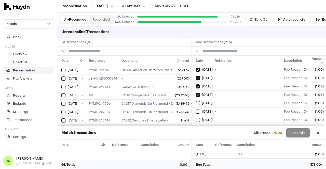
type button "on"
click at [196, 101] on button "on" at bounding box center [198, 103] width 4 height 4
type button "on"
click at [196, 110] on button "on" at bounding box center [198, 112] width 4 height 4
type button "on"
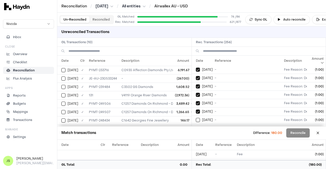
click at [196, 118] on button "on" at bounding box center [198, 120] width 4 height 4
type button "on"
click at [196, 127] on button "on" at bounding box center [198, 129] width 4 height 4
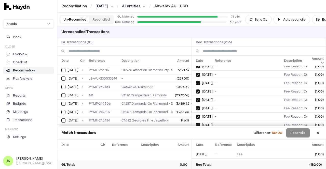
type button "on"
click at [196, 132] on button "on" at bounding box center [198, 134] width 4 height 4
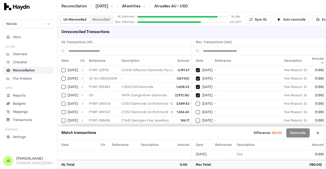
type button "on"
click at [196, 102] on button "on" at bounding box center [198, 104] width 4 height 4
type button "on"
click at [196, 110] on button "on" at bounding box center [198, 112] width 4 height 4
type button "on"
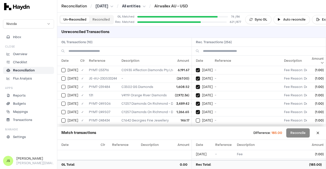
click at [196, 119] on button "on" at bounding box center [198, 121] width 4 height 4
type button "on"
click at [196, 127] on button "on" at bounding box center [198, 129] width 4 height 4
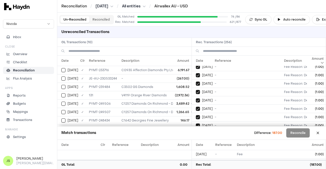
type button "on"
click at [196, 132] on button "on" at bounding box center [198, 134] width 4 height 4
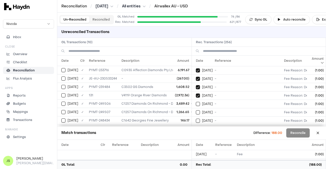
type button "on"
click at [196, 102] on button "on" at bounding box center [198, 104] width 4 height 4
type button "on"
click at [196, 110] on button "on" at bounding box center [198, 112] width 4 height 4
type button "on"
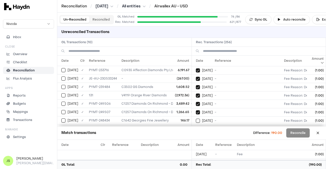
click at [196, 119] on button "on" at bounding box center [198, 121] width 4 height 4
type button "on"
click at [196, 127] on button "on" at bounding box center [198, 129] width 4 height 4
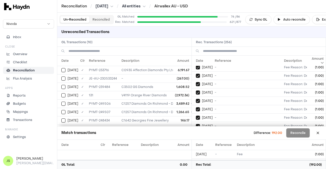
type button "on"
click at [196, 133] on button "on" at bounding box center [198, 135] width 4 height 4
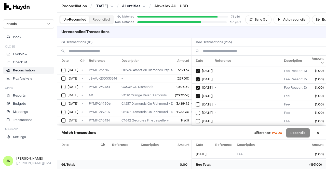
type button "on"
click at [196, 103] on button "on" at bounding box center [198, 105] width 4 height 4
type button "on"
click at [196, 111] on button "on" at bounding box center [198, 113] width 4 height 4
type button "on"
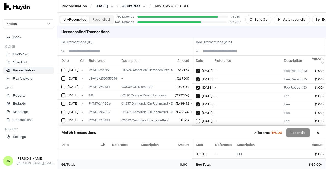
click at [196, 119] on button "on" at bounding box center [198, 121] width 4 height 4
type button "on"
click at [196, 128] on button "on" at bounding box center [198, 130] width 4 height 4
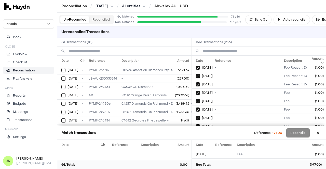
type button "on"
click at [196, 133] on button "on" at bounding box center [198, 135] width 4 height 4
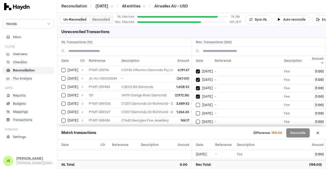
type button "on"
click at [196, 103] on button "on" at bounding box center [198, 105] width 4 height 4
type button "on"
click at [196, 111] on button "on" at bounding box center [198, 113] width 4 height 4
type button "on"
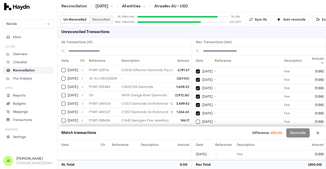
click at [196, 120] on button "on" at bounding box center [198, 122] width 4 height 4
type button "on"
click at [196, 128] on button "on" at bounding box center [198, 130] width 4 height 4
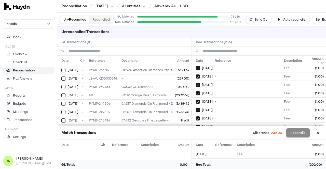
type button "on"
click at [196, 133] on button "on" at bounding box center [198, 135] width 4 height 4
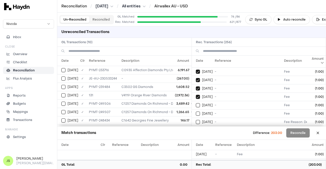
type button "on"
click at [196, 103] on button "on" at bounding box center [198, 105] width 4 height 4
type button "on"
click at [196, 112] on button "on" at bounding box center [198, 114] width 4 height 4
type button "on"
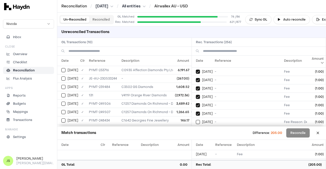
click at [196, 120] on button "on" at bounding box center [198, 122] width 4 height 4
type button "on"
click at [196, 129] on button "on" at bounding box center [198, 131] width 4 height 4
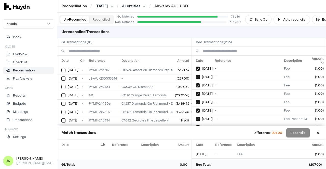
type button "on"
click at [196, 134] on button "on" at bounding box center [198, 136] width 4 height 4
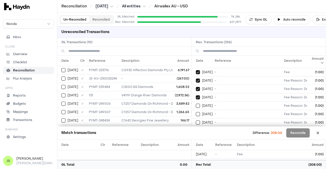
type button "on"
click at [196, 104] on button "on" at bounding box center [198, 106] width 4 height 4
click at [196, 112] on button "on" at bounding box center [198, 114] width 4 height 4
click at [196, 121] on button "on" at bounding box center [198, 123] width 4 height 4
click at [196, 129] on button "on" at bounding box center [198, 131] width 4 height 4
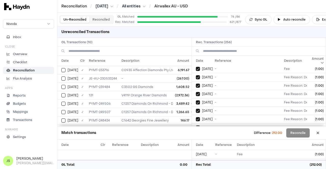
click at [196, 134] on button "on" at bounding box center [198, 136] width 4 height 4
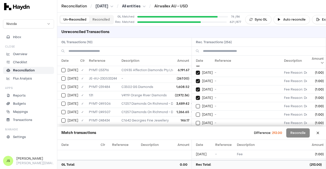
click at [196, 104] on button "on" at bounding box center [198, 106] width 4 height 4
click at [196, 113] on button "on" at bounding box center [198, 115] width 4 height 4
click at [196, 121] on button "on" at bounding box center [198, 123] width 4 height 4
click at [196, 130] on button "on" at bounding box center [198, 132] width 4 height 4
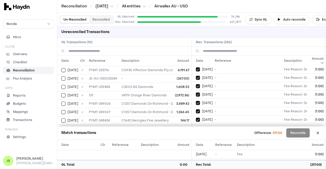
click at [196, 135] on button "on" at bounding box center [198, 137] width 4 height 4
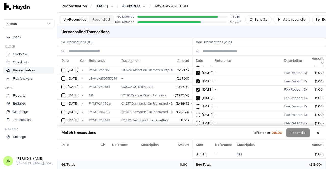
click at [196, 105] on button "on" at bounding box center [198, 107] width 4 height 4
click at [196, 113] on button "on" at bounding box center [198, 115] width 4 height 4
click at [196, 121] on button "on" at bounding box center [198, 123] width 4 height 4
click at [196, 130] on button "on" at bounding box center [198, 132] width 4 height 4
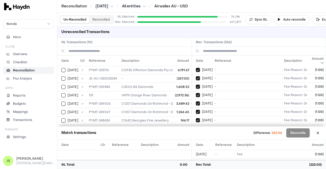
click at [196, 135] on button "on" at bounding box center [198, 137] width 4 height 4
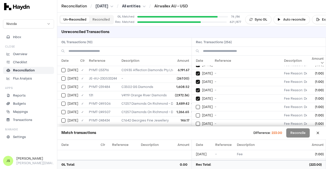
click at [196, 105] on button "on" at bounding box center [198, 107] width 4 height 4
click at [196, 114] on button "on" at bounding box center [198, 116] width 4 height 4
click at [196, 122] on button "on" at bounding box center [198, 124] width 4 height 4
click at [196, 130] on button "on" at bounding box center [198, 132] width 4 height 4
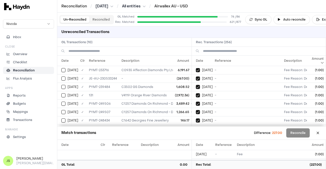
click at [196, 135] on button "on" at bounding box center [198, 137] width 4 height 4
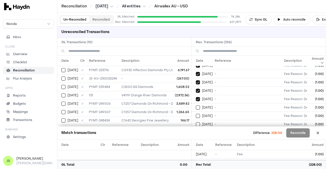
click at [196, 106] on button "on" at bounding box center [198, 108] width 4 height 4
click at [196, 114] on button "on" at bounding box center [198, 116] width 4 height 4
click at [196, 122] on button "on" at bounding box center [198, 124] width 4 height 4
click at [196, 131] on button "on" at bounding box center [198, 133] width 4 height 4
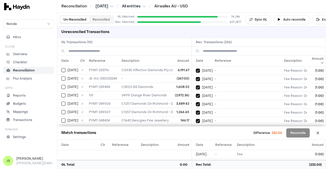
click at [196, 136] on button "on" at bounding box center [198, 138] width 4 height 4
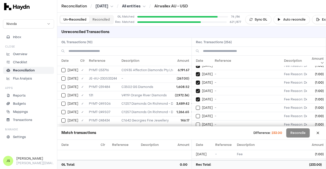
click at [196, 106] on button "on" at bounding box center [198, 108] width 4 height 4
click at [196, 114] on button "on" at bounding box center [198, 116] width 4 height 4
click at [196, 123] on button "on" at bounding box center [198, 125] width 4 height 4
click at [196, 131] on button "on" at bounding box center [198, 133] width 4 height 4
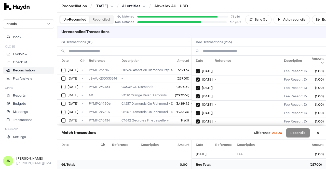
click at [196, 136] on button "on" at bounding box center [198, 138] width 4 height 4
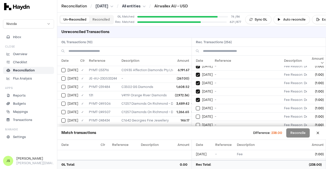
click at [196, 106] on button "on" at bounding box center [198, 108] width 4 height 4
click at [196, 115] on button "on" at bounding box center [198, 117] width 4 height 4
click at [196, 123] on button "on" at bounding box center [198, 125] width 4 height 4
click at [196, 132] on button "on" at bounding box center [198, 134] width 4 height 4
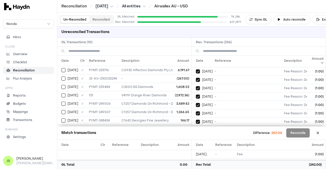
click at [196, 137] on button "on" at bounding box center [198, 139] width 4 height 4
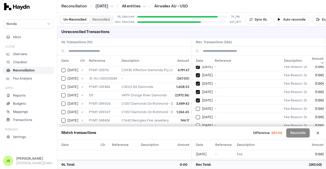
click at [196, 107] on button "on" at bounding box center [198, 109] width 4 height 4
click at [196, 115] on button "on" at bounding box center [198, 117] width 4 height 4
click at [196, 124] on button "on" at bounding box center [198, 126] width 4 height 4
click at [196, 132] on button "on" at bounding box center [198, 134] width 4 height 4
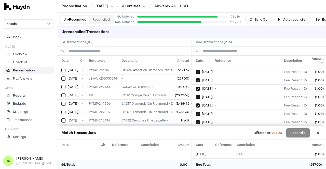
click at [196, 137] on button "on" at bounding box center [198, 139] width 4 height 4
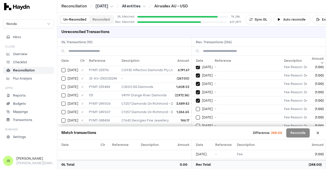
click at [196, 107] on button "on" at bounding box center [198, 109] width 4 height 4
click at [196, 116] on button "on" at bounding box center [198, 118] width 4 height 4
click at [196, 124] on button "on" at bounding box center [198, 126] width 4 height 4
click at [196, 132] on button "on" at bounding box center [198, 134] width 4 height 4
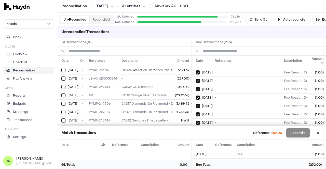
click at [196, 138] on button "on" at bounding box center [198, 140] width 4 height 4
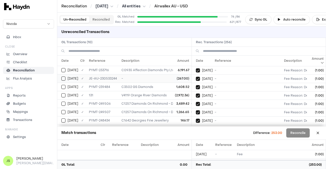
click at [62, 78] on button "Select GL transaction 7700317" at bounding box center [63, 79] width 4 height 4
click at [106, 18] on button "Reconciled" at bounding box center [100, 19] width 23 height 7
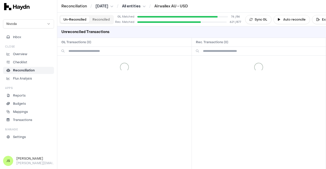
click at [75, 21] on button "Un-Reconciled" at bounding box center [74, 19] width 29 height 7
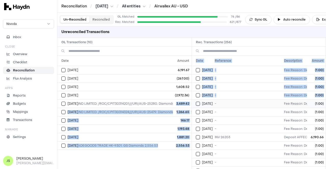
scroll to position [0, 152]
drag, startPoint x: 176, startPoint y: 103, endPoint x: 198, endPoint y: 104, distance: 22.4
click at [198, 104] on div "Date Clr Reference Description Amount [DATE] ✓ PYMT-233716 C0935 Affection Diam…" at bounding box center [191, 113] width 269 height 114
copy div "3,489.42 [DATE] ✓ PYMT-249507 C1257 Diamonds On Richmond - DIAMONDS ON RICHMOND…"
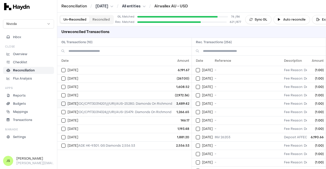
click at [121, 102] on td "C1257 Diamonds On Richmond - DIAMONDS ON RICHMOND LIMITED; /ROC/CPIT30314201///…" at bounding box center [71, 104] width 206 height 8
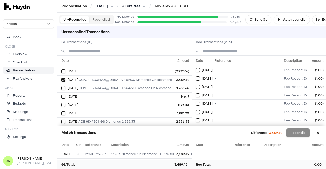
scroll to position [0, 0]
click at [179, 151] on td "3,489.42" at bounding box center [182, 154] width 17 height 8
copy td "3,489.42"
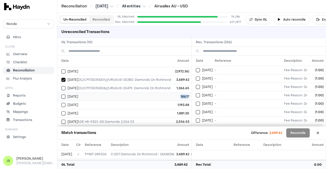
drag, startPoint x: 174, startPoint y: 93, endPoint x: 184, endPoint y: 93, distance: 10.7
click at [184, 93] on td "146.17" at bounding box center [182, 96] width 18 height 8
copy td "146.1"
drag, startPoint x: 171, startPoint y: 100, endPoint x: 185, endPoint y: 100, distance: 14.5
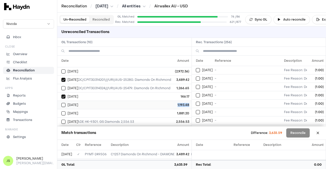
click at [185, 101] on td "1,193.48" at bounding box center [182, 105] width 18 height 8
copy td "1,193.48"
drag, startPoint x: 173, startPoint y: 106, endPoint x: 187, endPoint y: 108, distance: 14.9
click at [188, 108] on div "Date Clr Reference Description Amount [DATE] ✓ PYMT-233716 C0935 Affection Diam…" at bounding box center [124, 91] width 134 height 71
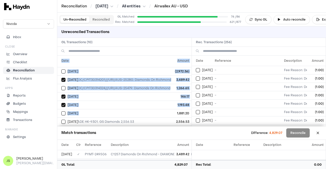
copy table "Date Clr Reference Description Amount [DATE] ✓ PYMT-233716 C0935 Affection Diam…"
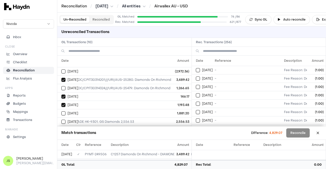
click at [141, 135] on div "Match transactions Difference: 4,829.07 Reconcile" at bounding box center [191, 133] width 269 height 13
drag, startPoint x: 173, startPoint y: 106, endPoint x: 185, endPoint y: 108, distance: 12.8
click at [185, 109] on td "1,881.20" at bounding box center [182, 113] width 18 height 8
copy td "1,881.20"
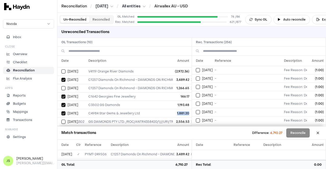
scroll to position [29, 0]
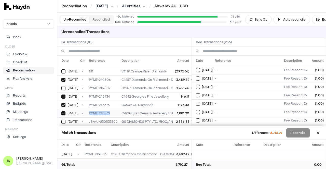
drag, startPoint x: 111, startPoint y: 107, endPoint x: 88, endPoint y: 107, distance: 23.7
click at [88, 109] on td "PYMT-248532" at bounding box center [103, 113] width 33 height 8
copy td "PYMT-248532"
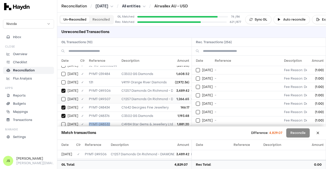
scroll to position [0, 0]
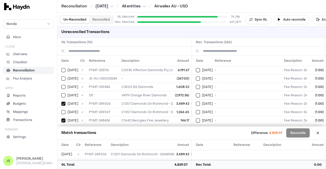
click at [217, 134] on div "Match transactions Difference: 4,829.07 Reconcile" at bounding box center [191, 133] width 269 height 13
click at [318, 131] on button at bounding box center [318, 133] width 8 height 8
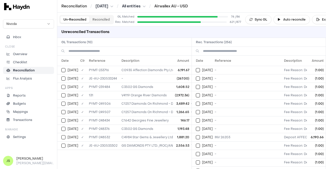
click at [132, 152] on div "Date Clr Reference Description Amount [DATE] ✓ PYMT-233716 C0935 Affection Diam…" at bounding box center [124, 113] width 134 height 114
drag, startPoint x: 104, startPoint y: 105, endPoint x: 88, endPoint y: 106, distance: 16.3
click at [88, 106] on td "PYMT-249506" at bounding box center [103, 104] width 33 height 8
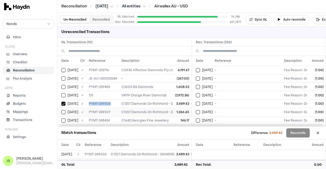
copy td "PYMT-249506"
click at [156, 37] on div "Unreconciled Transactions" at bounding box center [191, 31] width 269 height 11
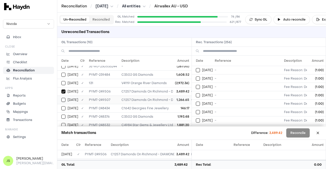
scroll to position [29, 0]
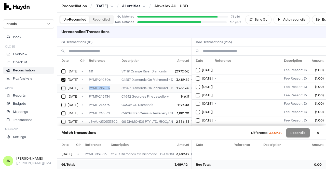
drag, startPoint x: 113, startPoint y: 82, endPoint x: 86, endPoint y: 82, distance: 26.2
click at [87, 84] on td "PYMT-249507" at bounding box center [103, 88] width 33 height 8
drag, startPoint x: 111, startPoint y: 88, endPoint x: 85, endPoint y: 89, distance: 26.5
click at [85, 92] on tr "[DATE] ✓ PYMT-248434 C1642 Georgies Fine Jewellery 146.17" at bounding box center [200, 96] width 287 height 8
drag, startPoint x: 110, startPoint y: 98, endPoint x: 84, endPoint y: 98, distance: 26.0
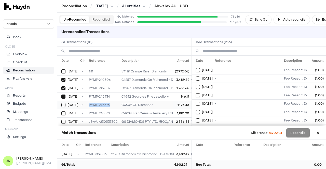
click at [84, 101] on tr "[DATE] ✓ PYMT-248376 C3502 GS Diamonds 1,193.48" at bounding box center [200, 105] width 287 height 8
drag, startPoint x: 115, startPoint y: 107, endPoint x: 87, endPoint y: 107, distance: 28.3
click at [87, 109] on td "PYMT-248532" at bounding box center [103, 113] width 33 height 8
drag, startPoint x: 115, startPoint y: 114, endPoint x: 88, endPoint y: 114, distance: 27.2
click at [88, 118] on td "JE-AU-230533302" at bounding box center [103, 122] width 33 height 8
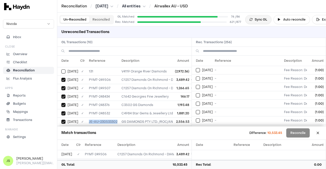
click at [263, 18] on button "Sync GL" at bounding box center [258, 19] width 26 height 9
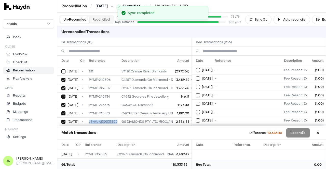
click at [314, 132] on button at bounding box center [318, 133] width 8 height 8
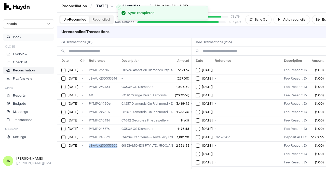
scroll to position [0, 0]
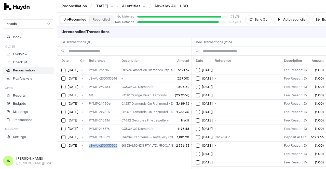
click at [100, 22] on button "Reconciled" at bounding box center [100, 19] width 23 height 7
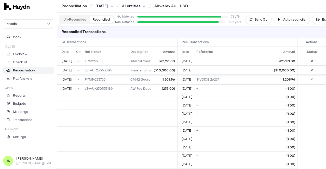
click at [71, 20] on button "Un-Reconciled" at bounding box center [74, 19] width 29 height 7
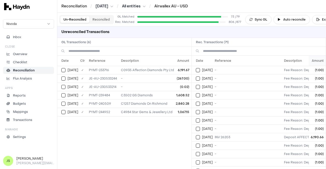
click at [308, 58] on th "Amount" at bounding box center [316, 61] width 17 height 10
click at [308, 60] on th "Amount" at bounding box center [316, 61] width 17 height 10
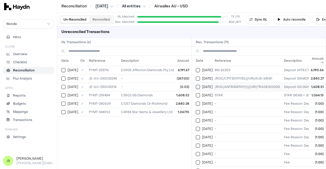
click at [200, 88] on div "[DATE]" at bounding box center [204, 87] width 17 height 4
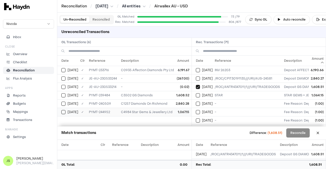
click at [65, 112] on button "Select GL transaction 7700356" at bounding box center [63, 112] width 4 height 4
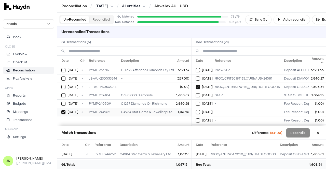
click at [65, 112] on button "Select GL transaction 7700356" at bounding box center [63, 112] width 4 height 4
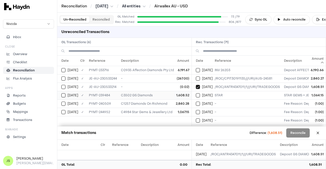
click at [64, 94] on button "Select GL transaction 7700336" at bounding box center [63, 95] width 4 height 4
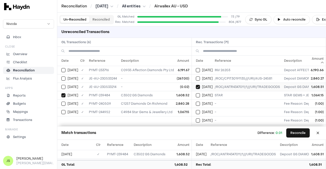
drag, startPoint x: 198, startPoint y: 78, endPoint x: 194, endPoint y: 88, distance: 10.4
click at [197, 78] on button "Select reconciliation transaction 45253" at bounding box center [198, 79] width 4 height 4
click at [62, 104] on button "Select GL transaction 7700342" at bounding box center [63, 104] width 4 height 4
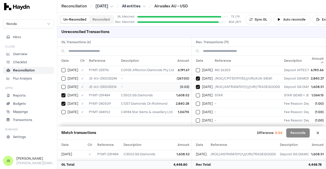
click at [61, 87] on td "[DATE]" at bounding box center [67, 87] width 21 height 8
click at [299, 131] on button "Reconcile" at bounding box center [297, 133] width 23 height 9
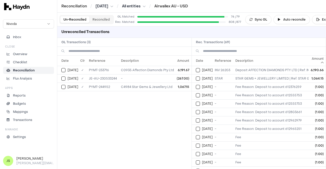
click at [108, 21] on button "Reconciled" at bounding box center [100, 19] width 23 height 7
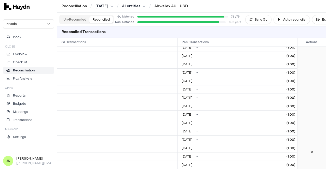
scroll to position [6258, 0]
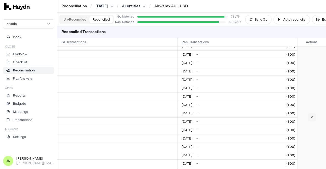
click at [311, 116] on icon at bounding box center [312, 117] width 2 height 3
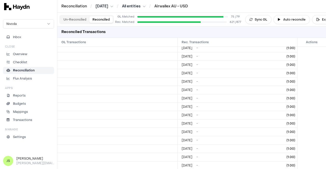
click at [69, 20] on button "Un-Reconciled" at bounding box center [74, 19] width 29 height 7
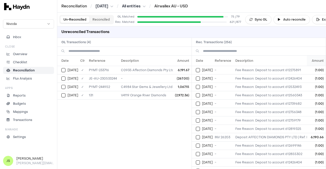
click at [310, 64] on th "Amount" at bounding box center [316, 61] width 19 height 10
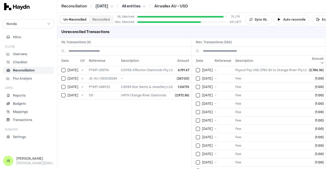
click at [311, 64] on th "Amount" at bounding box center [316, 61] width 19 height 10
click at [66, 71] on div "[DATE]" at bounding box center [69, 70] width 17 height 4
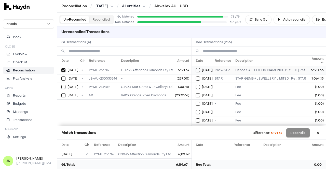
click at [200, 69] on div "[DATE]" at bounding box center [204, 70] width 17 height 4
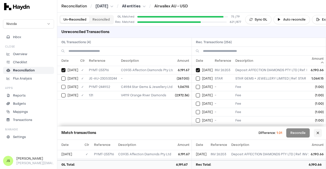
click at [316, 130] on button at bounding box center [318, 133] width 8 height 8
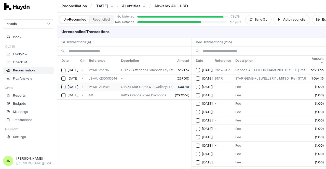
click at [65, 86] on button "Select GL transaction 7700356" at bounding box center [63, 87] width 4 height 4
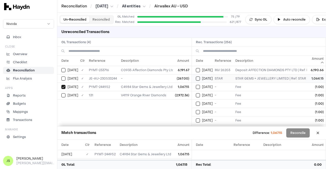
click at [199, 77] on button "Select reconciliation transaction 45539" at bounding box center [198, 79] width 4 height 4
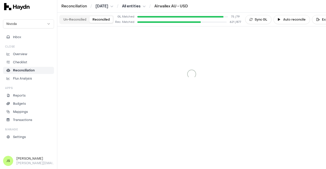
click at [107, 16] on button "Reconciled" at bounding box center [100, 19] width 23 height 7
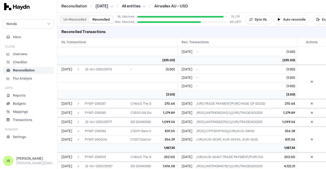
scroll to position [1960, 0]
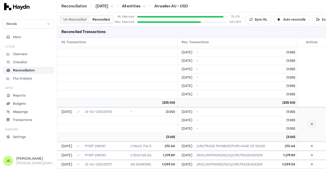
click at [307, 126] on button at bounding box center [311, 124] width 8 height 8
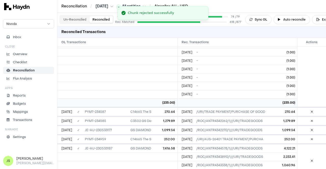
click at [74, 18] on button "Un-Reconciled" at bounding box center [74, 19] width 29 height 7
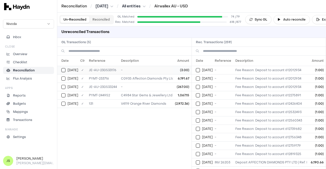
click at [66, 68] on div "[DATE]" at bounding box center [69, 70] width 17 height 4
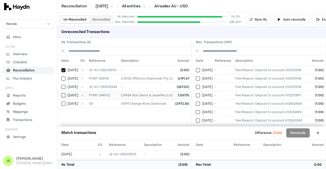
click at [63, 93] on button "Select GL transaction 7700356" at bounding box center [63, 95] width 4 height 4
click at [312, 61] on th "Amount" at bounding box center [316, 61] width 19 height 10
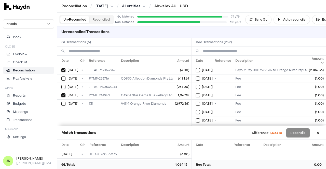
click at [315, 61] on th "Amount" at bounding box center [316, 61] width 19 height 10
click at [202, 78] on span "[DATE]" at bounding box center [207, 79] width 11 height 4
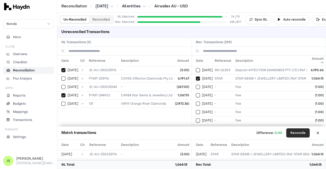
click at [299, 130] on button "Reconcile" at bounding box center [297, 133] width 23 height 9
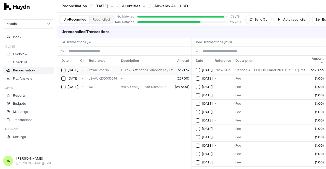
click at [62, 69] on button "Select GL transaction 7700328" at bounding box center [63, 70] width 4 height 4
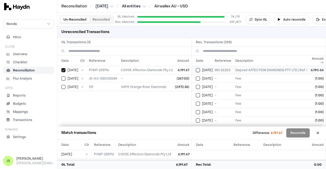
click at [196, 68] on button "Select reconciliation transaction 44972" at bounding box center [198, 70] width 4 height 4
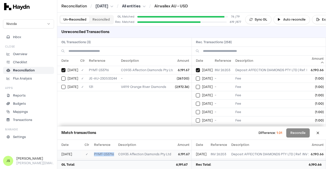
drag, startPoint x: 115, startPoint y: 153, endPoint x: 91, endPoint y: 152, distance: 23.4
click at [91, 152] on tr "[DATE] ✓ PYMT-233716 C0935 Affection Diamonds Pty Ltd 6,191.67" at bounding box center [124, 154] width 134 height 8
click at [197, 77] on button "Select reconciliation transaction 45790" at bounding box center [198, 79] width 4 height 4
click at [197, 78] on button "Select reconciliation transaction 45790" at bounding box center [198, 79] width 4 height 4
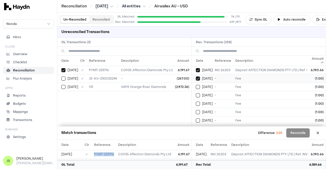
click at [197, 78] on button "Select reconciliation transaction 45790" at bounding box center [198, 79] width 4 height 4
click at [321, 131] on button at bounding box center [318, 133] width 8 height 8
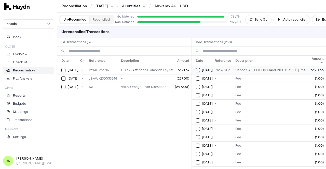
click at [196, 68] on div "[DATE]" at bounding box center [204, 70] width 17 height 4
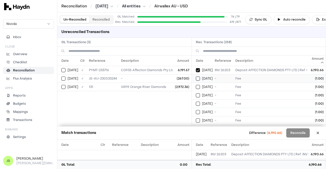
click at [197, 80] on td "on [DATE]" at bounding box center [202, 78] width 21 height 8
click at [197, 80] on td "[DATE]" at bounding box center [202, 78] width 21 height 8
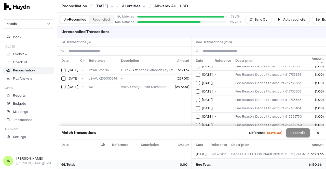
scroll to position [411, 0]
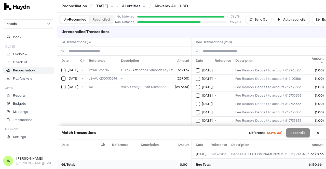
click at [95, 16] on button "Reconciled" at bounding box center [100, 19] width 23 height 7
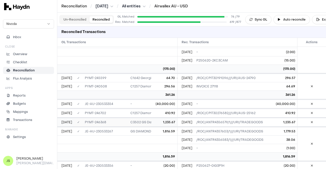
scroll to position [5320, 0]
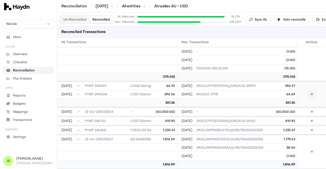
click at [307, 91] on button at bounding box center [311, 94] width 8 height 8
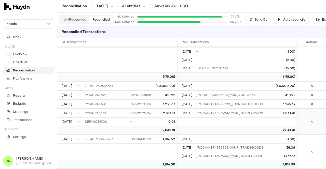
click at [307, 118] on button at bounding box center [311, 122] width 8 height 8
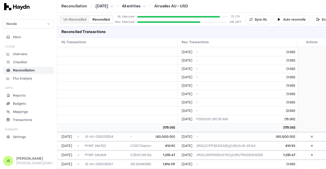
scroll to position [5294, 0]
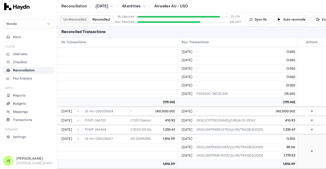
click at [307, 147] on button at bounding box center [311, 151] width 8 height 8
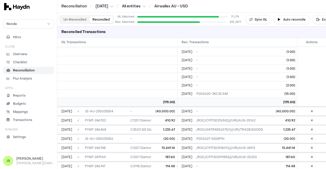
click at [70, 20] on button "Un-Reconciled" at bounding box center [74, 19] width 29 height 7
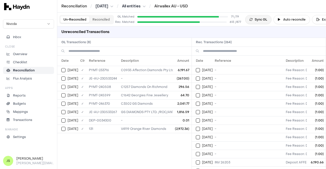
click at [261, 18] on button "Sync GL" at bounding box center [258, 19] width 26 height 9
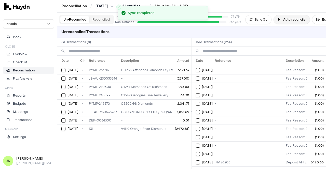
click at [282, 20] on button "Auto reconcile" at bounding box center [291, 19] width 36 height 9
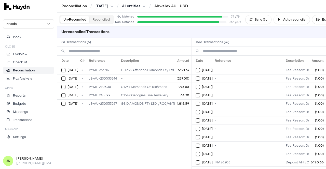
click at [104, 19] on button "Reconciled" at bounding box center [100, 19] width 23 height 7
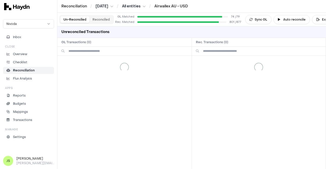
click at [75, 19] on button "Un-Reconciled" at bounding box center [74, 19] width 29 height 7
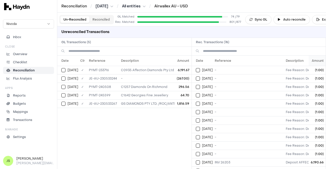
click at [312, 59] on th "Amount" at bounding box center [316, 61] width 17 height 10
drag, startPoint x: 312, startPoint y: 59, endPoint x: 312, endPoint y: 67, distance: 8.7
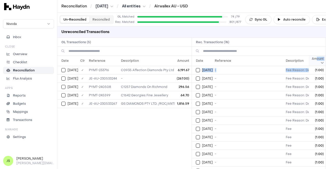
click at [313, 62] on th "Amount" at bounding box center [316, 61] width 17 height 10
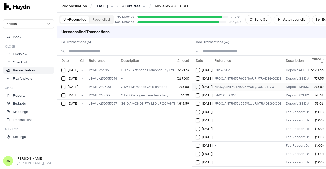
click at [194, 85] on td "[DATE]" at bounding box center [202, 87] width 21 height 8
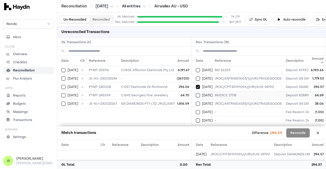
click at [195, 95] on td "[DATE]" at bounding box center [202, 95] width 21 height 8
click at [196, 95] on button "Select reconciliation transaction 45617" at bounding box center [198, 95] width 4 height 4
click at [63, 87] on button "Select GL transaction 7700341" at bounding box center [63, 87] width 4 height 4
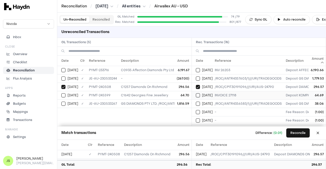
drag, startPoint x: 199, startPoint y: 94, endPoint x: 196, endPoint y: 94, distance: 3.1
click at [199, 94] on button "Select reconciliation transaction 45617" at bounding box center [198, 95] width 4 height 4
click at [62, 93] on button "Select GL transaction 7700360" at bounding box center [63, 95] width 4 height 4
click at [294, 130] on button "Reconcile" at bounding box center [297, 133] width 23 height 9
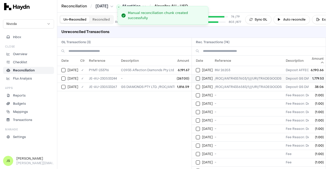
click at [199, 79] on button "Select reconciliation transaction 45664" at bounding box center [198, 79] width 4 height 4
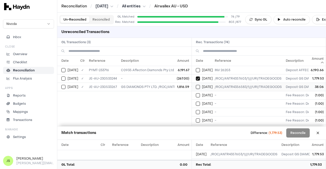
click at [200, 86] on button "Select reconciliation transaction 45657" at bounding box center [198, 87] width 4 height 4
click at [63, 88] on button "Select GL transaction 7700321" at bounding box center [63, 87] width 4 height 4
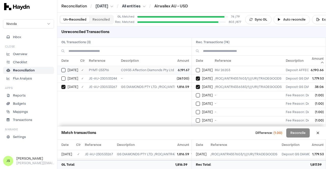
drag, startPoint x: 198, startPoint y: 69, endPoint x: 152, endPoint y: 70, distance: 45.8
click at [198, 69] on button "Select reconciliation transaction 44972" at bounding box center [198, 70] width 4 height 4
click at [63, 68] on button "Select GL transaction 7700328" at bounding box center [63, 70] width 4 height 4
click at [101, 22] on button "Reconciled" at bounding box center [100, 19] width 23 height 7
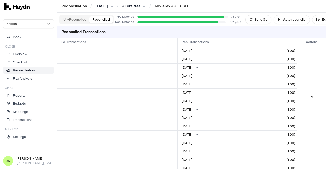
scroll to position [6237, 0]
click at [309, 92] on button at bounding box center [311, 96] width 8 height 8
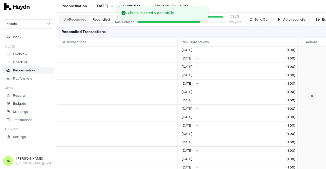
scroll to position [5399, 0]
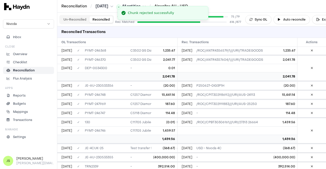
click at [73, 13] on div "Un-Reconciled Reconciled GL Matched 75 / 79 Rec. Matched 616 / 877 Sync GL Auto…" at bounding box center [191, 20] width 269 height 14
click at [73, 16] on div "Un-Reconciled Reconciled" at bounding box center [86, 19] width 54 height 9
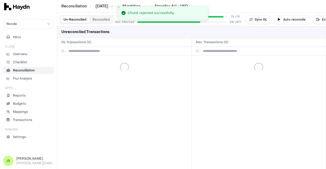
click at [73, 21] on button "Un-Reconciled" at bounding box center [74, 19] width 29 height 7
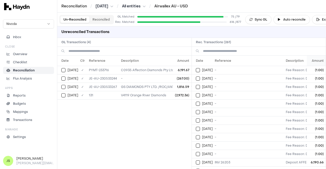
click at [307, 60] on th "Amount" at bounding box center [316, 61] width 19 height 10
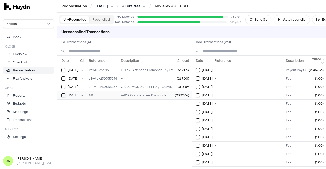
click at [62, 95] on button "Select GL transaction 7700293" at bounding box center [63, 95] width 4 height 4
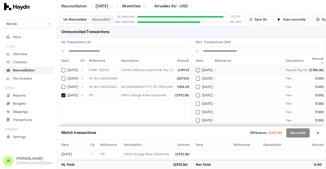
click at [200, 70] on div "[DATE]" at bounding box center [204, 70] width 17 height 4
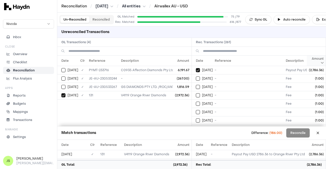
click at [311, 60] on th "Amount" at bounding box center [316, 61] width 19 height 10
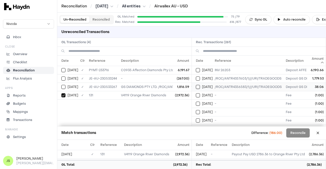
click at [198, 86] on button "Select reconciliation transaction 45657" at bounding box center [198, 87] width 4 height 4
click at [198, 77] on button "Select reconciliation transaction 45664" at bounding box center [198, 79] width 4 height 4
click at [67, 84] on td "[DATE]" at bounding box center [67, 87] width 21 height 8
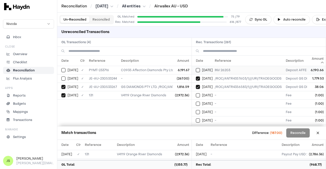
click at [200, 71] on div "[DATE]" at bounding box center [204, 70] width 17 height 4
click at [65, 69] on button "Select GL transaction 7700328" at bounding box center [63, 70] width 4 height 4
drag, startPoint x: 168, startPoint y: 96, endPoint x: 115, endPoint y: 95, distance: 53.0
click at [115, 95] on tr "[DATE] ✓ 131 V4119 Orange River Diamonds (2,972.36)" at bounding box center [179, 95] width 244 height 8
click at [65, 94] on div "[DATE]" at bounding box center [69, 95] width 17 height 4
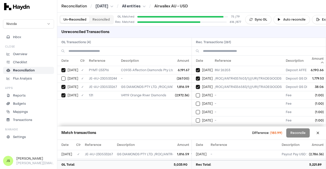
click at [104, 22] on button "Reconciled" at bounding box center [100, 19] width 23 height 7
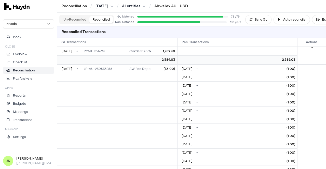
scroll to position [3636, 0]
drag, startPoint x: 121, startPoint y: 60, endPoint x: 81, endPoint y: 63, distance: 39.8
click at [82, 65] on td "JE-AU-230533256" at bounding box center [105, 69] width 46 height 8
click at [259, 19] on button "Sync GL" at bounding box center [258, 19] width 26 height 9
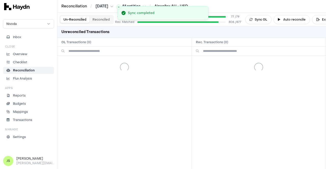
click at [73, 21] on button "Un-Reconciled" at bounding box center [74, 19] width 29 height 7
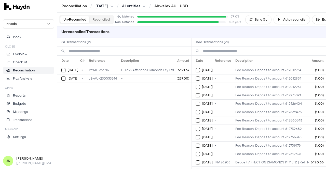
click at [93, 21] on button "Reconciled" at bounding box center [100, 19] width 23 height 7
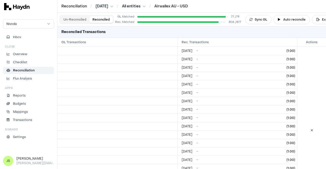
scroll to position [3727, 0]
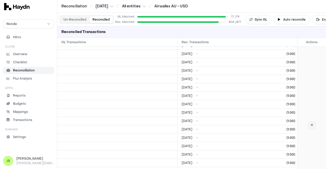
click at [311, 122] on button at bounding box center [311, 125] width 8 height 8
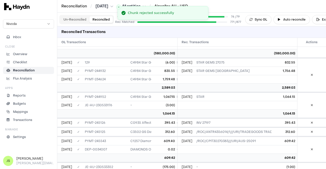
scroll to position [3630, 0]
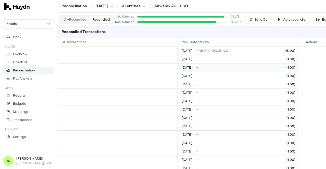
click at [234, 164] on td "-" at bounding box center [243, 168] width 99 height 8
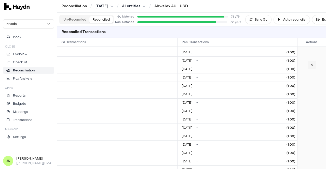
click at [307, 61] on button at bounding box center [311, 65] width 8 height 8
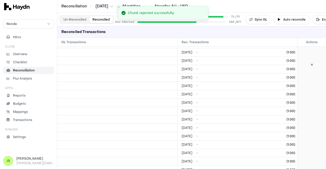
scroll to position [5131, 0]
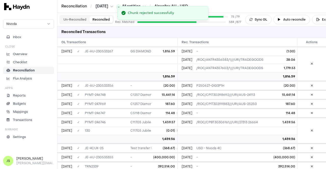
click at [74, 16] on button "Un-Reconciled" at bounding box center [74, 19] width 29 height 7
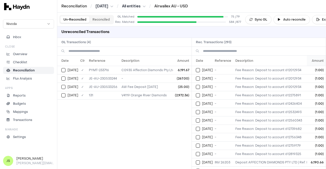
click at [313, 60] on th "Amount" at bounding box center [316, 61] width 19 height 10
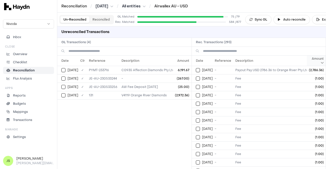
click at [312, 61] on th "Amount" at bounding box center [316, 61] width 19 height 10
click at [312, 60] on th "Amount" at bounding box center [316, 61] width 19 height 10
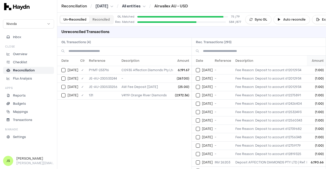
click at [308, 60] on th "Amount" at bounding box center [316, 61] width 19 height 10
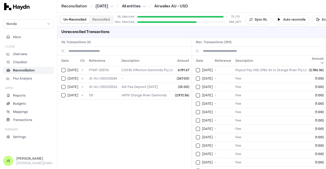
click at [309, 60] on th "Amount" at bounding box center [316, 61] width 19 height 10
click at [62, 80] on td "[DATE]" at bounding box center [67, 78] width 21 height 8
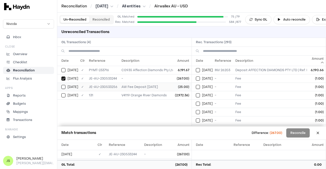
click at [63, 85] on button "Select GL transaction 7700320" at bounding box center [63, 87] width 4 height 4
click at [320, 132] on button at bounding box center [318, 133] width 8 height 8
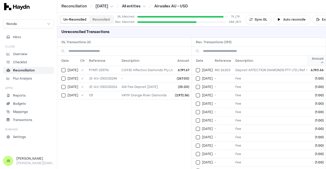
click at [313, 63] on th "Amount" at bounding box center [316, 61] width 19 height 10
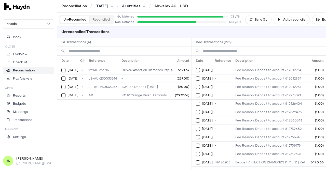
click at [313, 63] on th "Amount" at bounding box center [316, 61] width 19 height 10
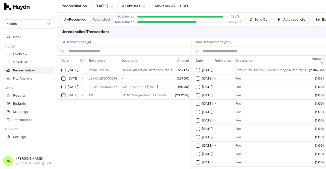
click at [313, 63] on th "Amount" at bounding box center [316, 61] width 19 height 10
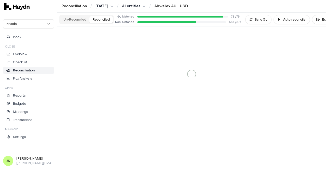
click at [96, 21] on button "Reconciled" at bounding box center [100, 19] width 23 height 7
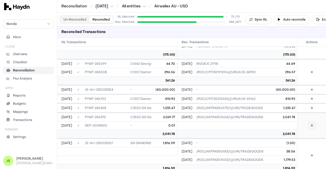
scroll to position [5040, 0]
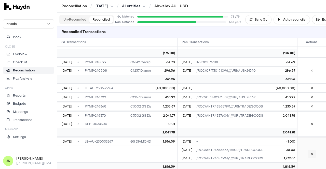
click at [307, 151] on button at bounding box center [311, 154] width 8 height 8
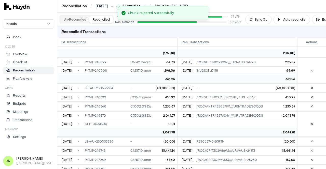
click at [69, 18] on button "Un-Reconciled" at bounding box center [74, 19] width 29 height 7
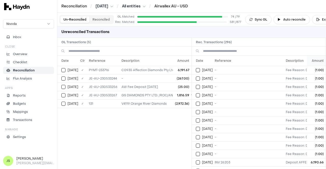
click at [319, 58] on th "Amount" at bounding box center [316, 61] width 19 height 10
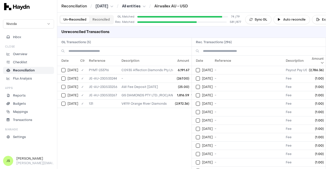
click at [319, 58] on th "Amount" at bounding box center [316, 61] width 19 height 10
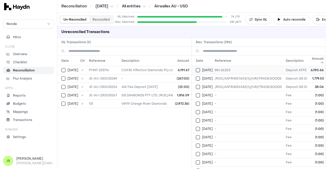
click at [198, 69] on button "Select reconciliation transaction 44972" at bounding box center [198, 70] width 4 height 4
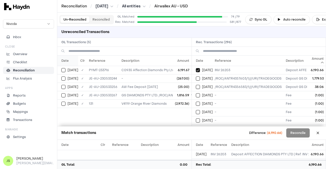
click at [67, 64] on th "Date" at bounding box center [67, 61] width 21 height 10
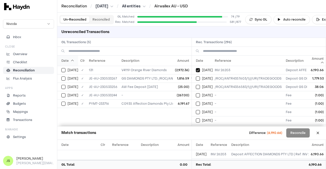
click at [72, 60] on icon at bounding box center [72, 60] width 3 height 3
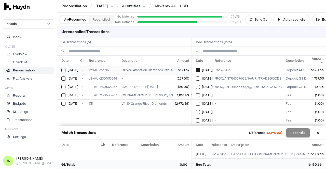
click at [66, 71] on div "[DATE]" at bounding box center [69, 70] width 17 height 4
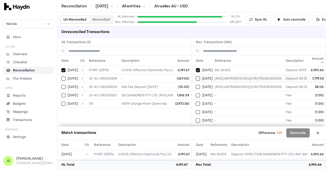
click at [196, 80] on td "[DATE]" at bounding box center [202, 78] width 21 height 8
click at [200, 85] on div "[DATE]" at bounding box center [204, 87] width 17 height 4
click at [66, 94] on div "[DATE]" at bounding box center [69, 95] width 17 height 4
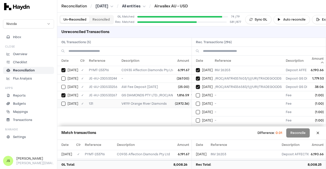
click at [65, 102] on button "Select GL transaction 7700293" at bounding box center [63, 104] width 4 height 4
click at [315, 60] on th "Amount" at bounding box center [316, 61] width 19 height 10
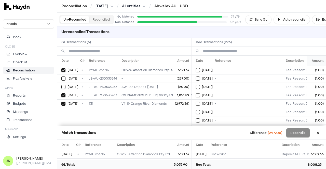
click at [310, 63] on th "Amount" at bounding box center [316, 61] width 19 height 10
click at [200, 70] on div "[DATE]" at bounding box center [204, 70] width 17 height 4
click at [319, 132] on button at bounding box center [318, 133] width 8 height 8
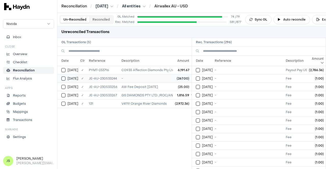
click at [66, 78] on div "[DATE]" at bounding box center [69, 79] width 17 height 4
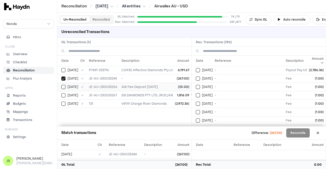
click at [65, 85] on button "Select GL transaction 7700320" at bounding box center [63, 87] width 4 height 4
click at [316, 63] on th "Amount" at bounding box center [316, 61] width 19 height 10
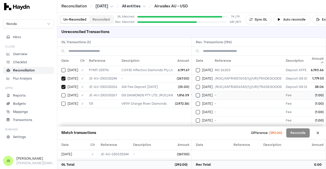
click at [196, 95] on button "Select reconciliation transaction 45790" at bounding box center [198, 95] width 4 height 4
click at [210, 102] on span "[DATE]" at bounding box center [207, 104] width 11 height 4
click at [196, 110] on button "on" at bounding box center [198, 112] width 4 height 4
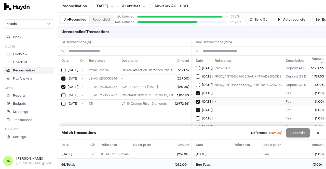
click at [196, 117] on button "on" at bounding box center [198, 119] width 4 height 4
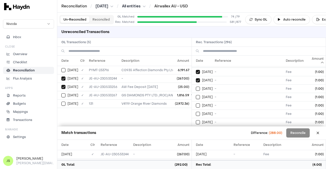
click at [196, 87] on button "on" at bounding box center [198, 89] width 4 height 4
click at [196, 95] on button "on" at bounding box center [198, 97] width 4 height 4
click at [196, 104] on button "on" at bounding box center [198, 106] width 4 height 4
click at [196, 112] on button "on" at bounding box center [198, 114] width 4 height 4
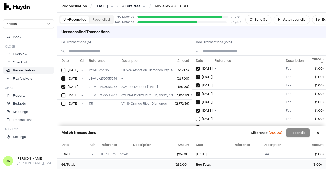
click at [196, 117] on button "on" at bounding box center [198, 119] width 4 height 4
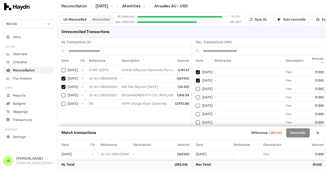
click at [196, 87] on button "on" at bounding box center [198, 89] width 4 height 4
click at [196, 95] on button "on" at bounding box center [198, 97] width 4 height 4
click at [196, 104] on button "on" at bounding box center [198, 106] width 4 height 4
click at [196, 112] on button "on" at bounding box center [198, 114] width 4 height 4
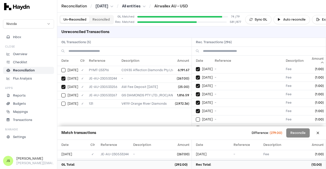
click at [196, 118] on button "on" at bounding box center [198, 120] width 4 height 4
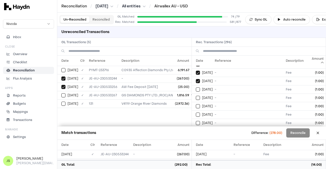
click at [196, 88] on button "on" at bounding box center [198, 90] width 4 height 4
click at [196, 96] on button "on" at bounding box center [198, 98] width 4 height 4
click at [196, 104] on button "on" at bounding box center [198, 106] width 4 height 4
click at [196, 113] on button "on" at bounding box center [198, 115] width 4 height 4
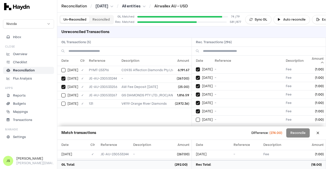
click at [196, 118] on button "on" at bounding box center [198, 120] width 4 height 4
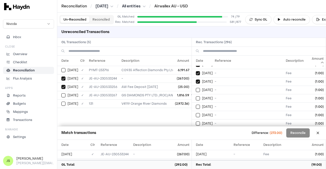
click at [196, 88] on button "on" at bounding box center [198, 90] width 4 height 4
click at [196, 96] on button "on" at bounding box center [198, 98] width 4 height 4
click at [196, 105] on button "on" at bounding box center [198, 107] width 4 height 4
click at [196, 113] on button "on" at bounding box center [198, 115] width 4 height 4
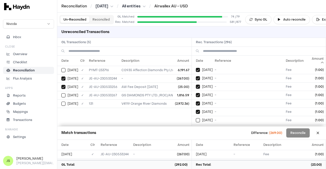
click at [196, 118] on button "on" at bounding box center [198, 120] width 4 height 4
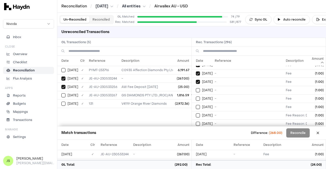
click at [196, 88] on button "on" at bounding box center [198, 90] width 4 height 4
click at [196, 97] on button "on" at bounding box center [198, 99] width 4 height 4
click at [196, 105] on button "on" at bounding box center [198, 107] width 4 height 4
click at [196, 114] on button "on" at bounding box center [198, 116] width 4 height 4
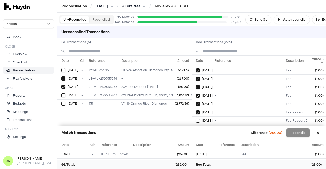
click at [196, 119] on button "on" at bounding box center [198, 121] width 4 height 4
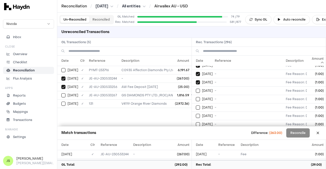
click at [196, 89] on button "on" at bounding box center [198, 91] width 4 height 4
click at [196, 97] on button "on" at bounding box center [198, 99] width 4 height 4
click at [196, 106] on button "on" at bounding box center [198, 108] width 4 height 4
click at [196, 114] on button "on" at bounding box center [198, 116] width 4 height 4
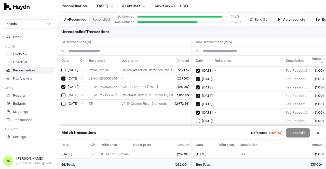
click at [196, 119] on button "on" at bounding box center [198, 121] width 4 height 4
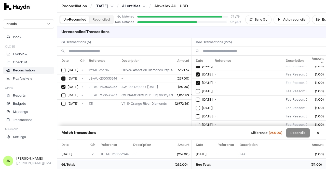
click at [196, 89] on button "on" at bounding box center [198, 91] width 4 height 4
click at [196, 98] on button "on" at bounding box center [198, 100] width 4 height 4
click at [196, 106] on button "on" at bounding box center [198, 108] width 4 height 4
click at [196, 115] on button "on" at bounding box center [198, 117] width 4 height 4
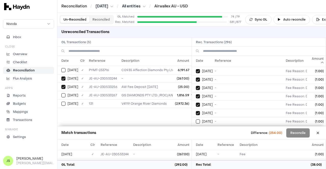
click at [196, 120] on button "on" at bounding box center [198, 122] width 4 height 4
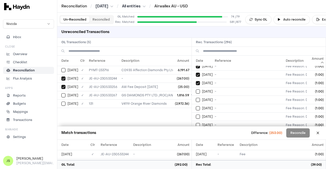
click at [196, 90] on button "on" at bounding box center [198, 92] width 4 height 4
click at [196, 98] on button "on" at bounding box center [198, 100] width 4 height 4
click at [196, 106] on button "on" at bounding box center [198, 108] width 4 height 4
click at [196, 115] on button "on" at bounding box center [198, 117] width 4 height 4
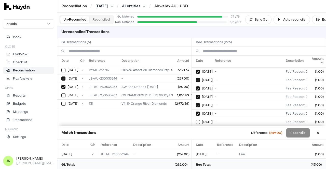
click at [196, 120] on button "on" at bounding box center [198, 122] width 4 height 4
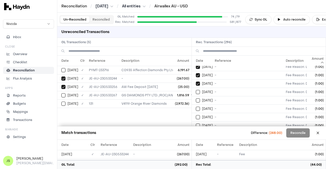
click at [196, 90] on button "on" at bounding box center [198, 92] width 4 height 4
click at [196, 99] on button "on" at bounding box center [198, 101] width 4 height 4
click at [196, 107] on button "on" at bounding box center [198, 109] width 4 height 4
click at [196, 115] on button "on" at bounding box center [198, 117] width 4 height 4
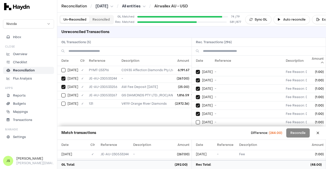
click at [196, 120] on button "on" at bounding box center [198, 122] width 4 height 4
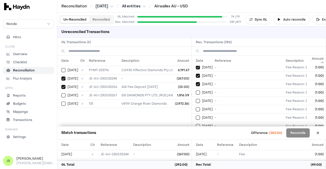
click at [196, 91] on button "on" at bounding box center [198, 93] width 4 height 4
click at [196, 99] on button "on" at bounding box center [198, 101] width 4 height 4
click at [196, 107] on button "on" at bounding box center [198, 109] width 4 height 4
click at [196, 116] on button "on" at bounding box center [198, 118] width 4 height 4
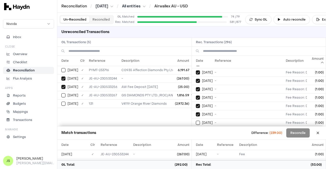
click at [196, 121] on button "on" at bounding box center [198, 123] width 4 height 4
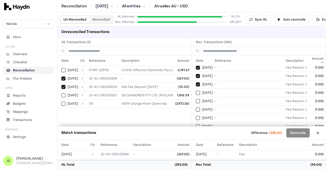
click at [196, 91] on button "on" at bounding box center [198, 93] width 4 height 4
click at [196, 99] on button "on" at bounding box center [198, 101] width 4 height 4
click at [196, 108] on button "on" at bounding box center [198, 110] width 4 height 4
click at [196, 116] on button "on" at bounding box center [198, 118] width 4 height 4
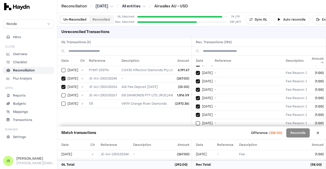
click at [196, 121] on button "on" at bounding box center [198, 123] width 4 height 4
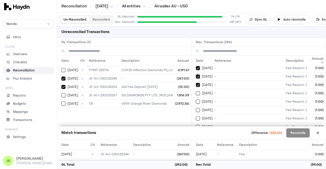
click at [196, 91] on button "on" at bounding box center [198, 93] width 4 height 4
click at [196, 100] on button "on" at bounding box center [198, 102] width 4 height 4
click at [196, 108] on button "on" at bounding box center [198, 110] width 4 height 4
click at [196, 117] on button "on" at bounding box center [198, 119] width 4 height 4
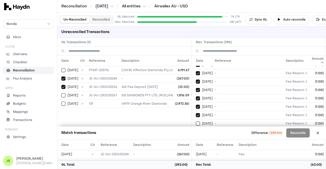
click at [196, 122] on button "on" at bounding box center [198, 124] width 4 height 4
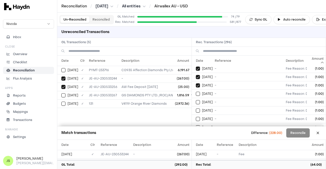
click at [196, 92] on button "on" at bounding box center [198, 94] width 4 height 4
click at [196, 100] on button "on" at bounding box center [198, 102] width 4 height 4
click at [196, 109] on button "on" at bounding box center [198, 111] width 4 height 4
click at [196, 117] on button "on" at bounding box center [198, 119] width 4 height 4
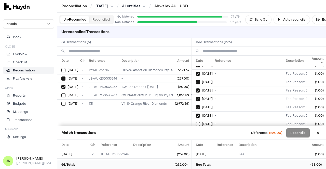
click at [196, 122] on button "on" at bounding box center [198, 124] width 4 height 4
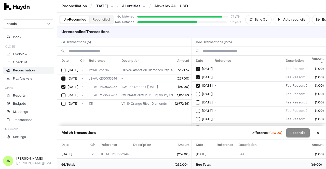
click at [196, 92] on button "on" at bounding box center [198, 94] width 4 height 4
click at [196, 101] on button "on" at bounding box center [198, 103] width 4 height 4
click at [196, 109] on button "on" at bounding box center [198, 111] width 4 height 4
click at [196, 117] on button "on" at bounding box center [198, 119] width 4 height 4
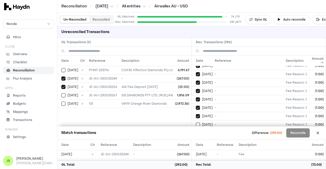
click at [196, 123] on button "on" at bounding box center [198, 125] width 4 height 4
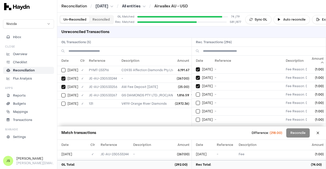
click at [196, 93] on button "on" at bounding box center [198, 95] width 4 height 4
click at [196, 101] on button "on" at bounding box center [198, 103] width 4 height 4
click at [196, 109] on button "on" at bounding box center [198, 111] width 4 height 4
click at [196, 118] on button "on" at bounding box center [198, 120] width 4 height 4
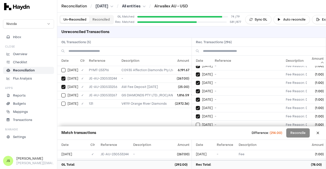
click at [196, 123] on button "on" at bounding box center [198, 125] width 4 height 4
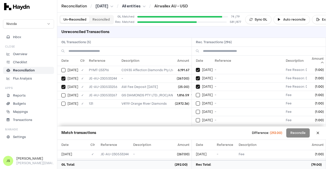
click at [196, 93] on button "on" at bounding box center [198, 95] width 4 height 4
click at [196, 102] on button "on" at bounding box center [198, 104] width 4 height 4
click at [196, 110] on button "on" at bounding box center [198, 112] width 4 height 4
click at [196, 118] on button "on" at bounding box center [198, 120] width 4 height 4
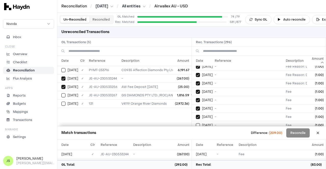
click at [196, 123] on button "on" at bounding box center [198, 125] width 4 height 4
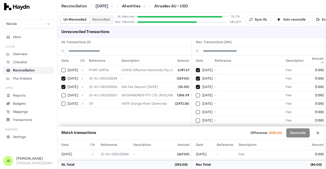
click at [196, 93] on button "on" at bounding box center [198, 95] width 4 height 4
click at [196, 102] on button "on" at bounding box center [198, 104] width 4 height 4
click at [196, 110] on button "on" at bounding box center [198, 112] width 4 height 4
click at [196, 119] on button "on" at bounding box center [198, 121] width 4 height 4
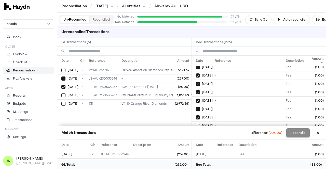
click at [196, 124] on button "on" at bounding box center [198, 126] width 4 height 4
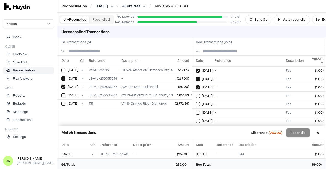
click at [196, 94] on button "on" at bounding box center [198, 96] width 4 height 4
click at [196, 102] on button "on" at bounding box center [198, 104] width 4 height 4
click at [196, 111] on button "on" at bounding box center [198, 113] width 4 height 4
click at [196, 119] on button "on" at bounding box center [198, 121] width 4 height 4
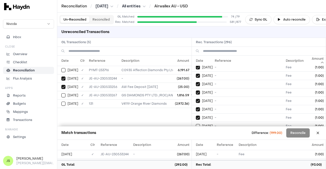
click at [196, 124] on button "on" at bounding box center [198, 126] width 4 height 4
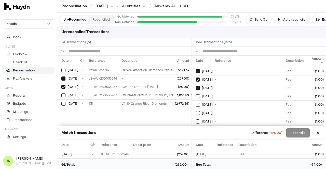
click at [196, 94] on button "on" at bounding box center [198, 96] width 4 height 4
click at [196, 103] on button "on" at bounding box center [198, 105] width 4 height 4
click at [196, 111] on button "on" at bounding box center [198, 113] width 4 height 4
click at [196, 120] on button "on" at bounding box center [198, 122] width 4 height 4
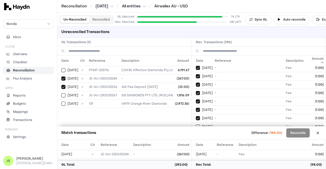
click at [196, 125] on button "on" at bounding box center [198, 127] width 4 height 4
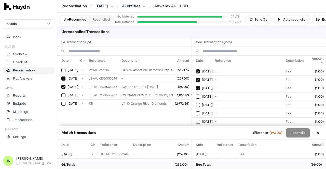
click at [196, 95] on button "on" at bounding box center [198, 97] width 4 height 4
click at [196, 103] on button "on" at bounding box center [198, 105] width 4 height 4
click at [196, 111] on button "on" at bounding box center [198, 113] width 4 height 4
click at [196, 120] on button "on" at bounding box center [198, 122] width 4 height 4
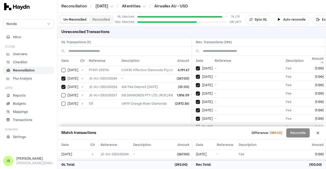
click at [196, 125] on button "on" at bounding box center [198, 127] width 4 height 4
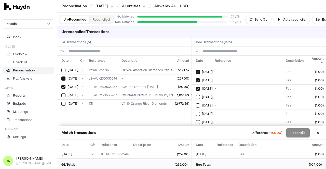
click at [196, 95] on button "on" at bounding box center [198, 97] width 4 height 4
click at [196, 104] on button "on" at bounding box center [198, 106] width 4 height 4
click at [196, 112] on button "on" at bounding box center [198, 114] width 4 height 4
click at [196, 120] on button "on" at bounding box center [198, 122] width 4 height 4
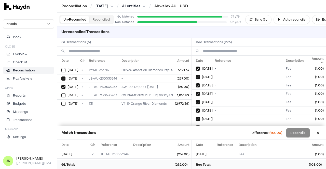
click at [196, 125] on button "on" at bounding box center [198, 127] width 4 height 4
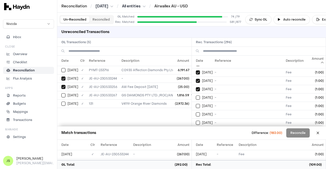
click at [196, 96] on button "on" at bounding box center [198, 98] width 4 height 4
click at [196, 104] on button "on" at bounding box center [198, 106] width 4 height 4
click at [196, 113] on button "on" at bounding box center [198, 115] width 4 height 4
click at [196, 121] on button "on" at bounding box center [198, 123] width 4 height 4
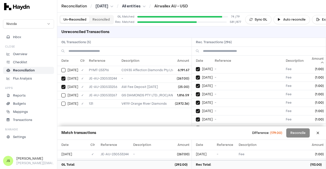
click at [196, 126] on button "on" at bounding box center [198, 128] width 4 height 4
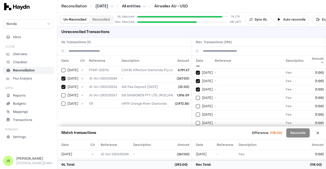
click at [196, 96] on button "on" at bounding box center [198, 98] width 4 height 4
click at [196, 104] on button "on" at bounding box center [198, 106] width 4 height 4
click at [196, 113] on button "on" at bounding box center [198, 115] width 4 height 4
click at [196, 121] on button "on" at bounding box center [198, 123] width 4 height 4
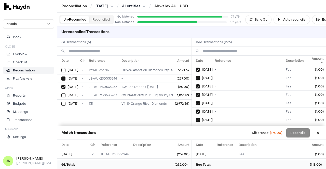
click at [196, 127] on button "on" at bounding box center [198, 129] width 4 height 4
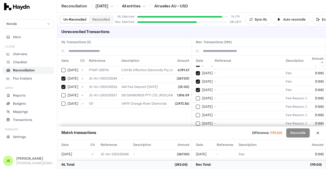
click at [196, 96] on button "on" at bounding box center [198, 98] width 4 height 4
click at [196, 105] on button "on" at bounding box center [198, 107] width 4 height 4
click at [196, 113] on button "on" at bounding box center [198, 115] width 4 height 4
click at [196, 122] on button "on" at bounding box center [198, 124] width 4 height 4
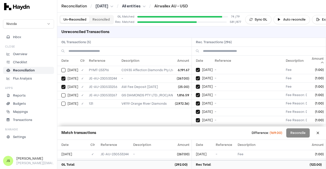
click at [196, 127] on button "on" at bounding box center [198, 129] width 4 height 4
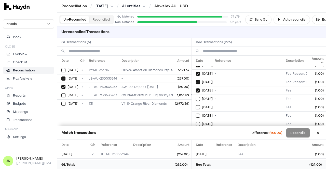
click at [196, 97] on button "on" at bounding box center [198, 99] width 4 height 4
click at [196, 105] on button "on" at bounding box center [198, 107] width 4 height 4
click at [196, 114] on button "on" at bounding box center [198, 116] width 4 height 4
click at [196, 122] on button "on" at bounding box center [198, 124] width 4 height 4
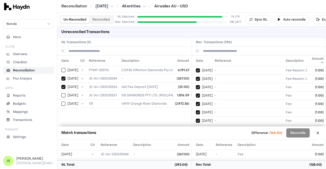
click at [196, 127] on button "on" at bounding box center [198, 129] width 4 height 4
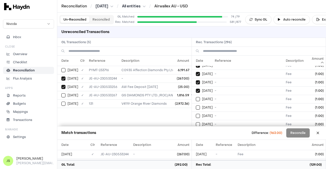
click at [196, 97] on button "on" at bounding box center [198, 99] width 4 height 4
click at [196, 106] on button "on" at bounding box center [198, 108] width 4 height 4
click at [196, 114] on button "on" at bounding box center [198, 116] width 4 height 4
click at [196, 122] on button "on" at bounding box center [198, 124] width 4 height 4
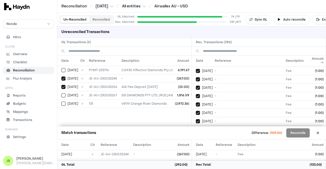
click at [196, 128] on button "on" at bounding box center [198, 130] width 4 height 4
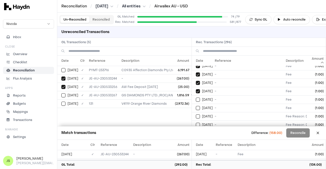
click at [196, 98] on button "on" at bounding box center [198, 100] width 4 height 4
click at [196, 106] on button "on" at bounding box center [198, 108] width 4 height 4
click at [196, 115] on button "on" at bounding box center [198, 117] width 4 height 4
click at [196, 123] on button "on" at bounding box center [198, 125] width 4 height 4
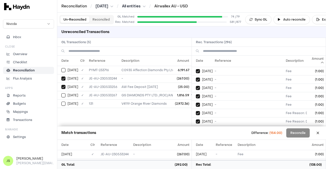
click at [196, 128] on button "on" at bounding box center [198, 130] width 4 height 4
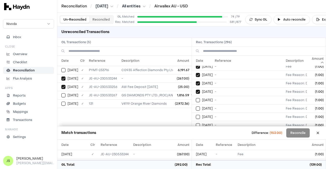
click at [196, 98] on button "on" at bounding box center [198, 100] width 4 height 4
click at [196, 107] on button "on" at bounding box center [198, 109] width 4 height 4
click at [196, 115] on button "on" at bounding box center [198, 117] width 4 height 4
click at [196, 123] on button "on" at bounding box center [198, 125] width 4 height 4
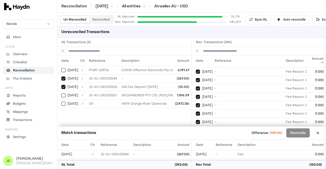
click at [196, 129] on button "on" at bounding box center [198, 131] width 4 height 4
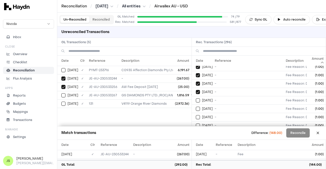
click at [196, 99] on button "on" at bounding box center [198, 101] width 4 height 4
click at [196, 107] on button "on" at bounding box center [198, 109] width 4 height 4
click at [196, 115] on button "on" at bounding box center [198, 117] width 4 height 4
click at [196, 124] on button "on" at bounding box center [198, 126] width 4 height 4
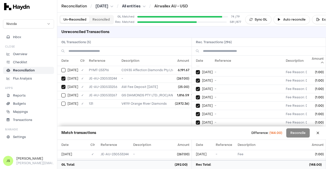
click at [196, 129] on button "on" at bounding box center [198, 131] width 4 height 4
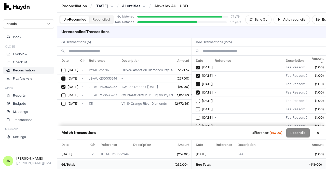
click at [196, 99] on button "on" at bounding box center [198, 101] width 4 height 4
click at [196, 107] on button "on" at bounding box center [198, 109] width 4 height 4
click at [196, 116] on button "on" at bounding box center [198, 118] width 4 height 4
click at [196, 124] on button "on" at bounding box center [198, 126] width 4 height 4
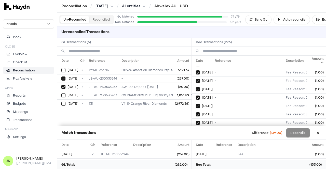
click at [196, 129] on button "on" at bounding box center [198, 131] width 4 height 4
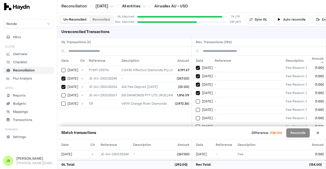
click at [196, 100] on button "on" at bounding box center [198, 102] width 4 height 4
click at [196, 108] on button "on" at bounding box center [198, 110] width 4 height 4
click at [196, 116] on button "on" at bounding box center [198, 118] width 4 height 4
click at [196, 125] on button "on" at bounding box center [198, 127] width 4 height 4
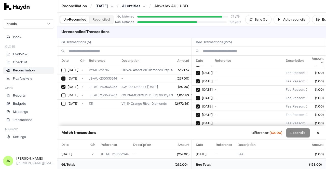
click at [196, 130] on button "on" at bounding box center [198, 132] width 4 height 4
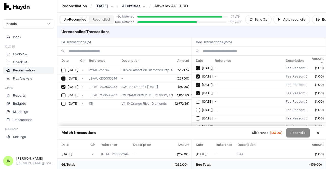
click at [196, 100] on button "on" at bounding box center [198, 102] width 4 height 4
click at [196, 108] on button "on" at bounding box center [198, 110] width 4 height 4
click at [196, 117] on button "on" at bounding box center [198, 119] width 4 height 4
click at [196, 125] on button "on" at bounding box center [198, 127] width 4 height 4
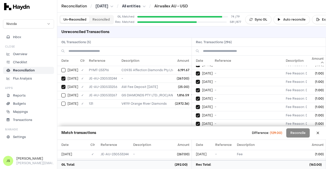
click at [196, 130] on button "on" at bounding box center [198, 132] width 4 height 4
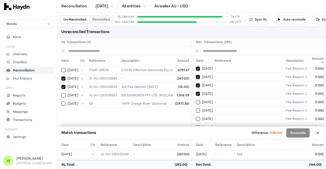
click at [196, 100] on button "on" at bounding box center [198, 102] width 4 height 4
click at [196, 109] on button "on" at bounding box center [198, 111] width 4 height 4
click at [196, 117] on button "on" at bounding box center [198, 119] width 4 height 4
click at [196, 125] on button "on" at bounding box center [198, 127] width 4 height 4
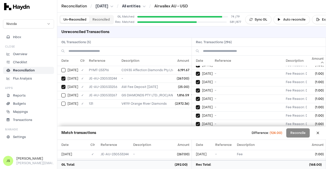
click at [196, 131] on button "on" at bounding box center [198, 133] width 4 height 4
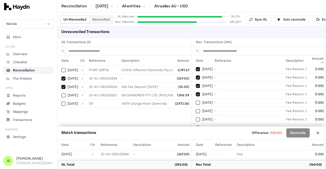
click at [196, 101] on button "on" at bounding box center [198, 103] width 4 height 4
click at [196, 109] on button "on" at bounding box center [198, 111] width 4 height 4
click at [196, 118] on button "on" at bounding box center [198, 120] width 4 height 4
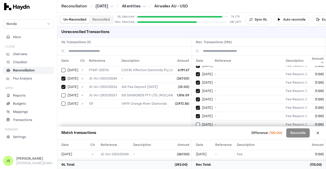
click at [215, 120] on td "-" at bounding box center [248, 124] width 71 height 8
click at [207, 106] on span "[DATE]" at bounding box center [207, 108] width 11 height 4
click at [207, 103] on td "[DATE]" at bounding box center [202, 107] width 21 height 8
click at [205, 106] on span "[DATE]" at bounding box center [207, 108] width 11 height 4
click at [196, 114] on button "on" at bounding box center [198, 116] width 4 height 4
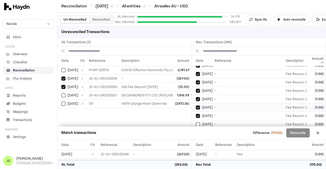
click at [196, 122] on button "on" at bounding box center [198, 124] width 4 height 4
click at [196, 131] on button "on" at bounding box center [198, 133] width 4 height 4
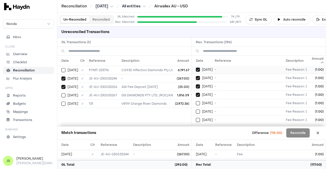
click at [196, 101] on button "on" at bounding box center [198, 103] width 4 height 4
click at [196, 110] on button "on" at bounding box center [198, 112] width 4 height 4
click at [196, 118] on button "on" at bounding box center [198, 120] width 4 height 4
click at [196, 127] on button "on" at bounding box center [198, 129] width 4 height 4
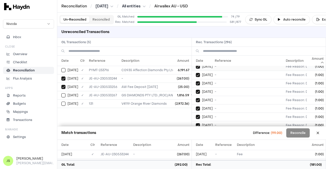
click at [196, 132] on button "on" at bounding box center [198, 134] width 4 height 4
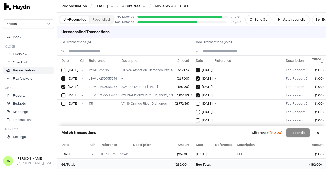
click at [196, 102] on button "on" at bounding box center [198, 104] width 4 height 4
click at [196, 110] on button "on" at bounding box center [198, 112] width 4 height 4
click at [196, 119] on button "on" at bounding box center [198, 121] width 4 height 4
click at [196, 127] on button "on" at bounding box center [198, 129] width 4 height 4
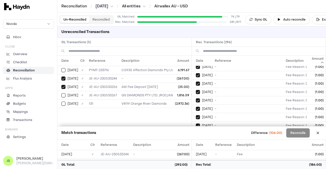
click at [196, 132] on button "on" at bounding box center [198, 134] width 4 height 4
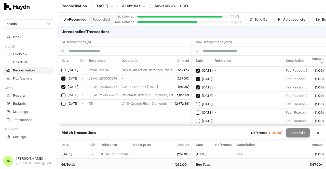
click at [196, 102] on button "on" at bounding box center [198, 104] width 4 height 4
click at [196, 111] on button "on" at bounding box center [198, 113] width 4 height 4
click at [196, 119] on button "on" at bounding box center [198, 121] width 4 height 4
click at [196, 128] on button "on" at bounding box center [198, 130] width 4 height 4
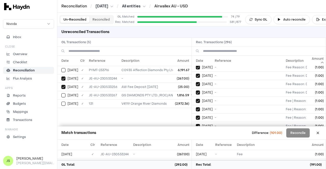
click at [196, 133] on button "on" at bounding box center [198, 135] width 4 height 4
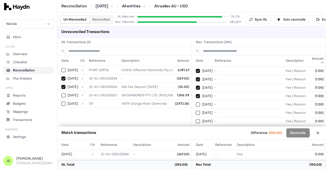
click at [196, 103] on button "on" at bounding box center [198, 105] width 4 height 4
click at [196, 111] on button "on" at bounding box center [198, 113] width 4 height 4
click at [196, 119] on button "on" at bounding box center [198, 121] width 4 height 4
click at [196, 128] on button "on" at bounding box center [198, 130] width 4 height 4
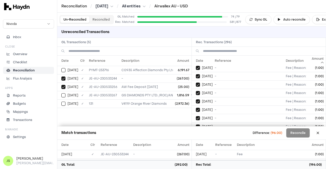
click at [196, 133] on button "on" at bounding box center [198, 135] width 4 height 4
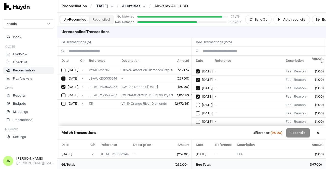
click at [196, 103] on button "on" at bounding box center [198, 105] width 4 height 4
click at [196, 111] on button "on" at bounding box center [198, 113] width 4 height 4
click at [196, 120] on button "on" at bounding box center [198, 122] width 4 height 4
click at [196, 128] on button "on" at bounding box center [198, 130] width 4 height 4
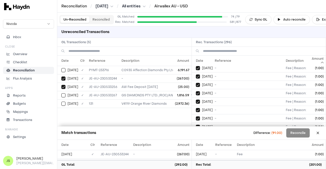
click at [196, 133] on button "on" at bounding box center [198, 135] width 4 height 4
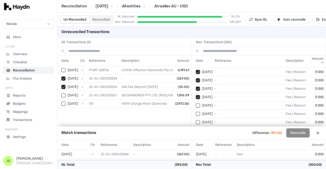
click at [196, 104] on button "on" at bounding box center [198, 106] width 4 height 4
click at [196, 112] on button "on" at bounding box center [198, 114] width 4 height 4
click at [196, 120] on button "on" at bounding box center [198, 122] width 4 height 4
click at [196, 129] on button "on" at bounding box center [198, 131] width 4 height 4
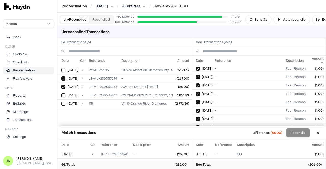
click at [196, 134] on button "on" at bounding box center [198, 136] width 4 height 4
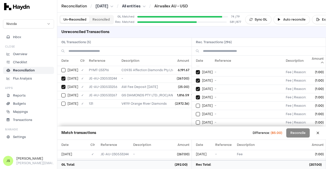
click at [196, 104] on button "on" at bounding box center [198, 106] width 4 height 4
click at [196, 112] on button "on" at bounding box center [198, 114] width 4 height 4
click at [196, 121] on button "on" at bounding box center [198, 123] width 4 height 4
click at [196, 129] on button "on" at bounding box center [198, 131] width 4 height 4
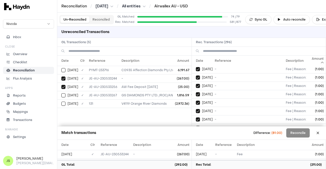
click at [196, 134] on button "on" at bounding box center [198, 136] width 4 height 4
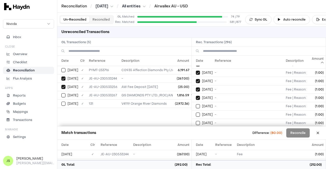
click at [196, 104] on button "on" at bounding box center [198, 106] width 4 height 4
click at [196, 113] on button "on" at bounding box center [198, 115] width 4 height 4
click at [196, 121] on button "on" at bounding box center [198, 123] width 4 height 4
click at [196, 130] on button "on" at bounding box center [198, 132] width 4 height 4
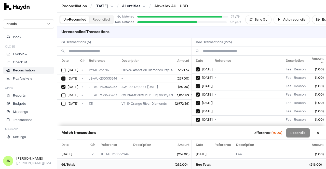
click at [196, 135] on button "on" at bounding box center [198, 137] width 4 height 4
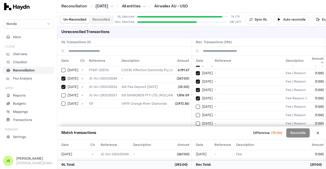
click at [196, 105] on button "on" at bounding box center [198, 107] width 4 height 4
click at [196, 113] on button "on" at bounding box center [198, 115] width 4 height 4
click at [196, 122] on button "on" at bounding box center [198, 124] width 4 height 4
click at [196, 130] on button "on" at bounding box center [198, 132] width 4 height 4
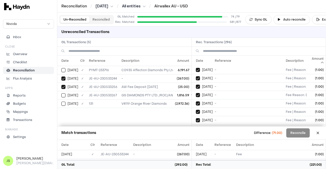
click at [196, 135] on button "on" at bounding box center [198, 137] width 4 height 4
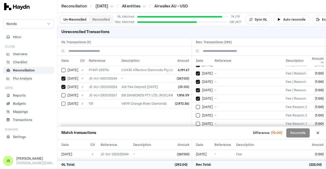
click at [196, 105] on button "on" at bounding box center [198, 107] width 4 height 4
click at [196, 114] on button "on" at bounding box center [198, 116] width 4 height 4
click at [196, 122] on button "on" at bounding box center [198, 124] width 4 height 4
click at [196, 130] on button "on" at bounding box center [198, 132] width 4 height 4
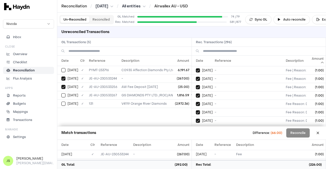
click at [196, 136] on button "on" at bounding box center [198, 138] width 4 height 4
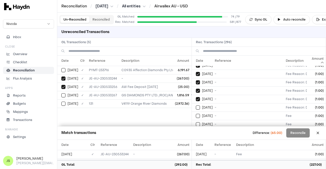
click at [196, 106] on button "on" at bounding box center [198, 108] width 4 height 4
click at [196, 114] on button "on" at bounding box center [198, 116] width 4 height 4
click at [196, 122] on button "on" at bounding box center [198, 124] width 4 height 4
click at [196, 131] on button "on" at bounding box center [198, 133] width 4 height 4
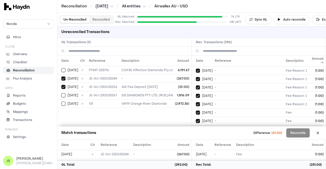
click at [196, 136] on button "on" at bounding box center [198, 138] width 4 height 4
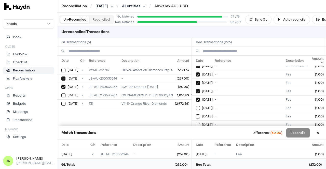
click at [196, 106] on button "on" at bounding box center [198, 108] width 4 height 4
click at [196, 115] on button "on" at bounding box center [198, 117] width 4 height 4
click at [196, 123] on button "on" at bounding box center [198, 125] width 4 height 4
click at [196, 131] on button "on" at bounding box center [198, 133] width 4 height 4
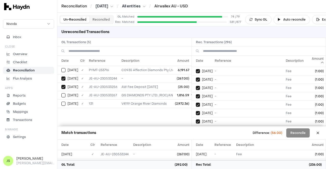
click at [196, 136] on button "on" at bounding box center [198, 138] width 4 height 4
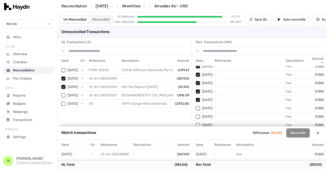
click at [196, 106] on button "on" at bounding box center [198, 108] width 4 height 4
click at [196, 115] on button "on" at bounding box center [198, 117] width 4 height 4
click at [196, 123] on button "on" at bounding box center [198, 125] width 4 height 4
click at [196, 132] on button "on" at bounding box center [198, 134] width 4 height 4
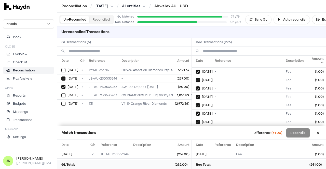
click at [196, 137] on button "on" at bounding box center [198, 139] width 4 height 4
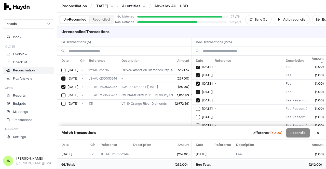
click at [196, 107] on button "on" at bounding box center [198, 109] width 4 height 4
click at [196, 115] on button "on" at bounding box center [198, 117] width 4 height 4
click at [196, 124] on button "on" at bounding box center [198, 126] width 4 height 4
click at [196, 132] on button "on" at bounding box center [198, 134] width 4 height 4
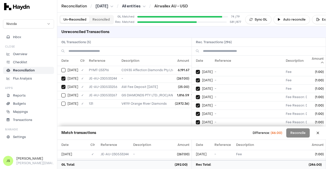
click at [196, 137] on button "on" at bounding box center [198, 139] width 4 height 4
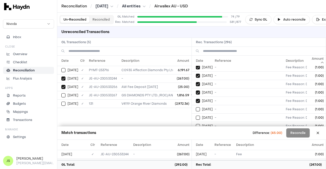
click at [196, 107] on button "on" at bounding box center [198, 109] width 4 height 4
click at [196, 116] on button "on" at bounding box center [198, 118] width 4 height 4
click at [196, 124] on button "on" at bounding box center [198, 126] width 4 height 4
click at [196, 133] on button "on" at bounding box center [198, 135] width 4 height 4
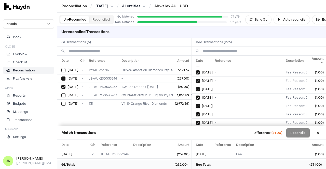
click at [196, 138] on button "on" at bounding box center [198, 140] width 4 height 4
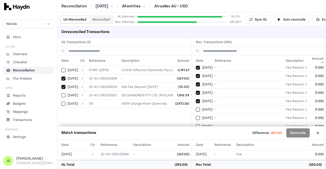
click at [196, 108] on button "on" at bounding box center [198, 110] width 4 height 4
click at [196, 116] on button "on" at bounding box center [198, 118] width 4 height 4
click at [196, 124] on button "on" at bounding box center [198, 126] width 4 height 4
click at [196, 133] on button "on" at bounding box center [198, 135] width 4 height 4
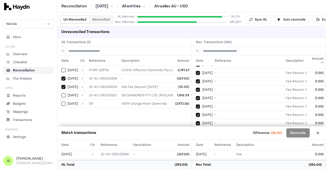
click at [196, 138] on button "on" at bounding box center [198, 140] width 4 height 4
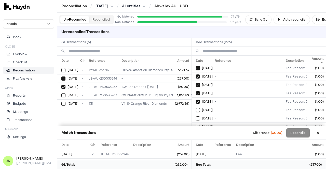
click at [196, 108] on button "on" at bounding box center [198, 110] width 4 height 4
click at [196, 117] on button "on" at bounding box center [198, 119] width 4 height 4
click at [196, 125] on button "on" at bounding box center [198, 127] width 4 height 4
click at [196, 133] on button "on" at bounding box center [198, 135] width 4 height 4
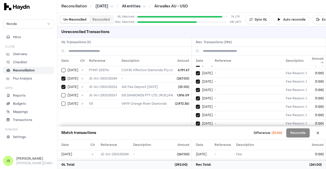
click at [196, 138] on button "on" at bounding box center [198, 140] width 4 height 4
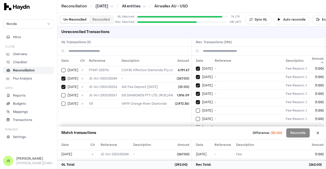
click at [196, 109] on button "on" at bounding box center [198, 111] width 4 height 4
click at [196, 117] on button "on" at bounding box center [198, 119] width 4 height 4
click at [196, 125] on button "on" at bounding box center [198, 127] width 4 height 4
click at [196, 134] on button "on" at bounding box center [198, 136] width 4 height 4
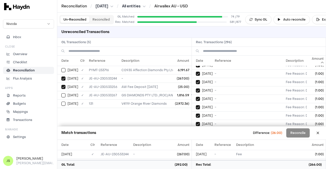
click at [196, 139] on button "on" at bounding box center [198, 141] width 4 height 4
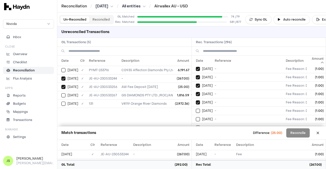
click at [196, 109] on button "on" at bounding box center [198, 111] width 4 height 4
click at [196, 117] on button "on" at bounding box center [198, 119] width 4 height 4
click at [196, 126] on button "on" at bounding box center [198, 128] width 4 height 4
click at [196, 134] on button "on" at bounding box center [198, 136] width 4 height 4
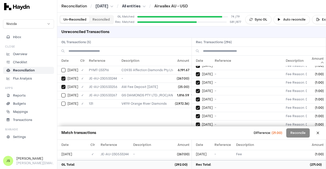
click at [196, 139] on button "on" at bounding box center [198, 141] width 4 height 4
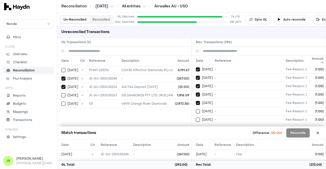
click at [196, 109] on button "on" at bounding box center [198, 111] width 4 height 4
click at [196, 118] on button "on" at bounding box center [198, 120] width 4 height 4
click at [196, 126] on button "on" at bounding box center [198, 128] width 4 height 4
click at [196, 135] on button "on" at bounding box center [198, 137] width 4 height 4
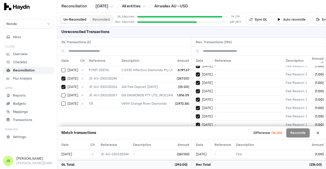
click at [196, 140] on button "on" at bounding box center [198, 142] width 4 height 4
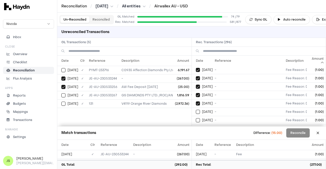
click at [196, 110] on button "on" at bounding box center [198, 112] width 4 height 4
click at [196, 118] on button "on" at bounding box center [198, 120] width 4 height 4
click at [196, 127] on button "on" at bounding box center [198, 129] width 4 height 4
click at [196, 135] on button "on" at bounding box center [198, 137] width 4 height 4
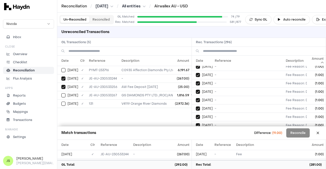
click at [196, 140] on button "on" at bounding box center [198, 142] width 4 height 4
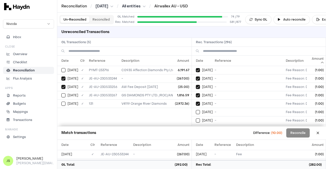
click at [196, 110] on button "on" at bounding box center [198, 112] width 4 height 4
click at [196, 119] on button "on" at bounding box center [198, 121] width 4 height 4
click at [196, 127] on button "on" at bounding box center [198, 129] width 4 height 4
click at [196, 135] on button "on" at bounding box center [198, 137] width 4 height 4
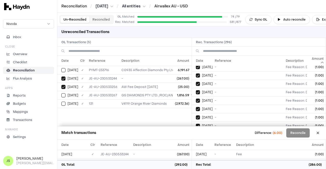
click at [196, 141] on button "on" at bounding box center [198, 143] width 4 height 4
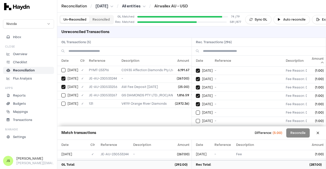
click at [196, 111] on button "on" at bounding box center [198, 113] width 4 height 4
click at [196, 119] on button "on" at bounding box center [198, 121] width 4 height 4
click at [196, 128] on button "on" at bounding box center [198, 130] width 4 height 4
click at [196, 136] on button "on" at bounding box center [198, 138] width 4 height 4
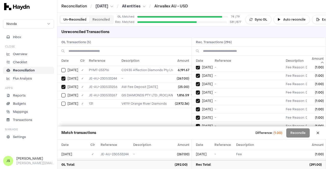
click at [196, 141] on button "on" at bounding box center [198, 143] width 4 height 4
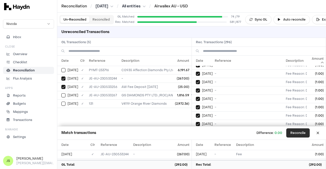
click at [288, 131] on button "Reconcile" at bounding box center [297, 133] width 23 height 9
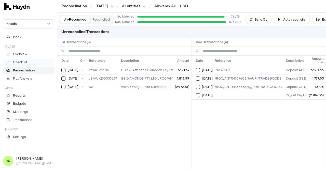
click at [25, 60] on p "Checklist" at bounding box center [20, 62] width 14 height 5
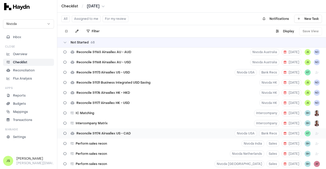
scroll to position [509, 0]
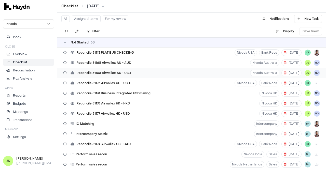
click at [127, 75] on div "Reconcile 51168 Airwallex AU - USD" at bounding box center [97, 73] width 72 height 10
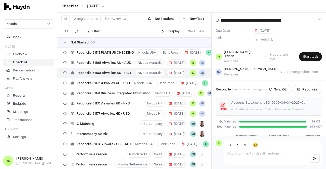
click at [89, 7] on html "Checklist / [DATE] Nivoda Inbox Close Overview Checklist Reconciliation Flux An…" at bounding box center [163, 84] width 326 height 169
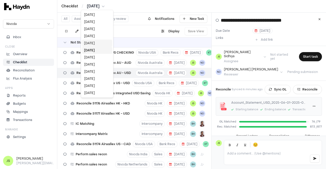
click at [95, 44] on div "[DATE]" at bounding box center [97, 43] width 30 height 7
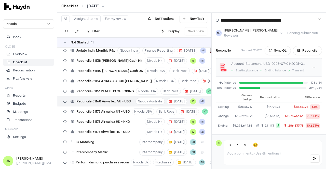
scroll to position [27, 0]
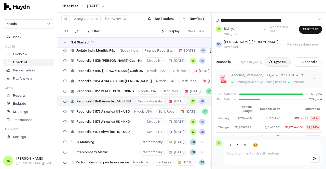
click at [269, 59] on button "Sync GL" at bounding box center [277, 62] width 26 height 9
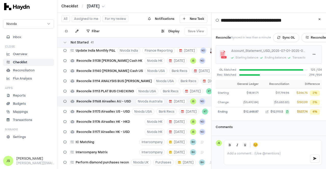
scroll to position [0, 0]
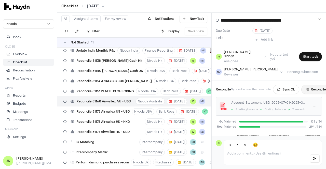
click at [308, 86] on button "Reconcile" at bounding box center [315, 89] width 29 height 9
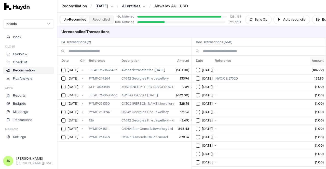
click at [316, 62] on th "Amount" at bounding box center [318, 61] width 16 height 10
click at [313, 59] on th "Amount" at bounding box center [318, 61] width 16 height 10
click at [199, 96] on button "Select reconciliation transaction 45839" at bounding box center [198, 95] width 4 height 4
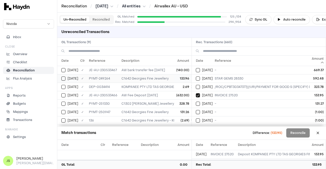
click at [61, 76] on td "[DATE]" at bounding box center [67, 78] width 21 height 8
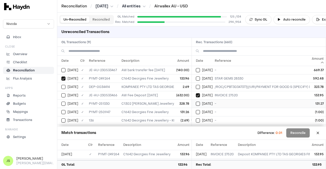
click at [198, 105] on button "Select reconciliation transaction 45901" at bounding box center [198, 104] width 4 height 4
click at [63, 111] on button "Select GL transaction 8180584" at bounding box center [63, 112] width 4 height 4
click at [295, 133] on button "Reconcile" at bounding box center [297, 133] width 23 height 9
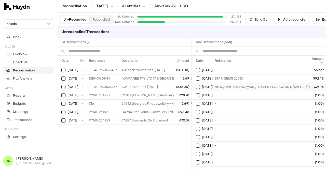
click at [197, 86] on button "Select reconciliation transaction 45899" at bounding box center [198, 87] width 4 height 4
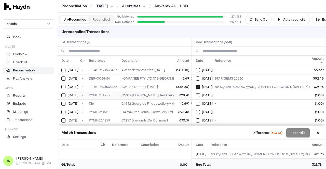
click at [66, 94] on div "[DATE]" at bounding box center [69, 95] width 17 height 4
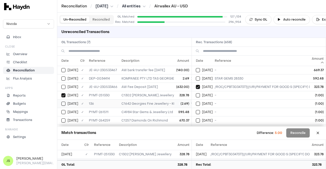
click at [65, 102] on button "Select GL transaction 8180548" at bounding box center [63, 104] width 4 height 4
click at [64, 77] on button "Select GL transaction 8180557" at bounding box center [63, 79] width 4 height 4
click at [67, 110] on div "[DATE]" at bounding box center [69, 112] width 17 height 4
click at [199, 79] on button "Select reconciliation transaction 46398" at bounding box center [198, 79] width 4 height 4
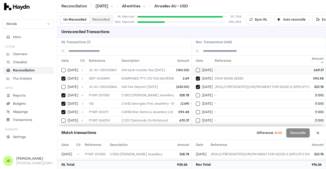
click at [198, 69] on button "Select reconciliation transaction 46566" at bounding box center [198, 70] width 4 height 4
click at [67, 119] on div "[DATE]" at bounding box center [69, 121] width 17 height 4
click at [98, 18] on button "Reconciled" at bounding box center [100, 19] width 23 height 7
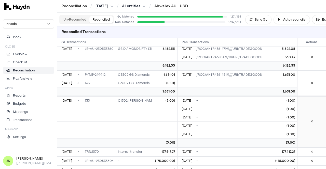
scroll to position [632, 0]
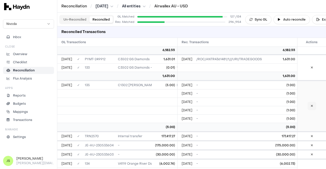
click at [310, 106] on button at bounding box center [311, 106] width 8 height 8
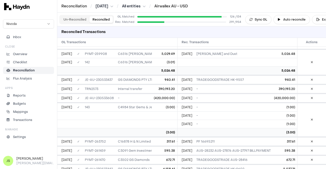
scroll to position [1363, 0]
click at [311, 118] on icon at bounding box center [312, 119] width 2 height 3
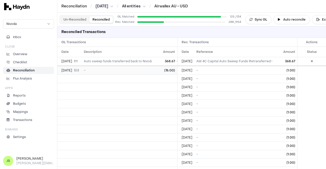
scroll to position [0, 0]
click at [79, 18] on button "Un-Reconciled" at bounding box center [74, 19] width 29 height 7
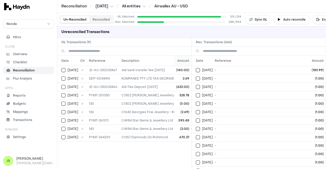
click at [177, 60] on th "Amount" at bounding box center [182, 61] width 17 height 10
click at [312, 60] on th "Amount" at bounding box center [318, 61] width 16 height 10
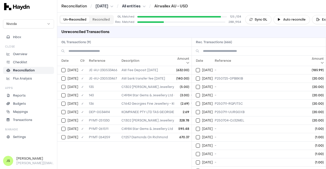
click at [312, 60] on th "Amount" at bounding box center [318, 61] width 16 height 10
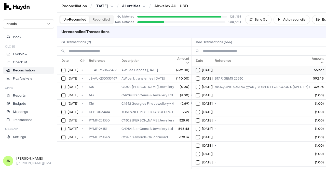
click at [199, 69] on button "Select reconciliation transaction 46566" at bounding box center [198, 70] width 4 height 4
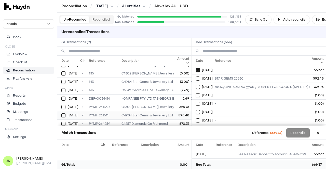
scroll to position [21, 0]
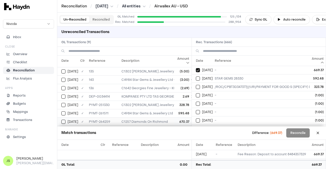
click at [63, 120] on button "Select GL transaction 8180640" at bounding box center [63, 122] width 4 height 4
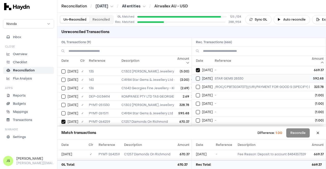
click at [196, 77] on button "Select reconciliation transaction 46398" at bounding box center [198, 79] width 4 height 4
click at [62, 111] on button "Select GL transaction 8180629" at bounding box center [63, 113] width 4 height 4
click at [199, 84] on td "[DATE]" at bounding box center [202, 87] width 21 height 8
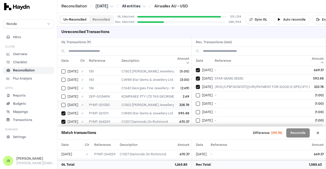
click at [63, 103] on button "Select GL transaction 8180585" at bounding box center [63, 105] width 4 height 4
click at [66, 78] on div "[DATE]" at bounding box center [69, 80] width 17 height 4
click at [64, 69] on button "Select GL transaction 8180547" at bounding box center [63, 71] width 4 height 4
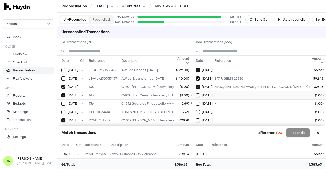
click at [199, 94] on button "Select reconciliation transaction 46743" at bounding box center [198, 95] width 4 height 4
click at [316, 63] on th "Amount" at bounding box center [318, 61] width 16 height 10
click at [316, 59] on th "Amount" at bounding box center [318, 61] width 16 height 10
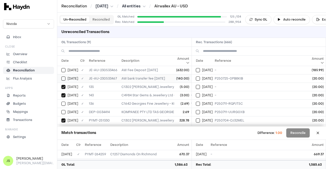
click at [66, 79] on div "[DATE]" at bounding box center [69, 79] width 17 height 4
click at [197, 77] on button "Select reconciliation transaction 46559" at bounding box center [198, 79] width 4 height 4
click at [196, 85] on button "Select reconciliation transaction 46316" at bounding box center [198, 87] width 4 height 4
click at [196, 94] on button "Select reconciliation transaction 46318" at bounding box center [198, 95] width 4 height 4
click at [198, 106] on td "[DATE]" at bounding box center [202, 104] width 21 height 8
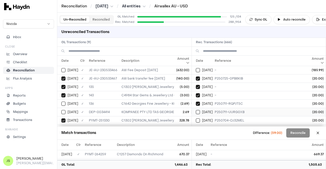
click at [195, 111] on td "[DATE]" at bounding box center [202, 112] width 21 height 8
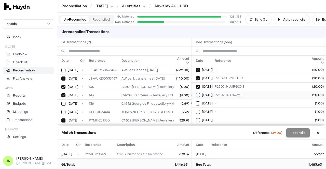
click at [197, 93] on button "Select reconciliation transaction 45914" at bounding box center [198, 95] width 4 height 4
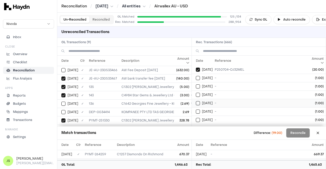
scroll to position [0, 0]
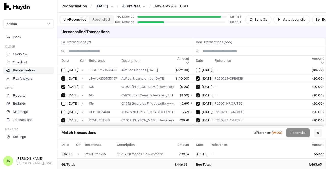
click at [317, 130] on button at bounding box center [318, 133] width 8 height 8
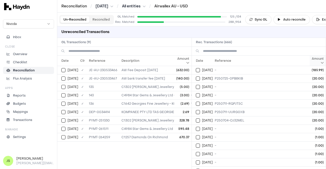
click at [316, 62] on th "Amount" at bounding box center [318, 61] width 16 height 10
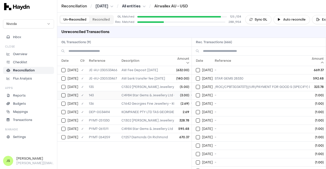
click at [63, 96] on button "Select GL transaction 8180553" at bounding box center [63, 95] width 4 height 4
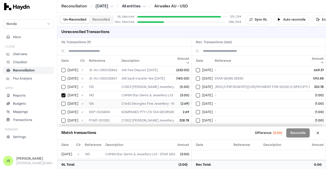
click at [64, 103] on button "Select GL transaction 8180548" at bounding box center [63, 104] width 4 height 4
click at [61, 97] on td "[DATE]" at bounding box center [67, 95] width 21 height 8
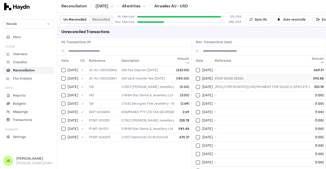
click at [195, 78] on td "[DATE]" at bounding box center [202, 78] width 21 height 8
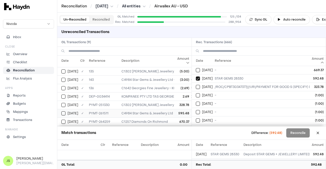
scroll to position [21, 0]
click at [62, 111] on button "Select GL transaction 8180629" at bounding box center [63, 113] width 4 height 4
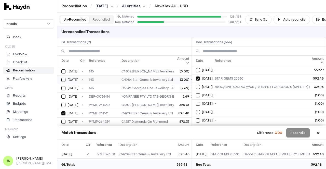
click at [62, 78] on button "Select GL transaction 8180553" at bounding box center [63, 80] width 4 height 4
click at [295, 129] on button "Reconcile" at bounding box center [297, 133] width 23 height 9
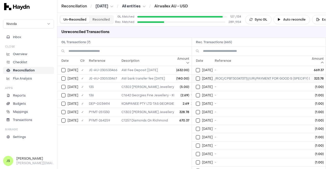
click at [196, 78] on button "Select reconciliation transaction 45899" at bounding box center [198, 79] width 4 height 4
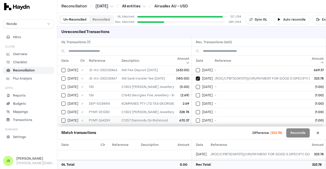
scroll to position [4, 0]
click at [63, 110] on button "Select GL transaction 8180585" at bounding box center [63, 112] width 4 height 4
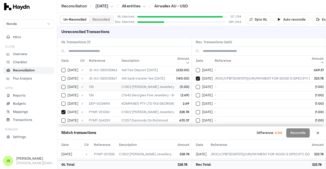
click at [65, 85] on button "Select GL transaction 8180547" at bounding box center [63, 87] width 4 height 4
click at [292, 130] on button "Reconcile" at bounding box center [297, 133] width 23 height 9
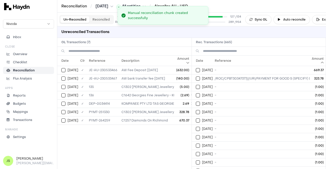
scroll to position [0, 0]
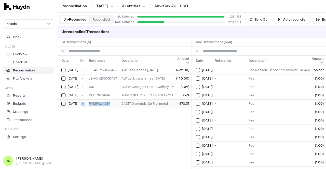
drag, startPoint x: 109, startPoint y: 102, endPoint x: 76, endPoint y: 102, distance: 33.1
click at [76, 102] on tr "[DATE] ✓ PYMT-264259 C1257 Diamonds On Richmond 670.37" at bounding box center [186, 104] width 259 height 8
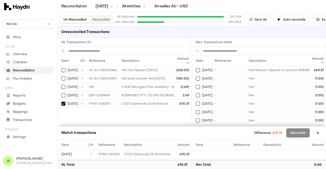
click at [108, 114] on div "Date Clr Reference Description Amount [DATE] ✓ JE-AU-230533466 AW Fee Deposit […" at bounding box center [124, 91] width 134 height 71
drag, startPoint x: 109, startPoint y: 103, endPoint x: 87, endPoint y: 103, distance: 22.9
click at [87, 103] on td "PYMT-264259" at bounding box center [103, 104] width 33 height 8
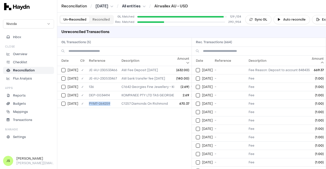
click at [103, 20] on button "Reconciled" at bounding box center [100, 19] width 23 height 7
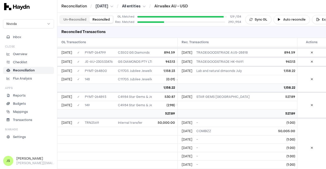
scroll to position [2704, 0]
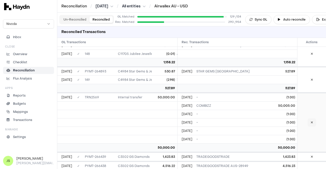
click at [311, 121] on icon at bounding box center [312, 122] width 2 height 3
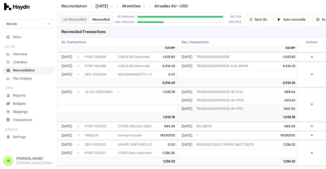
scroll to position [0, 2]
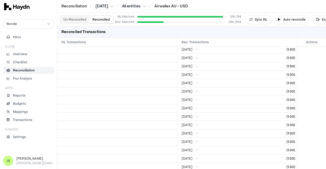
scroll to position [0, 0]
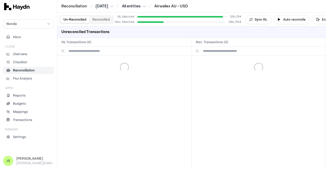
click at [71, 22] on button "Un-Reconciled" at bounding box center [74, 19] width 29 height 7
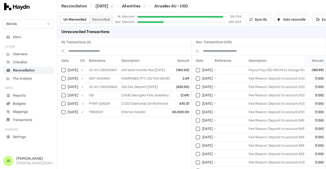
click at [310, 60] on th "Amount" at bounding box center [314, 61] width 21 height 10
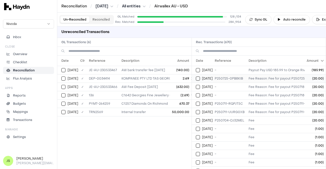
click at [201, 78] on div "[DATE]" at bounding box center [204, 79] width 17 height 4
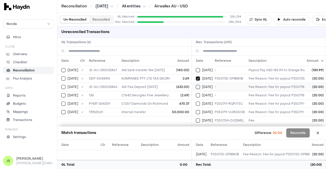
click at [198, 85] on button "Select reconciliation transaction 46316" at bounding box center [198, 87] width 4 height 4
click at [195, 97] on td "[DATE]" at bounding box center [202, 95] width 21 height 8
click at [196, 103] on button "Select reconciliation transaction 46104" at bounding box center [198, 104] width 4 height 4
click at [202, 113] on span "[DATE]" at bounding box center [207, 112] width 11 height 4
click at [199, 114] on td "[DATE]" at bounding box center [202, 112] width 21 height 8
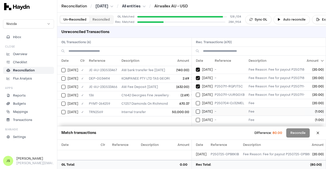
scroll to position [25, 0]
click at [198, 86] on button "Select reconciliation transaction 46102" at bounding box center [198, 87] width 4 height 4
click at [200, 91] on td "[DATE]" at bounding box center [202, 95] width 21 height 8
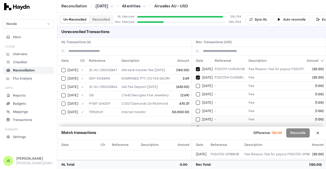
scroll to position [51, 0]
click at [198, 78] on button "Select reconciliation transaction 46736" at bounding box center [198, 78] width 4 height 4
click at [196, 85] on div "[DATE]" at bounding box center [204, 87] width 17 height 4
click at [197, 93] on button "Select reconciliation transaction 46734" at bounding box center [198, 95] width 4 height 4
click at [200, 101] on div "[DATE]" at bounding box center [204, 103] width 17 height 4
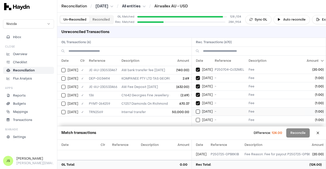
click at [198, 111] on button "Select reconciliation transaction 46732" at bounding box center [198, 112] width 4 height 4
click at [198, 116] on td "[DATE]" at bounding box center [202, 120] width 21 height 8
click at [198, 102] on button "Select reconciliation transaction 46730" at bounding box center [198, 103] width 4 height 4
click at [197, 107] on td "[DATE]" at bounding box center [202, 111] width 21 height 8
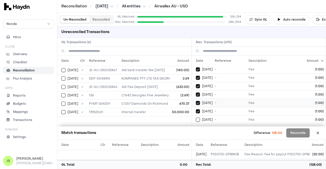
scroll to position [102, 0]
click at [197, 90] on td "[DATE]" at bounding box center [202, 94] width 21 height 8
click at [197, 99] on td "[DATE]" at bounding box center [202, 103] width 21 height 8
click at [196, 109] on button "Select reconciliation transaction 46740" at bounding box center [198, 111] width 4 height 4
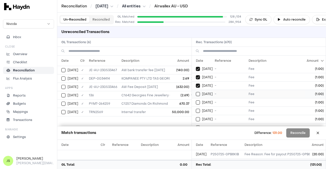
click at [196, 92] on button "Select reconciliation transaction 46744" at bounding box center [198, 94] width 4 height 4
click at [196, 98] on td "[DATE]" at bounding box center [202, 102] width 21 height 8
click at [198, 107] on td "[DATE]" at bounding box center [202, 111] width 21 height 8
click at [198, 113] on td "[DATE]" at bounding box center [202, 111] width 21 height 8
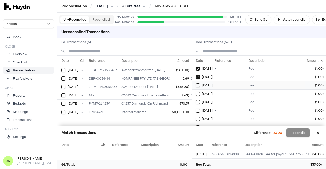
click at [196, 85] on td "[DATE]" at bounding box center [202, 85] width 21 height 8
click at [196, 92] on button "Select reconciliation transaction 46738" at bounding box center [198, 94] width 4 height 4
click at [196, 100] on button "Select reconciliation transaction 46737" at bounding box center [198, 102] width 4 height 4
click at [198, 109] on button "Select reconciliation transaction 46742" at bounding box center [198, 111] width 4 height 4
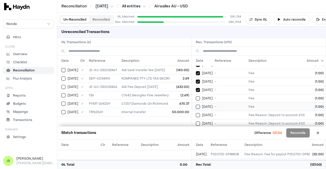
scroll to position [178, 0]
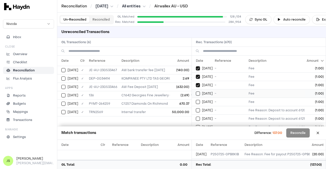
click at [199, 92] on button "Select reconciliation transaction 46741" at bounding box center [198, 94] width 4 height 4
click at [198, 100] on button "Select reconciliation transaction 46748" at bounding box center [198, 102] width 4 height 4
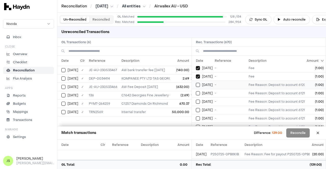
click at [198, 83] on button "Select reconciliation transaction 46722" at bounding box center [198, 85] width 4 height 4
click at [196, 91] on button "Select reconciliation transaction 46716" at bounding box center [198, 93] width 4 height 4
click at [198, 103] on td "[DATE]" at bounding box center [202, 101] width 21 height 8
click at [198, 109] on button "Select reconciliation transaction 46715" at bounding box center [198, 110] width 4 height 4
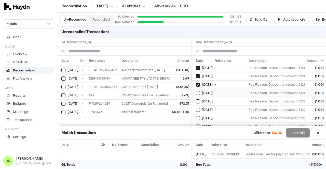
click at [198, 92] on button "Select reconciliation transaction 46714" at bounding box center [198, 93] width 4 height 4
click at [198, 100] on button "Select reconciliation transaction 46718" at bounding box center [198, 102] width 4 height 4
click at [197, 108] on button "Select reconciliation transaction 46713" at bounding box center [198, 110] width 4 height 4
click at [199, 116] on div "[DATE]" at bounding box center [204, 118] width 17 height 4
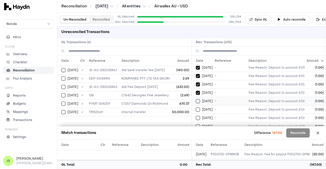
click at [199, 99] on button "Select reconciliation transaction 46724" at bounding box center [198, 101] width 4 height 4
click at [198, 108] on button "Select reconciliation transaction 46723" at bounding box center [198, 110] width 4 height 4
click at [198, 114] on td "[DATE]" at bounding box center [202, 118] width 21 height 8
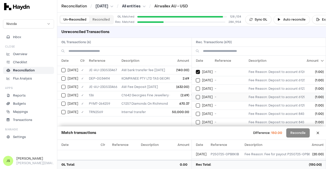
scroll to position [305, 0]
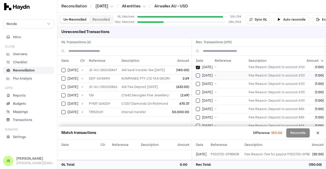
click at [199, 74] on button "Select reconciliation transaction 46721" at bounding box center [198, 76] width 4 height 4
click at [193, 88] on td "[DATE]" at bounding box center [202, 92] width 21 height 8
click at [197, 82] on button "Select reconciliation transaction 46717" at bounding box center [198, 84] width 4 height 4
click at [200, 99] on div "[DATE]" at bounding box center [204, 101] width 17 height 4
click at [200, 107] on div "[DATE]" at bounding box center [204, 109] width 17 height 4
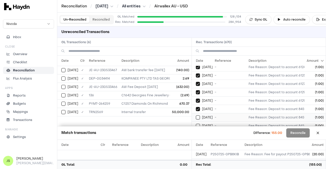
click at [199, 113] on td "[DATE]" at bounding box center [202, 117] width 21 height 8
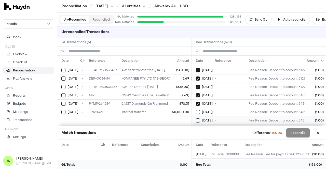
scroll to position [331, 0]
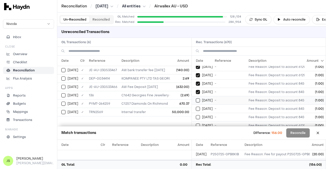
click at [200, 99] on div "[DATE]" at bounding box center [204, 101] width 17 height 4
click at [198, 107] on button "Select reconciliation transaction 46706" at bounding box center [198, 109] width 4 height 4
click at [198, 115] on button "Select reconciliation transaction 46708" at bounding box center [198, 117] width 4 height 4
click at [196, 98] on button "on" at bounding box center [198, 100] width 4 height 4
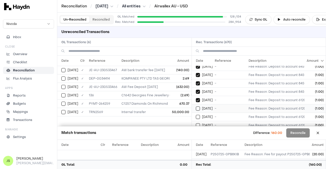
click at [196, 107] on button "on" at bounding box center [198, 109] width 4 height 4
click at [196, 115] on button "on" at bounding box center [198, 117] width 4 height 4
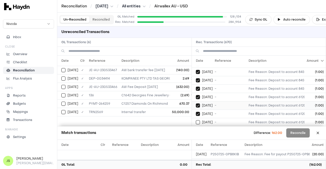
click at [196, 120] on button "on" at bounding box center [198, 122] width 4 height 4
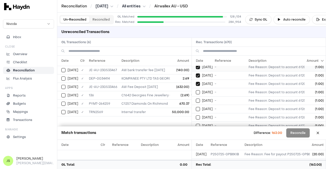
click at [196, 90] on button "on" at bounding box center [198, 92] width 4 height 4
click at [196, 99] on button "on" at bounding box center [198, 101] width 4 height 4
click at [196, 107] on button "on" at bounding box center [198, 109] width 4 height 4
click at [196, 116] on button "on" at bounding box center [198, 118] width 4 height 4
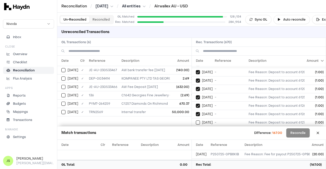
click at [196, 121] on button "on" at bounding box center [198, 123] width 4 height 4
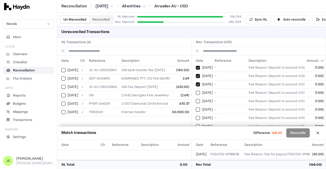
click at [196, 91] on button "on" at bounding box center [198, 93] width 4 height 4
click at [196, 99] on button "on" at bounding box center [198, 101] width 4 height 4
click at [196, 108] on button "on" at bounding box center [198, 110] width 4 height 4
click at [196, 116] on button "on" at bounding box center [198, 118] width 4 height 4
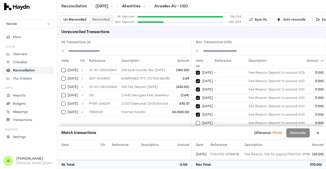
click at [196, 121] on button "on" at bounding box center [198, 123] width 4 height 4
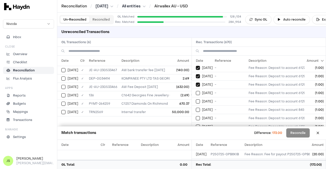
click at [196, 91] on button "on" at bounding box center [198, 93] width 4 height 4
click at [196, 100] on button "on" at bounding box center [198, 102] width 4 height 4
click at [196, 108] on button "on" at bounding box center [198, 110] width 4 height 4
click at [196, 116] on button "on" at bounding box center [198, 118] width 4 height 4
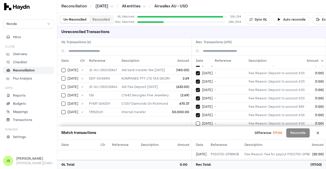
click at [196, 122] on button "on" at bounding box center [198, 124] width 4 height 4
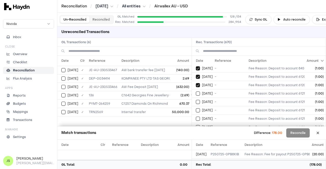
click at [196, 92] on button "on" at bounding box center [198, 94] width 4 height 4
click at [196, 100] on button "on" at bounding box center [198, 102] width 4 height 4
click at [196, 108] on button "on" at bounding box center [198, 110] width 4 height 4
click at [196, 117] on button "on" at bounding box center [198, 119] width 4 height 4
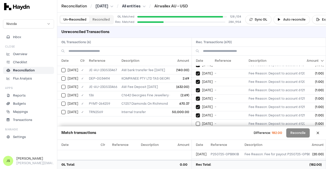
click at [196, 122] on button "on" at bounding box center [198, 124] width 4 height 4
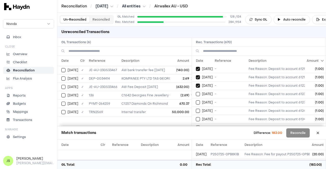
click at [196, 92] on button "on" at bounding box center [198, 94] width 4 height 4
click at [196, 101] on button "on" at bounding box center [198, 103] width 4 height 4
click at [196, 109] on button "on" at bounding box center [198, 111] width 4 height 4
click at [196, 117] on button "on" at bounding box center [198, 119] width 4 height 4
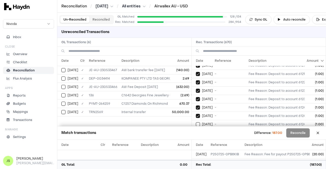
click at [196, 122] on button "on" at bounding box center [198, 124] width 4 height 4
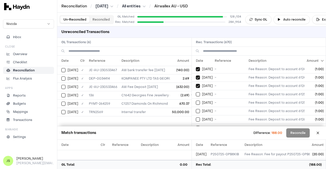
click at [196, 92] on button "on" at bounding box center [198, 94] width 4 height 4
click at [196, 101] on button "on" at bounding box center [198, 103] width 4 height 4
click at [196, 109] on button "on" at bounding box center [198, 111] width 4 height 4
click at [196, 118] on button "on" at bounding box center [198, 120] width 4 height 4
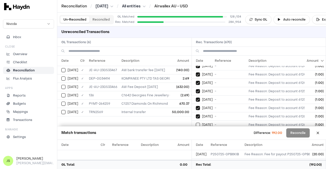
click at [196, 123] on button "on" at bounding box center [198, 125] width 4 height 4
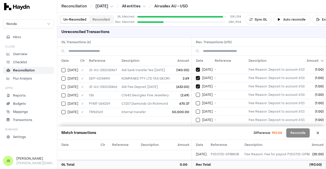
click at [196, 93] on button "on" at bounding box center [198, 95] width 4 height 4
click at [196, 101] on button "on" at bounding box center [198, 103] width 4 height 4
click at [196, 110] on button "on" at bounding box center [198, 112] width 4 height 4
click at [196, 118] on button "on" at bounding box center [198, 120] width 4 height 4
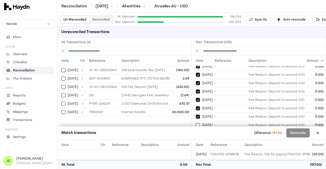
click at [196, 123] on button "on" at bounding box center [198, 125] width 4 height 4
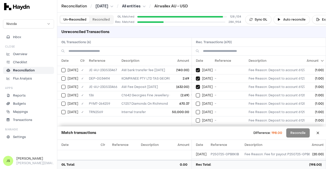
click at [196, 93] on button "on" at bounding box center [198, 95] width 4 height 4
click at [196, 102] on button "on" at bounding box center [198, 104] width 4 height 4
click at [196, 110] on button "on" at bounding box center [198, 112] width 4 height 4
click at [196, 119] on button "on" at bounding box center [198, 121] width 4 height 4
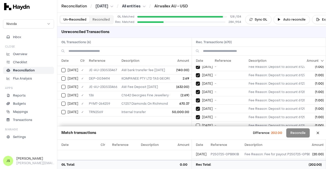
click at [196, 124] on button "on" at bounding box center [198, 126] width 4 height 4
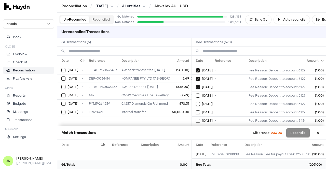
click at [196, 94] on button "on" at bounding box center [198, 96] width 4 height 4
click at [196, 102] on button "on" at bounding box center [198, 104] width 4 height 4
click at [196, 110] on button "on" at bounding box center [198, 112] width 4 height 4
click at [196, 119] on button "on" at bounding box center [198, 121] width 4 height 4
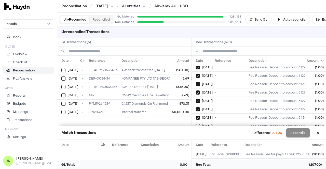
click at [196, 124] on button "on" at bounding box center [198, 126] width 4 height 4
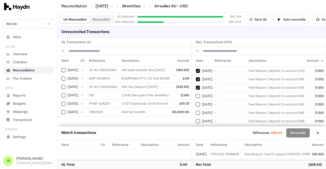
click at [196, 94] on button "on" at bounding box center [198, 96] width 4 height 4
click at [196, 103] on button "on" at bounding box center [198, 105] width 4 height 4
click at [196, 111] on button "on" at bounding box center [198, 113] width 4 height 4
click at [196, 119] on button "on" at bounding box center [198, 121] width 4 height 4
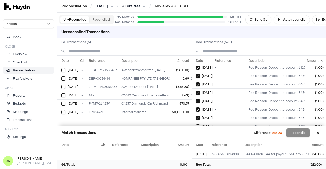
click at [196, 124] on button "on" at bounding box center [198, 126] width 4 height 4
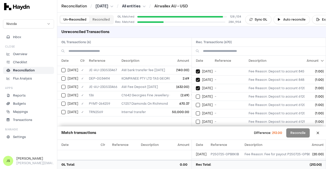
click at [196, 95] on button "on" at bounding box center [198, 97] width 4 height 4
click at [196, 103] on button "on" at bounding box center [198, 105] width 4 height 4
click at [196, 111] on button "on" at bounding box center [198, 113] width 4 height 4
click at [196, 120] on button "on" at bounding box center [198, 122] width 4 height 4
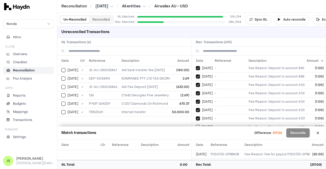
click at [196, 125] on button "on" at bounding box center [198, 127] width 4 height 4
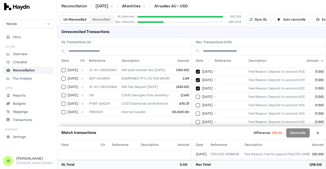
click at [196, 95] on button "on" at bounding box center [198, 97] width 4 height 4
click at [196, 103] on button "on" at bounding box center [198, 105] width 4 height 4
click at [196, 112] on button "on" at bounding box center [198, 114] width 4 height 4
click at [196, 120] on button "on" at bounding box center [198, 122] width 4 height 4
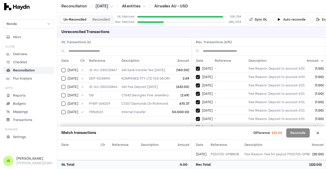
click at [196, 125] on button "on" at bounding box center [198, 127] width 4 height 4
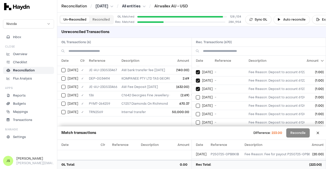
click at [196, 95] on button "on" at bounding box center [198, 97] width 4 height 4
click at [196, 104] on button "on" at bounding box center [198, 106] width 4 height 4
click at [196, 112] on button "on" at bounding box center [198, 114] width 4 height 4
click at [196, 121] on button "on" at bounding box center [198, 123] width 4 height 4
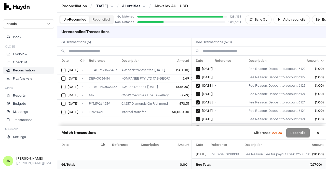
click at [196, 126] on button "on" at bounding box center [198, 128] width 4 height 4
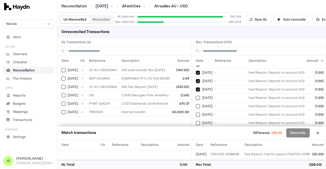
click at [196, 96] on button "on" at bounding box center [198, 98] width 4 height 4
click at [196, 104] on button "on" at bounding box center [198, 106] width 4 height 4
click at [196, 113] on button "on" at bounding box center [198, 115] width 4 height 4
click at [196, 121] on button "on" at bounding box center [198, 123] width 4 height 4
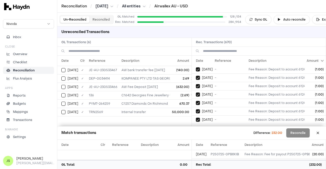
click at [196, 126] on button "on" at bounding box center [198, 128] width 4 height 4
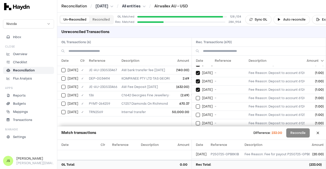
click at [196, 96] on button "on" at bounding box center [198, 98] width 4 height 4
click at [196, 105] on button "on" at bounding box center [198, 107] width 4 height 4
click at [196, 113] on button "on" at bounding box center [198, 115] width 4 height 4
click at [196, 121] on button "on" at bounding box center [198, 123] width 4 height 4
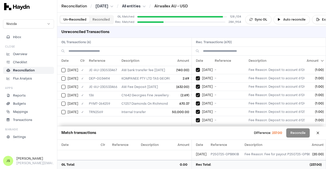
click at [196, 127] on button "on" at bounding box center [198, 129] width 4 height 4
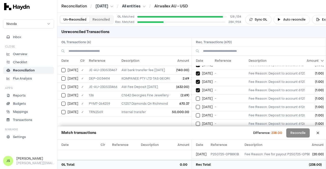
click at [196, 97] on button "on" at bounding box center [198, 99] width 4 height 4
click at [196, 105] on button "on" at bounding box center [198, 107] width 4 height 4
click at [196, 114] on button "on" at bounding box center [198, 116] width 4 height 4
click at [196, 122] on button "on" at bounding box center [198, 124] width 4 height 4
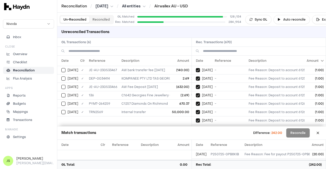
click at [196, 127] on button "on" at bounding box center [198, 129] width 4 height 4
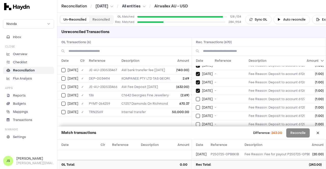
click at [196, 97] on button "on" at bounding box center [198, 99] width 4 height 4
click at [196, 106] on button "on" at bounding box center [198, 108] width 4 height 4
click at [196, 114] on button "on" at bounding box center [198, 116] width 4 height 4
click at [196, 122] on button "on" at bounding box center [198, 124] width 4 height 4
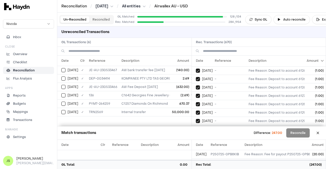
click at [196, 128] on button "on" at bounding box center [198, 130] width 4 height 4
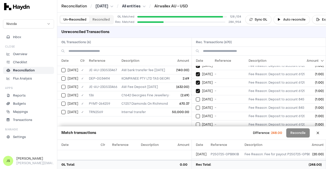
click at [196, 97] on button "on" at bounding box center [198, 99] width 4 height 4
click at [196, 106] on button "on" at bounding box center [198, 108] width 4 height 4
click at [196, 114] on button "on" at bounding box center [198, 116] width 4 height 4
click at [196, 123] on button "on" at bounding box center [198, 125] width 4 height 4
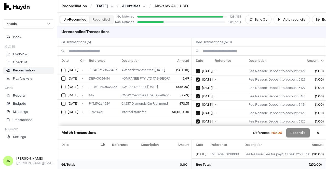
click at [196, 128] on button "on" at bounding box center [198, 130] width 4 height 4
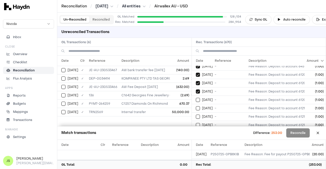
click at [196, 98] on button "on" at bounding box center [198, 100] width 4 height 4
click at [196, 106] on button "on" at bounding box center [198, 108] width 4 height 4
click at [196, 115] on button "on" at bounding box center [198, 117] width 4 height 4
click at [196, 123] on button "on" at bounding box center [198, 125] width 4 height 4
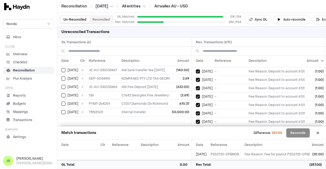
click at [196, 128] on button "on" at bounding box center [198, 130] width 4 height 4
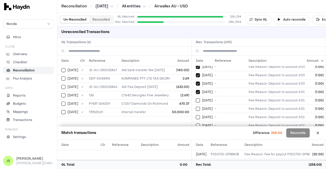
click at [196, 99] on button "on" at bounding box center [198, 101] width 4 height 4
click at [196, 107] on button "on" at bounding box center [198, 109] width 4 height 4
click at [196, 115] on button "on" at bounding box center [198, 117] width 4 height 4
click at [196, 124] on button "on" at bounding box center [198, 126] width 4 height 4
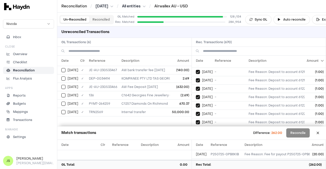
click at [196, 129] on button "on" at bounding box center [198, 131] width 4 height 4
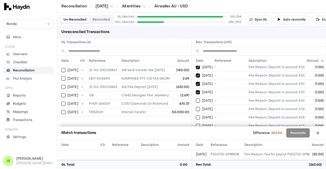
click at [196, 99] on button "on" at bounding box center [198, 101] width 4 height 4
click at [196, 107] on button "on" at bounding box center [198, 109] width 4 height 4
click at [196, 116] on button "on" at bounding box center [198, 118] width 4 height 4
click at [196, 124] on button "on" at bounding box center [198, 126] width 4 height 4
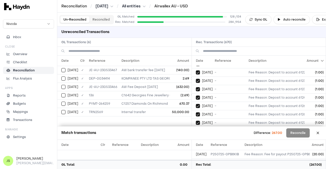
click at [196, 129] on button "on" at bounding box center [198, 131] width 4 height 4
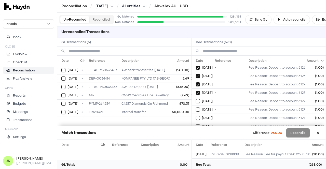
click at [196, 99] on button "on" at bounding box center [198, 101] width 4 height 4
click at [196, 108] on button "on" at bounding box center [198, 110] width 4 height 4
click at [196, 116] on button "on" at bounding box center [198, 118] width 4 height 4
click at [196, 124] on button "on" at bounding box center [198, 126] width 4 height 4
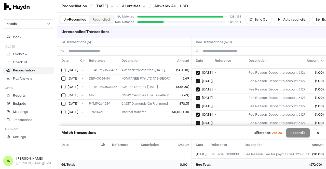
click at [196, 130] on button "on" at bounding box center [198, 132] width 4 height 4
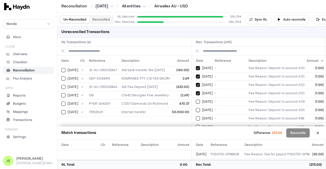
click at [196, 100] on button "on" at bounding box center [198, 102] width 4 height 4
click at [196, 108] on button "on" at bounding box center [198, 110] width 4 height 4
click at [196, 117] on button "on" at bounding box center [198, 119] width 4 height 4
click at [196, 125] on button "on" at bounding box center [198, 127] width 4 height 4
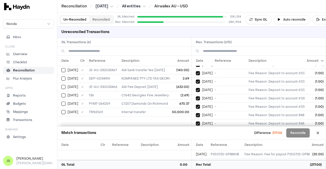
click at [196, 130] on button "on" at bounding box center [198, 132] width 4 height 4
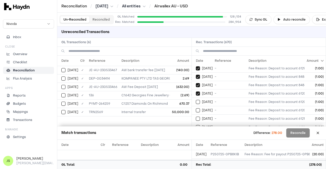
click at [196, 100] on button "on" at bounding box center [198, 102] width 4 height 4
click at [196, 108] on button "on" at bounding box center [198, 110] width 4 height 4
click at [196, 117] on button "on" at bounding box center [198, 119] width 4 height 4
click at [196, 125] on button "on" at bounding box center [198, 127] width 4 height 4
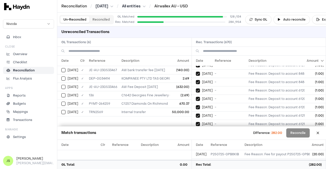
click at [196, 131] on button "on" at bounding box center [198, 133] width 4 height 4
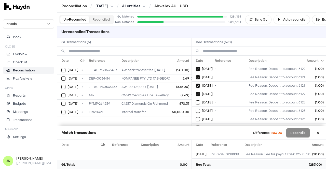
click at [196, 101] on button "on" at bounding box center [198, 103] width 4 height 4
click at [196, 109] on button "on" at bounding box center [198, 111] width 4 height 4
click at [196, 117] on button "on" at bounding box center [198, 119] width 4 height 4
click at [196, 126] on button "on" at bounding box center [198, 128] width 4 height 4
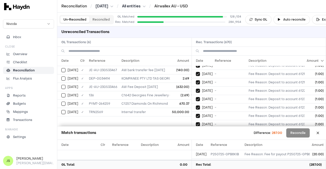
click at [196, 131] on button "on" at bounding box center [198, 133] width 4 height 4
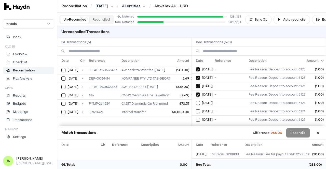
click at [196, 101] on button "on" at bounding box center [198, 103] width 4 height 4
click at [196, 109] on button "on" at bounding box center [198, 111] width 4 height 4
click at [196, 118] on button "on" at bounding box center [198, 120] width 4 height 4
click at [196, 126] on button "on" at bounding box center [198, 128] width 4 height 4
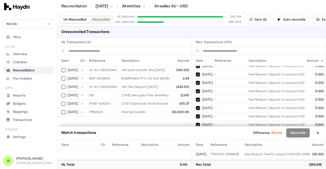
click at [196, 131] on button "on" at bounding box center [198, 133] width 4 height 4
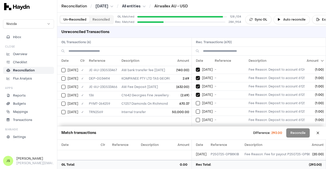
click at [196, 101] on button "on" at bounding box center [198, 103] width 4 height 4
click at [196, 110] on button "on" at bounding box center [198, 112] width 4 height 4
click at [196, 118] on button "on" at bounding box center [198, 120] width 4 height 4
click at [196, 127] on button "on" at bounding box center [198, 129] width 4 height 4
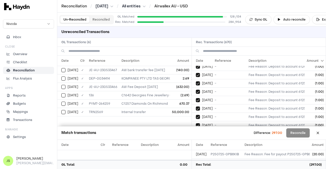
click at [196, 132] on button "on" at bounding box center [198, 134] width 4 height 4
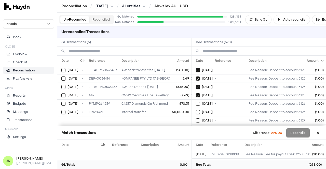
click at [196, 102] on button "on" at bounding box center [198, 104] width 4 height 4
click at [196, 110] on button "on" at bounding box center [198, 112] width 4 height 4
click at [196, 119] on button "on" at bounding box center [198, 121] width 4 height 4
click at [196, 127] on button "on" at bounding box center [198, 129] width 4 height 4
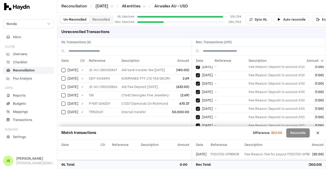
click at [196, 132] on button "on" at bounding box center [198, 134] width 4 height 4
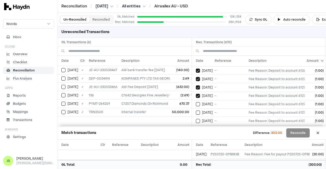
click at [196, 102] on button "on" at bounding box center [198, 104] width 4 height 4
click at [196, 111] on button "on" at bounding box center [198, 113] width 4 height 4
click at [196, 119] on button "on" at bounding box center [198, 121] width 4 height 4
click at [196, 128] on button "on" at bounding box center [198, 130] width 4 height 4
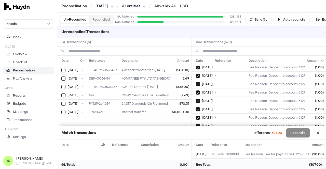
click at [196, 133] on button "on" at bounding box center [198, 135] width 4 height 4
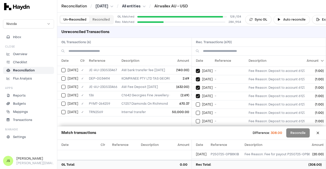
click at [196, 103] on button "on" at bounding box center [198, 105] width 4 height 4
click at [196, 111] on button "on" at bounding box center [198, 113] width 4 height 4
click at [196, 119] on button "on" at bounding box center [198, 121] width 4 height 4
click at [196, 128] on button "on" at bounding box center [198, 130] width 4 height 4
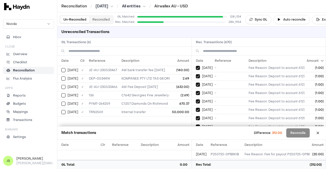
click at [196, 133] on button "on" at bounding box center [198, 135] width 4 height 4
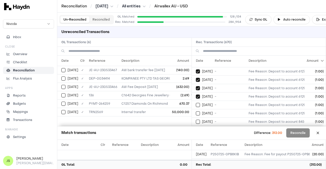
click at [196, 103] on button "on" at bounding box center [198, 105] width 4 height 4
click at [196, 111] on button "on" at bounding box center [198, 113] width 4 height 4
click at [196, 120] on button "on" at bounding box center [198, 122] width 4 height 4
click at [196, 128] on button "on" at bounding box center [198, 130] width 4 height 4
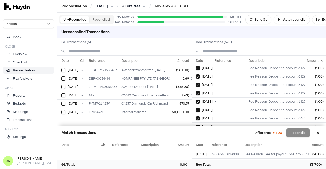
click at [196, 133] on button "on" at bounding box center [198, 135] width 4 height 4
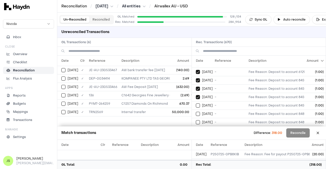
click at [196, 104] on button "on" at bounding box center [198, 106] width 4 height 4
click at [196, 112] on button "on" at bounding box center [198, 114] width 4 height 4
click at [196, 120] on button "on" at bounding box center [198, 122] width 4 height 4
click at [196, 129] on button "on" at bounding box center [198, 131] width 4 height 4
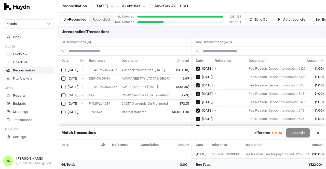
click at [196, 134] on button "on" at bounding box center [198, 136] width 4 height 4
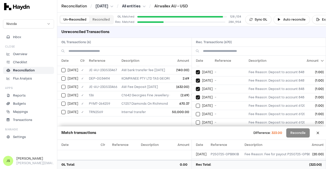
click at [196, 104] on button "on" at bounding box center [198, 106] width 4 height 4
click at [196, 112] on button "on" at bounding box center [198, 114] width 4 height 4
click at [196, 121] on button "on" at bounding box center [198, 123] width 4 height 4
click at [196, 129] on button "on" at bounding box center [198, 131] width 4 height 4
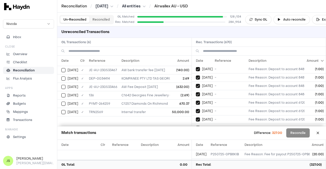
click at [196, 134] on button "on" at bounding box center [198, 136] width 4 height 4
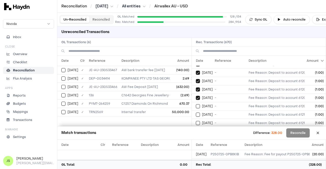
click at [196, 104] on button "on" at bounding box center [198, 106] width 4 height 4
click at [196, 113] on button "on" at bounding box center [198, 115] width 4 height 4
click at [196, 121] on button "on" at bounding box center [198, 123] width 4 height 4
click at [196, 130] on button "on" at bounding box center [198, 132] width 4 height 4
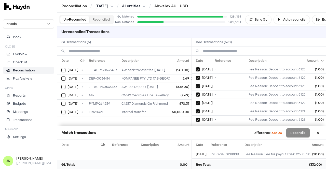
click at [196, 135] on button "on" at bounding box center [198, 137] width 4 height 4
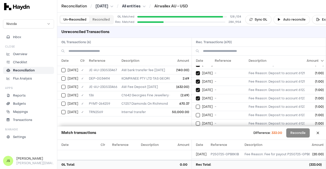
click at [196, 105] on button "on" at bounding box center [198, 107] width 4 height 4
click at [196, 113] on button "on" at bounding box center [198, 115] width 4 height 4
click at [196, 122] on button "on" at bounding box center [198, 124] width 4 height 4
click at [196, 130] on button "on" at bounding box center [198, 132] width 4 height 4
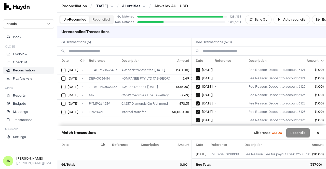
click at [196, 135] on button "on" at bounding box center [198, 137] width 4 height 4
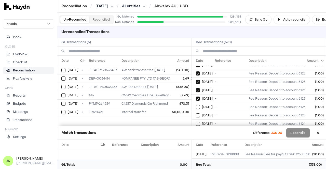
click at [196, 105] on button "on" at bounding box center [198, 107] width 4 height 4
click at [196, 114] on button "on" at bounding box center [198, 116] width 4 height 4
click at [196, 122] on button "on" at bounding box center [198, 124] width 4 height 4
click at [196, 130] on button "on" at bounding box center [198, 132] width 4 height 4
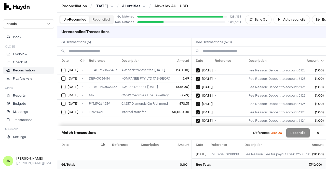
click at [196, 136] on button "on" at bounding box center [198, 138] width 4 height 4
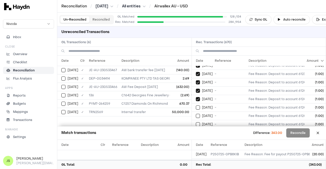
click at [196, 106] on button "on" at bounding box center [198, 108] width 4 height 4
click at [196, 114] on button "on" at bounding box center [198, 116] width 4 height 4
click at [196, 122] on button "on" at bounding box center [198, 124] width 4 height 4
click at [196, 131] on button "on" at bounding box center [198, 133] width 4 height 4
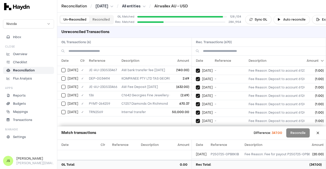
click at [196, 136] on button "on" at bounding box center [198, 138] width 4 height 4
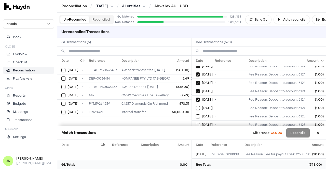
click at [196, 106] on button "on" at bounding box center [198, 108] width 4 height 4
click at [196, 115] on button "on" at bounding box center [198, 117] width 4 height 4
click at [196, 123] on button "on" at bounding box center [198, 125] width 4 height 4
click at [196, 131] on button "on" at bounding box center [198, 133] width 4 height 4
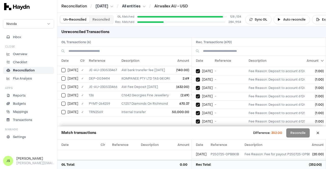
click at [196, 136] on button "on" at bounding box center [198, 138] width 4 height 4
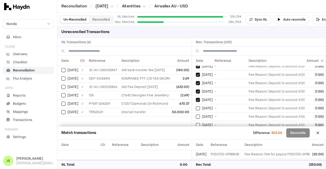
click at [196, 106] on button "on" at bounding box center [198, 108] width 4 height 4
click at [196, 115] on button "on" at bounding box center [198, 117] width 4 height 4
click at [196, 123] on button "on" at bounding box center [198, 125] width 4 height 4
click at [196, 132] on button "on" at bounding box center [198, 134] width 4 height 4
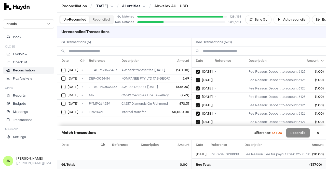
click at [196, 137] on button "on" at bounding box center [198, 139] width 4 height 4
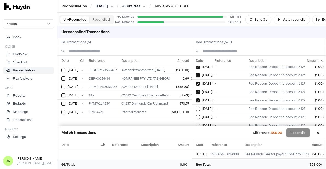
click at [196, 107] on button "on" at bounding box center [198, 109] width 4 height 4
click at [196, 115] on button "on" at bounding box center [198, 117] width 4 height 4
click at [196, 124] on button "on" at bounding box center [198, 126] width 4 height 4
click at [196, 132] on button "on" at bounding box center [198, 134] width 4 height 4
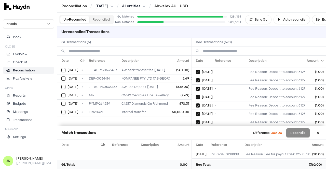
click at [196, 137] on button "on" at bounding box center [198, 139] width 4 height 4
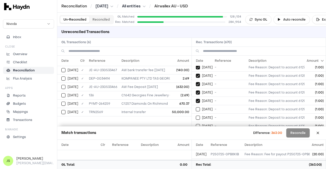
click at [196, 107] on button "on" at bounding box center [198, 109] width 4 height 4
click at [196, 116] on button "on" at bounding box center [198, 118] width 4 height 4
click at [196, 124] on button "on" at bounding box center [198, 126] width 4 height 4
click at [196, 133] on button "on" at bounding box center [198, 135] width 4 height 4
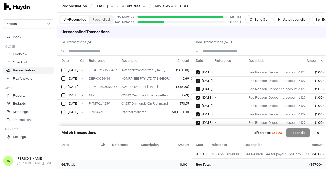
click at [196, 138] on button "on" at bounding box center [198, 140] width 4 height 4
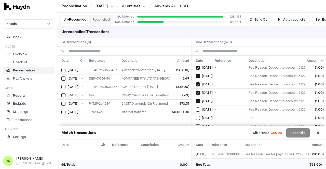
click at [196, 108] on button "on" at bounding box center [198, 110] width 4 height 4
click at [196, 116] on button "on" at bounding box center [198, 118] width 4 height 4
click at [196, 124] on button "on" at bounding box center [198, 126] width 4 height 4
click at [196, 133] on button "on" at bounding box center [198, 135] width 4 height 4
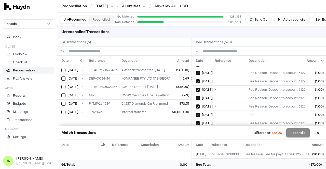
click at [196, 138] on button "on" at bounding box center [198, 140] width 4 height 4
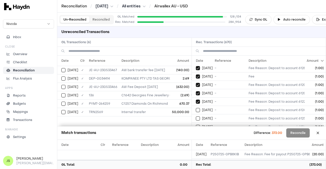
click at [196, 108] on button "on" at bounding box center [198, 110] width 4 height 4
click at [196, 117] on button "on" at bounding box center [198, 119] width 4 height 4
click at [196, 125] on button "on" at bounding box center [198, 127] width 4 height 4
click at [196, 133] on button "on" at bounding box center [198, 135] width 4 height 4
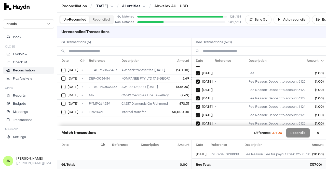
click at [196, 138] on button "on" at bounding box center [198, 140] width 4 height 4
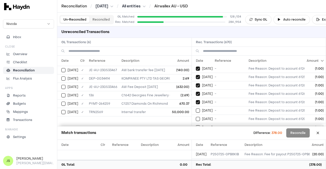
click at [196, 109] on button "on" at bounding box center [198, 111] width 4 height 4
click at [196, 117] on button "on" at bounding box center [198, 119] width 4 height 4
click at [196, 125] on button "on" at bounding box center [198, 127] width 4 height 4
click at [196, 134] on button "on" at bounding box center [198, 136] width 4 height 4
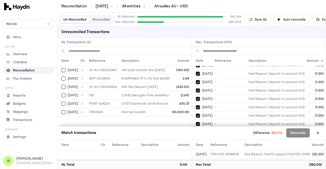
click at [196, 139] on button "on" at bounding box center [198, 141] width 4 height 4
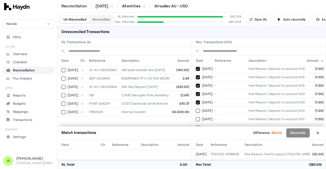
click at [196, 109] on button "on" at bounding box center [198, 111] width 4 height 4
click at [196, 117] on button "on" at bounding box center [198, 119] width 4 height 4
click at [196, 126] on button "on" at bounding box center [198, 128] width 4 height 4
click
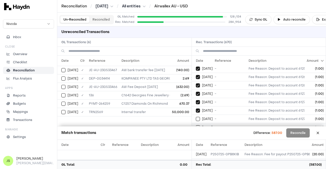
drag, startPoint x: 199, startPoint y: 81, endPoint x: 198, endPoint y: 84, distance: 3.0
drag, startPoint x: 195, startPoint y: 102, endPoint x: 196, endPoint y: 105, distance: 4.0
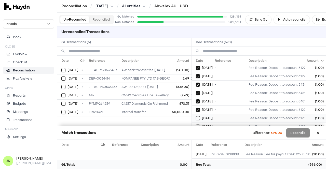
drag, startPoint x: 200, startPoint y: 77, endPoint x: 199, endPoint y: 80, distance: 3.1
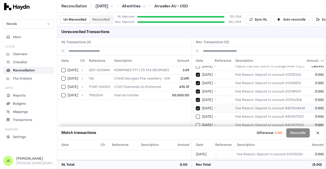
scroll to position [29, 0]
drag, startPoint x: 198, startPoint y: 114, endPoint x: 200, endPoint y: 109, distance: 5.6
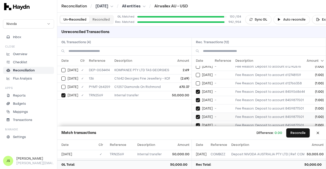
scroll to position [0, 0]
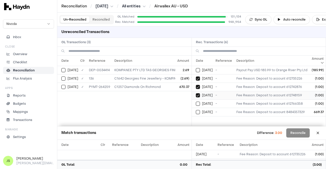
drag, startPoint x: 198, startPoint y: 96, endPoint x: 200, endPoint y: 99, distance: 3.3
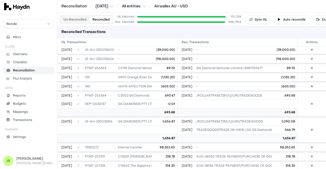
scroll to position [6548, 0]
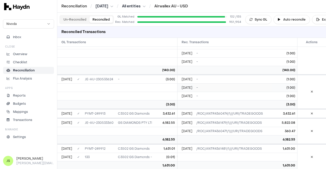
scroll to position [1731, 0]
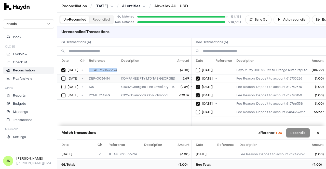
drag, startPoint x: 115, startPoint y: 71, endPoint x: 104, endPoint y: 79, distance: 14.0
drag, startPoint x: 196, startPoint y: 103, endPoint x: 196, endPoint y: 106, distance: 3.1
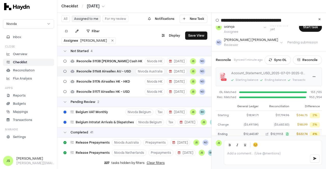
scroll to position [52, 0]
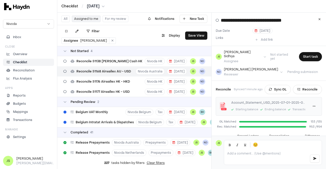
click at [96, 5] on html "Checklist / Jul 2025 Nivoda Inbox Close Overview Checklist Reconciliation Flux …" at bounding box center [163, 84] width 326 height 169
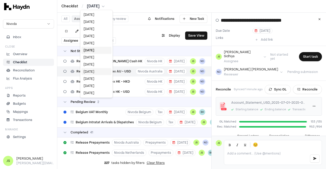
click at [94, 72] on div "[DATE]" at bounding box center [96, 71] width 30 height 7
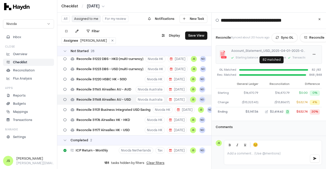
scroll to position [26, 0]
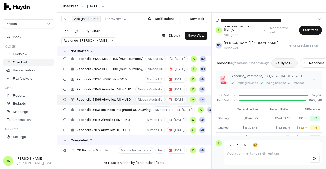
click at [284, 59] on button "Sync GL" at bounding box center [284, 63] width 26 height 9
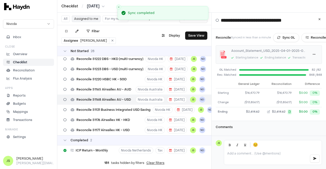
scroll to position [0, 0]
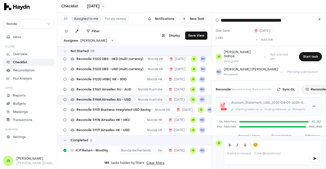
click at [312, 86] on button "Reconcile" at bounding box center [315, 89] width 29 height 9
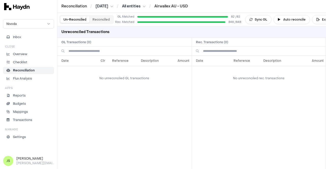
click at [107, 21] on button "Reconciled" at bounding box center [100, 19] width 23 height 7
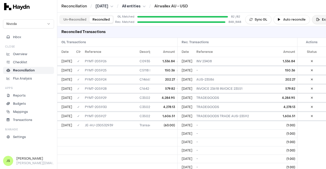
click at [322, 18] on button "Export" at bounding box center [324, 19] width 25 height 9
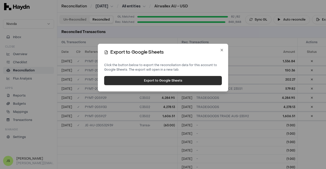
click at [152, 81] on button "Export to Google Sheets" at bounding box center [163, 80] width 118 height 9
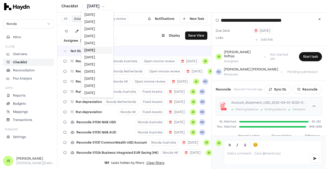
click at [101, 8] on html "Checklist / Apr 2025 Nivoda Inbox Close Overview Checklist Reconciliation Flux …" at bounding box center [163, 84] width 326 height 169
click at [92, 40] on div "[DATE]" at bounding box center [97, 43] width 30 height 7
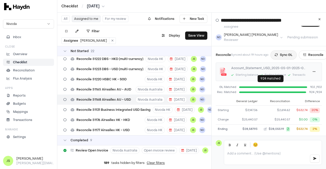
scroll to position [26, 0]
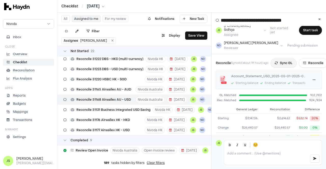
click at [288, 60] on button "Sync GL" at bounding box center [283, 63] width 26 height 9
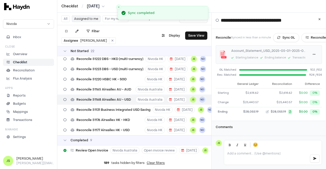
scroll to position [0, 0]
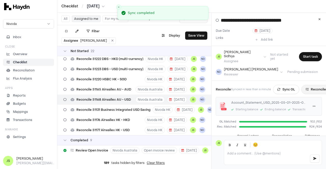
click at [307, 85] on button "Reconcile" at bounding box center [315, 89] width 29 height 9
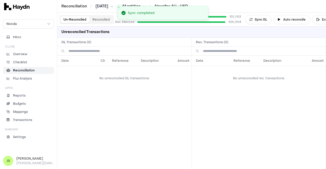
click at [106, 20] on button "Reconciled" at bounding box center [100, 19] width 23 height 7
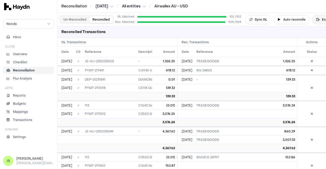
click at [320, 19] on button "Export" at bounding box center [324, 19] width 25 height 9
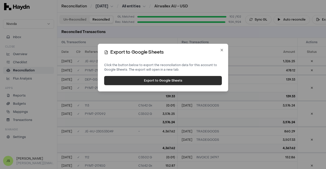
click at [190, 79] on button "Export to Google Sheets" at bounding box center [163, 80] width 118 height 9
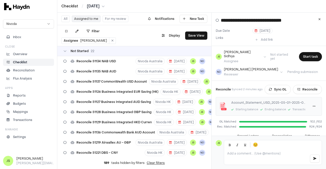
click at [99, 5] on html "Checklist / May 2025 Nivoda Inbox Close Overview Checklist Reconciliation Flux …" at bounding box center [163, 84] width 326 height 169
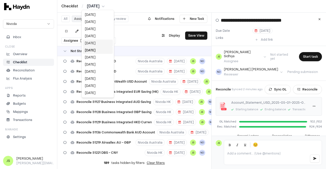
click at [97, 41] on div "[DATE]" at bounding box center [98, 43] width 30 height 7
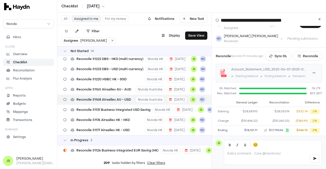
scroll to position [25, 0]
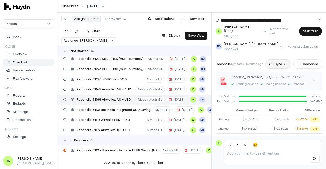
click at [278, 60] on button "Sync GL" at bounding box center [278, 64] width 26 height 9
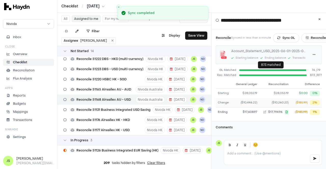
scroll to position [52, 0]
click at [92, 7] on html "Checklist / Jun 2025 Nivoda Inbox Close Overview Checklist Reconciliation Flux …" at bounding box center [163, 84] width 326 height 169
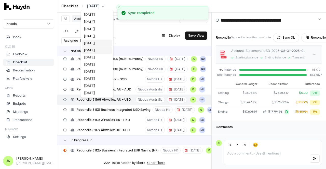
click at [97, 43] on div "[DATE]" at bounding box center [97, 43] width 30 height 7
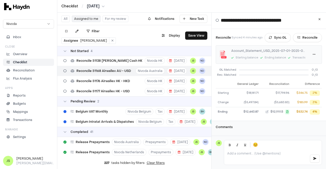
scroll to position [0, 0]
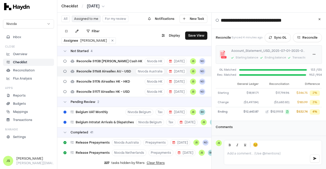
click at [277, 40] on div "Reconcile Synced 4 minutes ago Sync GL Reconcile Account_Statement_USD_2025-07-…" at bounding box center [269, 75] width 114 height 92
click at [277, 33] on button "Sync GL" at bounding box center [277, 37] width 26 height 9
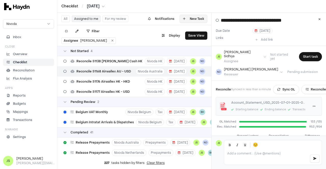
drag, startPoint x: 320, startPoint y: 18, endPoint x: 317, endPoint y: 19, distance: 3.1
click at [320, 18] on icon at bounding box center [319, 19] width 2 height 3
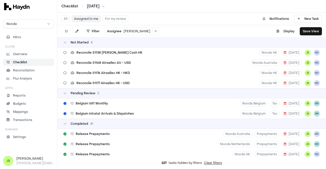
click at [88, 18] on button "Assigned to me" at bounding box center [86, 19] width 29 height 7
click at [154, 32] on icon at bounding box center [155, 31] width 2 height 3
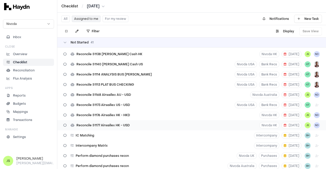
scroll to position [102, 0]
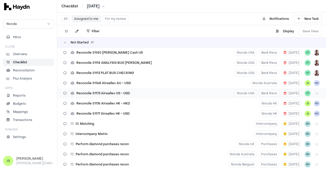
click at [128, 94] on span "Reconcile 51173 Airwallex US - USD" at bounding box center [102, 93] width 53 height 4
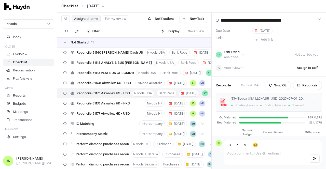
click at [99, 5] on html "Checklist / Jul 2025 Nivoda Inbox Close Overview Checklist Reconciliation Flux …" at bounding box center [163, 84] width 326 height 169
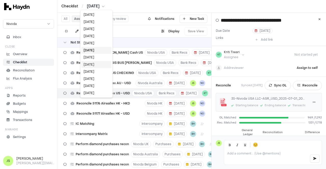
click at [91, 65] on div "[DATE]" at bounding box center [96, 64] width 30 height 7
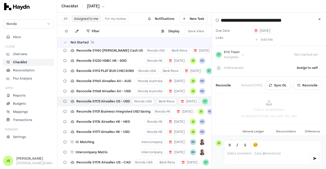
click at [99, 6] on html "Checklist / May 2025 Nivoda Inbox Close Overview Checklist Reconciliation Flux …" at bounding box center [163, 84] width 326 height 169
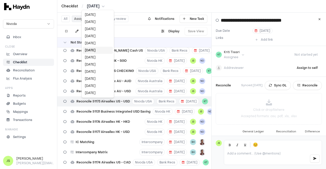
click at [258, 105] on html "Checklist / May 2025 Nivoda Inbox Close Overview Checklist Reconciliation Flux …" at bounding box center [163, 84] width 326 height 169
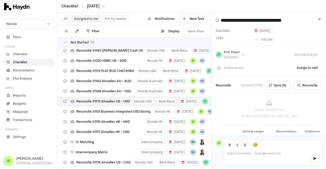
click at [277, 86] on button "Sync GL" at bounding box center [277, 85] width 26 height 9
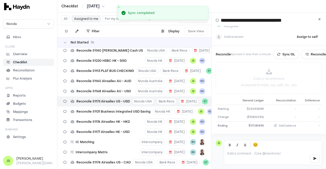
scroll to position [49, 0]
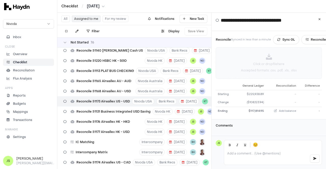
click at [256, 68] on p "Accepted formats: .csv, .pdf, .xls, .xlsx" at bounding box center [269, 70] width 56 height 4
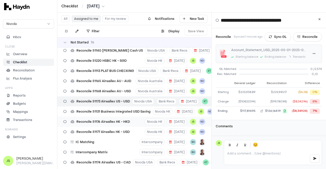
click at [121, 122] on span "Reconcile 51176 Airwallex HK - HKD" at bounding box center [102, 122] width 53 height 4
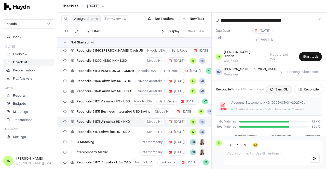
click at [282, 85] on button "Sync GL" at bounding box center [279, 89] width 26 height 9
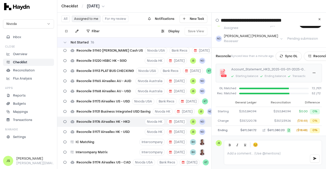
scroll to position [25, 0]
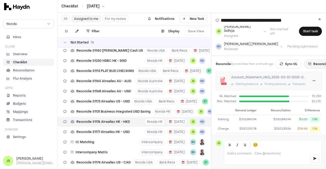
click at [311, 60] on button "Reconcile" at bounding box center [318, 64] width 29 height 9
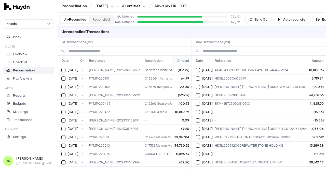
click at [176, 61] on th "Amount" at bounding box center [181, 61] width 19 height 10
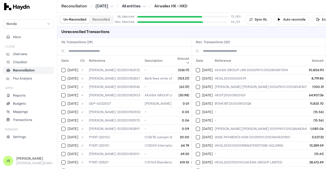
click at [176, 61] on th "Amount" at bounding box center [181, 61] width 19 height 10
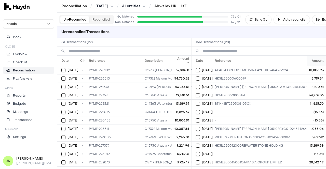
click at [314, 63] on th "Amount" at bounding box center [315, 61] width 19 height 10
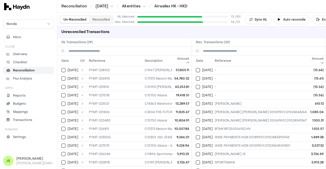
click at [314, 63] on th "Amount" at bounding box center [315, 61] width 19 height 10
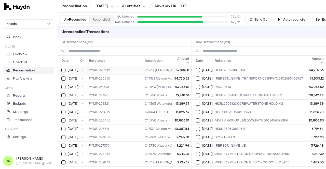
click at [64, 68] on button "Select GL transaction 8251419" at bounding box center [63, 70] width 4 height 4
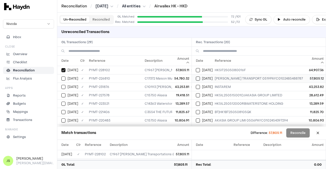
click at [201, 79] on div "May 19" at bounding box center [204, 79] width 17 height 4
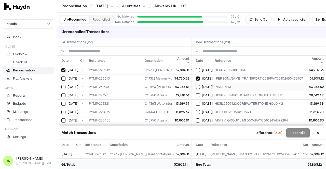
click at [200, 88] on div "May 29" at bounding box center [204, 87] width 17 height 4
click at [67, 85] on div "May 29" at bounding box center [69, 87] width 17 height 4
click at [64, 102] on button "Select GL transaction 8251401" at bounding box center [63, 104] width 4 height 4
click at [196, 103] on button "Select reconciliation transaction 43270" at bounding box center [198, 104] width 4 height 4
click at [197, 113] on button "Select reconciliation transaction 43258" at bounding box center [198, 112] width 4 height 4
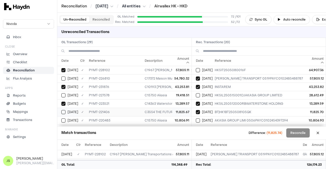
click at [63, 111] on button "Select GL transaction 8251387" at bounding box center [63, 112] width 4 height 4
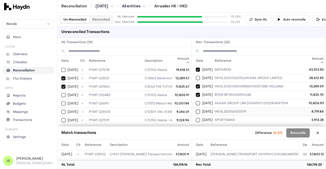
scroll to position [25, 0]
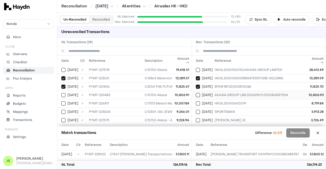
click at [201, 95] on div "May 6" at bounding box center [204, 95] width 17 height 4
click at [68, 95] on span "May 6" at bounding box center [72, 95] width 11 height 4
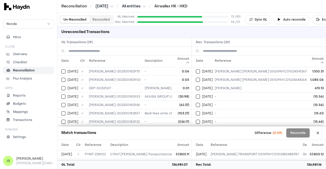
scroll to position [162, 0]
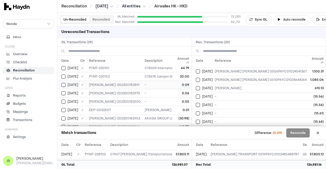
click at [62, 83] on button "Select GL transaction 8251362" at bounding box center [63, 85] width 4 height 4
click at [295, 131] on button "Reconcile" at bounding box center [297, 133] width 23 height 9
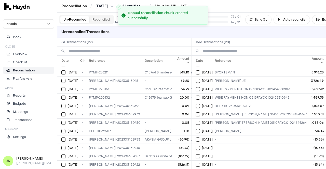
scroll to position [29, 0]
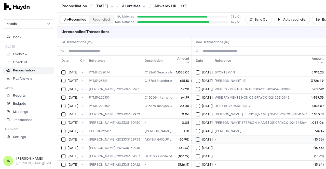
click at [201, 138] on div "May 9" at bounding box center [204, 140] width 17 height 4
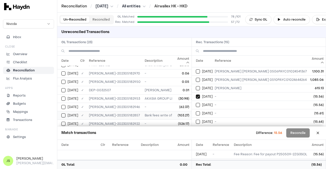
scroll to position [137, 0]
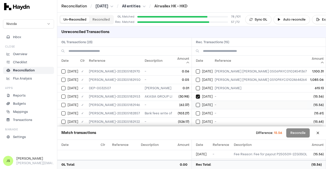
click at [197, 103] on button "Select reconciliation transaction 43261" at bounding box center [198, 105] width 4 height 4
click at [198, 109] on td "May 14" at bounding box center [202, 113] width 21 height 8
click at [198, 120] on button "Select reconciliation transaction 43286" at bounding box center [198, 122] width 4 height 4
click at [317, 134] on button at bounding box center [318, 133] width 8 height 8
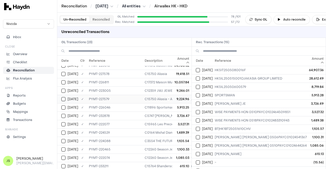
scroll to position [0, 0]
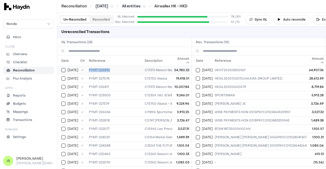
drag, startPoint x: 109, startPoint y: 69, endPoint x: 86, endPoint y: 70, distance: 23.9
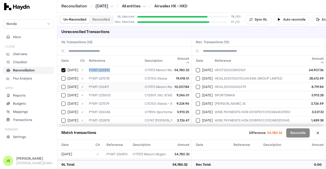
copy tr "✓ PYMT-226810"
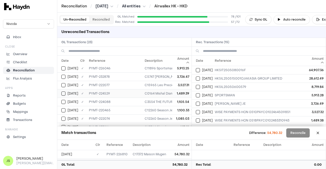
scroll to position [76, 0]
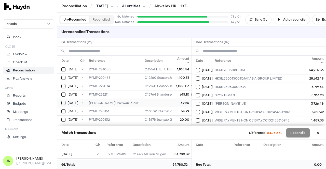
click at [62, 102] on button "Select GL transaction 8251368" at bounding box center [63, 103] width 4 height 4
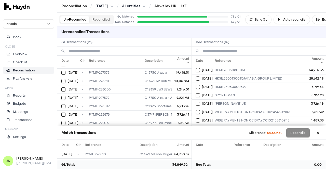
scroll to position [0, 0]
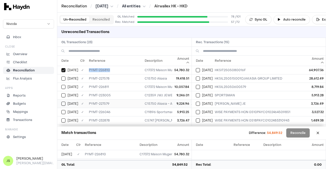
type button "on"
click at [64, 88] on button "Select GL transaction 8251408" at bounding box center [63, 87] width 4 height 4
click at [197, 67] on td "May 8" at bounding box center [202, 70] width 21 height 8
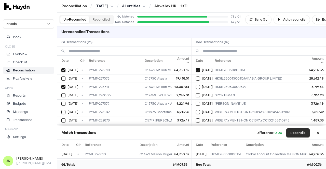
click at [301, 131] on button "Reconcile" at bounding box center [297, 133] width 23 height 9
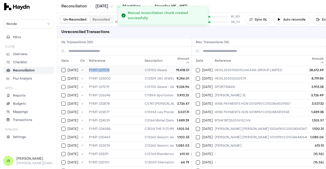
drag, startPoint x: 111, startPoint y: 69, endPoint x: 86, endPoint y: 68, distance: 25.7
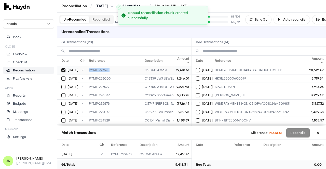
copy tr "✓ PYMT-227578"
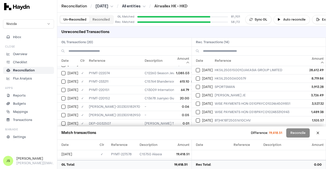
scroll to position [102, 0]
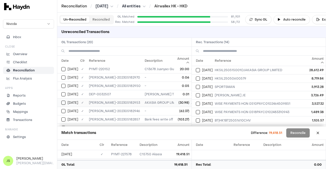
click at [62, 102] on button "Select GL transaction 8251370" at bounding box center [63, 103] width 4 height 4
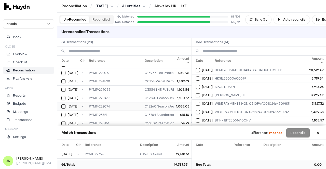
scroll to position [0, 0]
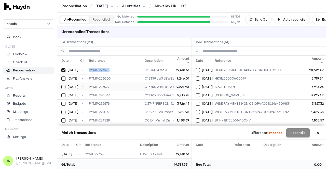
type button "on"
click at [65, 86] on div "May 15" at bounding box center [69, 87] width 17 height 4
click at [198, 69] on button "Select reconciliation transaction 43276" at bounding box center [198, 70] width 4 height 4
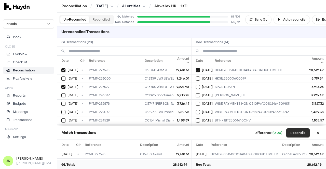
click at [297, 131] on button "Reconcile" at bounding box center [297, 133] width 23 height 9
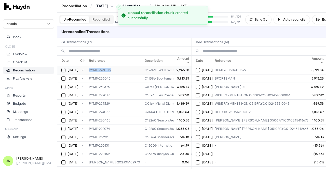
drag, startPoint x: 117, startPoint y: 71, endPoint x: 88, endPoint y: 72, distance: 28.8
click at [88, 72] on td "PYMT-223005" at bounding box center [115, 70] width 56 height 8
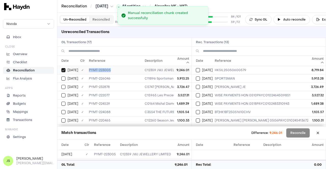
copy td "PYMT-223005"
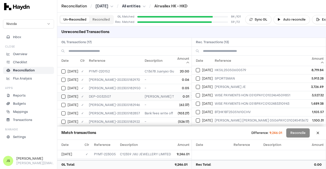
scroll to position [87, 0]
click at [63, 120] on button "Select GL transaction 8251365" at bounding box center [63, 122] width 4 height 4
click at [198, 69] on button "Select reconciliation transaction 43253" at bounding box center [198, 70] width 4 height 4
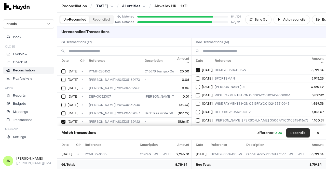
click at [294, 129] on button "Reconcile" at bounding box center [297, 133] width 23 height 9
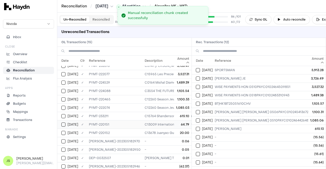
scroll to position [0, 0]
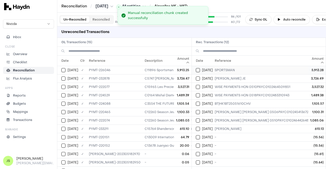
click at [195, 70] on td "May 21" at bounding box center [202, 70] width 21 height 8
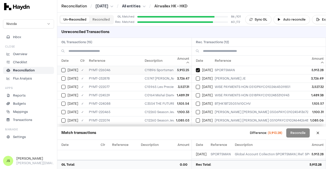
click at [61, 69] on button "Select GL transaction 8251406" at bounding box center [63, 70] width 4 height 4
click at [62, 78] on button "Select GL transaction 8251431" at bounding box center [63, 79] width 4 height 4
click at [198, 80] on button "Select reconciliation transaction 43313" at bounding box center [198, 79] width 4 height 4
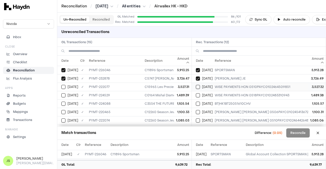
click at [199, 86] on button "Select reconciliation transaction 43266" at bounding box center [198, 87] width 4 height 4
click at [65, 86] on button "Select GL transaction 8251393" at bounding box center [63, 87] width 4 height 4
click at [196, 94] on button "Select reconciliation transaction 43282" at bounding box center [198, 95] width 4 height 4
click at [62, 95] on button "Select GL transaction 8251405" at bounding box center [63, 95] width 4 height 4
click at [198, 102] on button "Select reconciliation transaction 43279" at bounding box center [198, 104] width 4 height 4
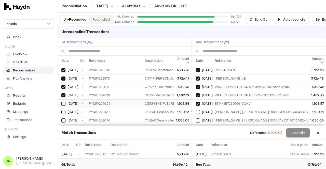
click at [66, 103] on div "May 16" at bounding box center [69, 104] width 17 height 4
drag, startPoint x: 198, startPoint y: 111, endPoint x: 191, endPoint y: 110, distance: 7.4
click at [198, 110] on button "Select reconciliation transaction 43249" at bounding box center [198, 112] width 4 height 4
click at [64, 111] on button "Select GL transaction 8251381" at bounding box center [63, 112] width 4 height 4
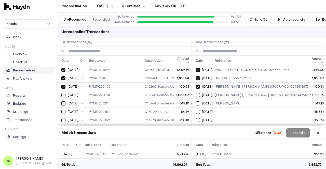
click at [197, 96] on button "Select reconciliation transaction 43264" at bounding box center [198, 95] width 4 height 4
click at [66, 94] on div "May 10" at bounding box center [69, 95] width 17 height 4
click at [198, 103] on button "Select reconciliation transaction 43292" at bounding box center [198, 104] width 4 height 4
click at [66, 102] on div "May 22" at bounding box center [69, 104] width 17 height 4
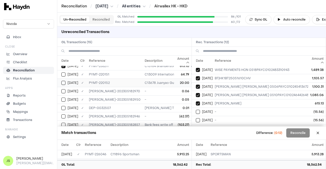
scroll to position [71, 0]
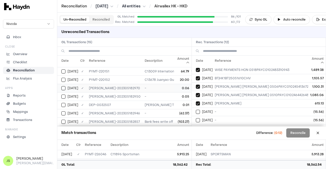
click at [64, 86] on button "Select GL transaction 8251373" at bounding box center [63, 88] width 4 height 4
click at [62, 92] on td "May 16" at bounding box center [67, 96] width 21 height 8
click at [61, 103] on button "Select GL transaction 8251358" at bounding box center [63, 105] width 4 height 4
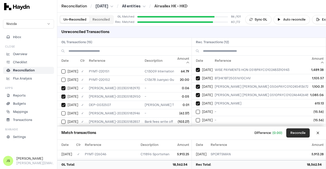
click at [295, 132] on button "Reconcile" at bounding box center [297, 133] width 23 height 9
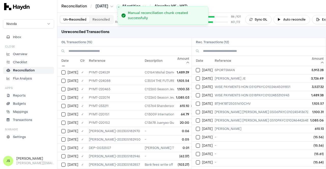
scroll to position [0, 0]
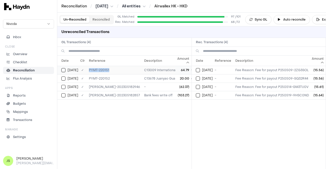
drag, startPoint x: 108, startPoint y: 70, endPoint x: 84, endPoint y: 69, distance: 24.2
click at [84, 69] on tr "May 5 ✓ PYMT-220151 C13009 International Gem Gems Co., Ltd. - Bank fees write o…" at bounding box center [162, 70] width 210 height 8
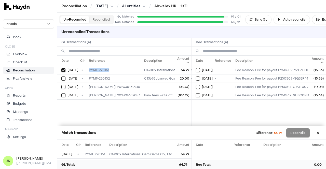
copy tr "✓ PYMT-220151"
drag, startPoint x: 99, startPoint y: 78, endPoint x: 86, endPoint y: 77, distance: 13.3
click at [87, 77] on td "PYMT-220152" at bounding box center [114, 78] width 55 height 8
copy td "PYMT-220152"
click at [60, 94] on td "May 5" at bounding box center [67, 95] width 21 height 8
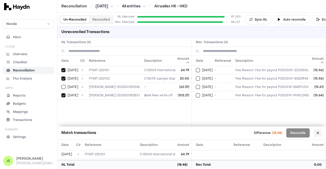
click at [319, 130] on button at bounding box center [318, 133] width 8 height 8
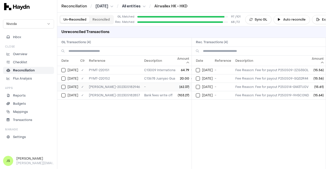
click at [65, 85] on button "Select GL transaction 8251366" at bounding box center [63, 87] width 4 height 4
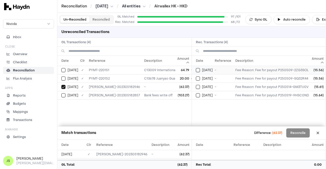
click at [200, 71] on div "May 9" at bounding box center [204, 70] width 17 height 4
click at [200, 78] on div "May 9" at bounding box center [204, 79] width 17 height 4
click at [196, 86] on button "Select reconciliation transaction 43274" at bounding box center [198, 87] width 4 height 4
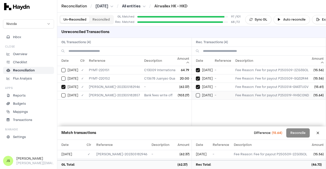
click at [196, 91] on td "May 19" at bounding box center [202, 95] width 21 height 8
click at [291, 132] on button "Reconcile" at bounding box center [297, 133] width 23 height 9
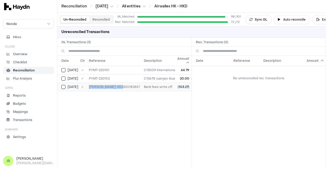
drag, startPoint x: 118, startPoint y: 88, endPoint x: 87, endPoint y: 89, distance: 31.6
click at [87, 89] on td "JE-HK-202305182857" at bounding box center [114, 87] width 55 height 8
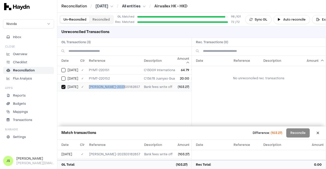
drag, startPoint x: 120, startPoint y: 88, endPoint x: 85, endPoint y: 87, distance: 35.1
click at [87, 87] on td "JE-HK-202305182857" at bounding box center [114, 87] width 55 height 8
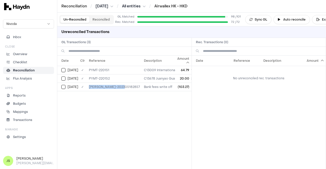
copy td "JE-HK-202305182857"
click at [65, 70] on div "May 5" at bounding box center [69, 70] width 17 height 4
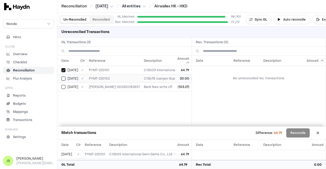
click at [65, 78] on button "Select GL transaction 8251380" at bounding box center [63, 79] width 4 height 4
click at [66, 84] on td "May 5" at bounding box center [67, 87] width 21 height 8
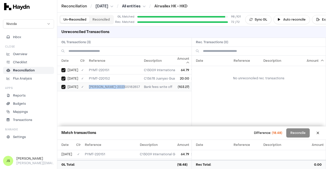
drag, startPoint x: 121, startPoint y: 87, endPoint x: 87, endPoint y: 86, distance: 34.4
click at [87, 86] on td "JE-HK-202305182857" at bounding box center [114, 87] width 55 height 8
copy td "JE-HK-202305182857"
click at [232, 90] on div "Date Reference Description Amount No unreconciled rec. transactions" at bounding box center [259, 91] width 134 height 71
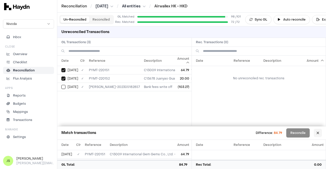
click at [320, 130] on button at bounding box center [318, 133] width 8 height 8
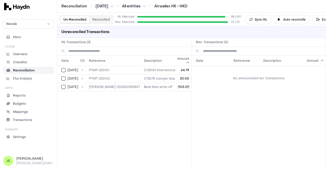
drag, startPoint x: 310, startPoint y: 108, endPoint x: 288, endPoint y: 113, distance: 22.9
click at [310, 108] on div "Date Reference Description Amount No unreconciled rec. transactions" at bounding box center [259, 113] width 134 height 114
click at [27, 63] on li "Checklist" at bounding box center [28, 62] width 46 height 5
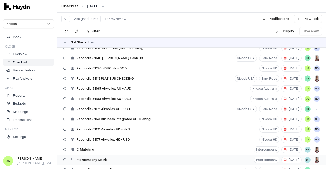
scroll to position [636, 0]
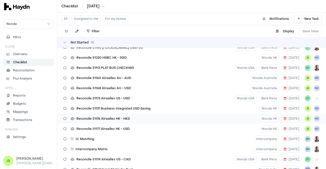
click at [119, 122] on div "Reconcile 51176 Airwallex HK - HKD" at bounding box center [96, 119] width 71 height 10
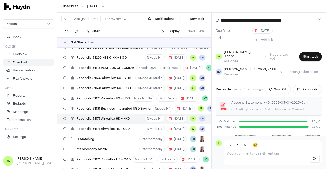
click at [95, 7] on html "Checklist / May 2025 Nivoda Inbox Close Overview Checklist Reconciliation Flux …" at bounding box center [163, 84] width 326 height 169
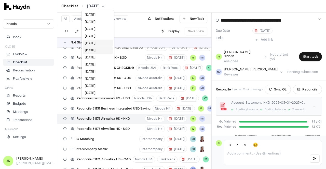
click at [87, 45] on div "[DATE]" at bounding box center [98, 43] width 30 height 7
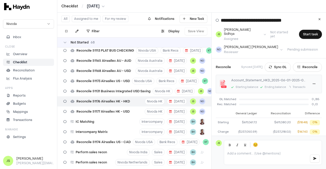
scroll to position [1, 0]
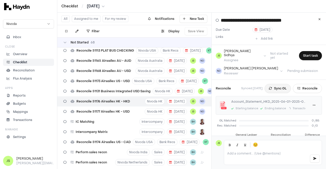
click at [271, 86] on button "Sync GL" at bounding box center [277, 88] width 26 height 9
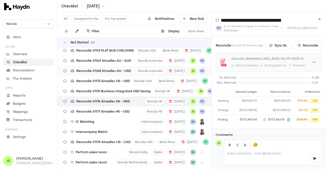
scroll to position [52, 0]
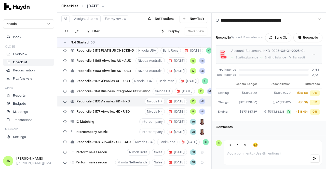
click at [101, 8] on html "Checklist / [DATE] Nivoda Inbox Close Overview Checklist Reconciliation Flux An…" at bounding box center [163, 84] width 326 height 169
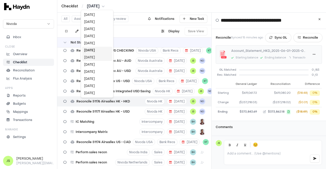
click at [96, 55] on div "[DATE]" at bounding box center [97, 57] width 30 height 7
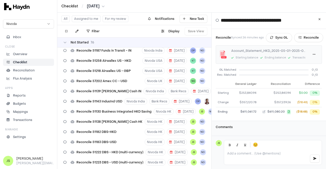
scroll to position [654, 0]
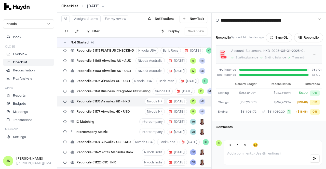
click at [279, 33] on button "Sync GL" at bounding box center [279, 37] width 26 height 9
click at [313, 37] on button "Reconcile" at bounding box center [318, 37] width 29 height 9
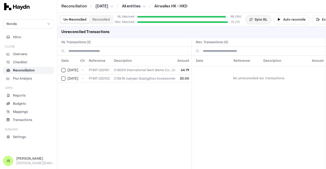
click at [251, 23] on button "Sync GL" at bounding box center [258, 19] width 26 height 9
click at [263, 17] on button "Sync GL" at bounding box center [258, 19] width 26 height 9
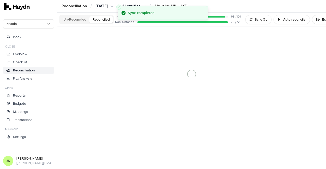
click at [100, 19] on button "Reconciled" at bounding box center [100, 19] width 23 height 7
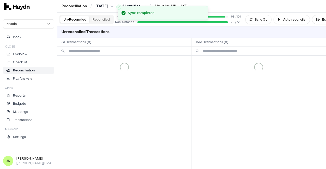
click at [81, 21] on button "Un-Reconciled" at bounding box center [74, 19] width 29 height 7
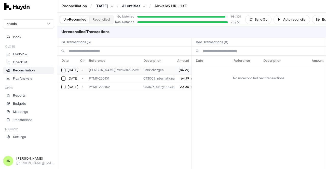
click at [61, 71] on button "Select GL transaction 144330161" at bounding box center [63, 70] width 4 height 4
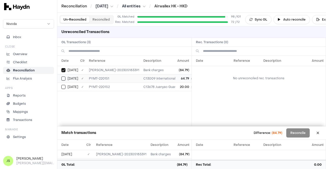
click at [59, 78] on td "May 5" at bounding box center [67, 78] width 21 height 8
click at [61, 86] on button "Select GL transaction 8251380" at bounding box center [63, 87] width 4 height 4
click at [319, 131] on button at bounding box center [318, 133] width 8 height 8
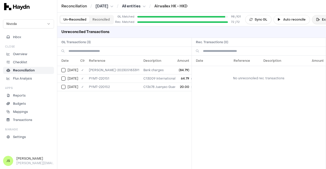
click at [319, 19] on button "Export" at bounding box center [324, 19] width 25 height 9
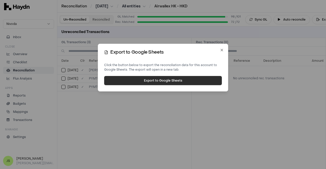
click at [165, 81] on button "Export to Google Sheets" at bounding box center [163, 80] width 118 height 9
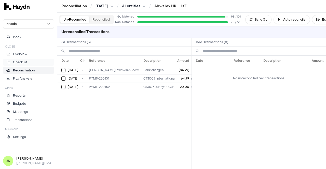
click at [22, 64] on p "Checklist" at bounding box center [20, 62] width 14 height 5
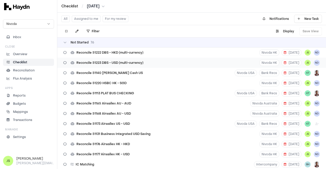
scroll to position [662, 0]
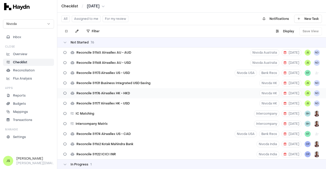
click at [136, 92] on div "Reconcile 51176 Airwallex HK - HKD Nivoda HK 20 Jun JS ND" at bounding box center [191, 93] width 269 height 10
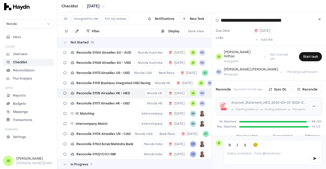
click at [96, 5] on html "Checklist / May 2025 Nivoda Inbox Close Overview Checklist Reconciliation Flux …" at bounding box center [163, 84] width 326 height 169
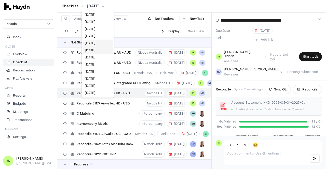
click at [94, 45] on div "[DATE]" at bounding box center [98, 43] width 30 height 7
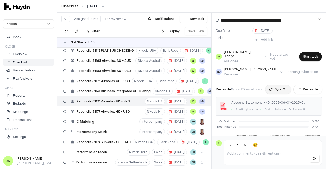
click at [280, 86] on button "Sync GL" at bounding box center [278, 89] width 26 height 9
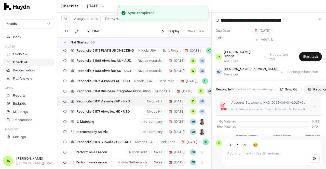
click at [313, 87] on button "Reconcile" at bounding box center [318, 89] width 29 height 9
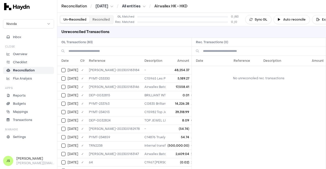
click at [101, 17] on button "Reconciled" at bounding box center [100, 19] width 23 height 7
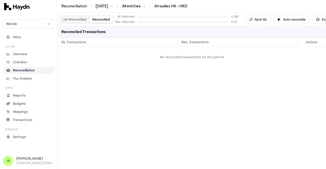
click at [82, 18] on button "Un-Reconciled" at bounding box center [74, 19] width 29 height 7
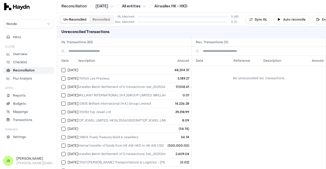
scroll to position [0, 245]
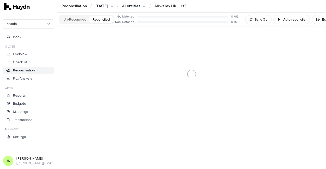
click at [96, 18] on button "Reconciled" at bounding box center [100, 19] width 23 height 7
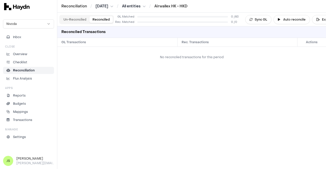
click at [82, 19] on button "Un-Reconciled" at bounding box center [74, 19] width 29 height 7
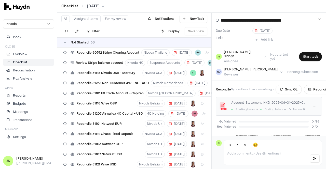
click at [97, 7] on html "Checklist / [DATE] Nivoda Inbox Close Overview Checklist Reconciliation Flux An…" at bounding box center [163, 84] width 326 height 169
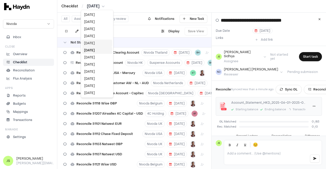
click at [94, 40] on div "[DATE]" at bounding box center [97, 43] width 30 height 7
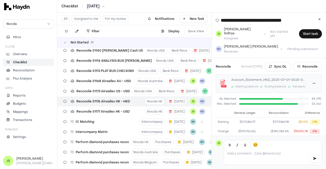
scroll to position [2, 0]
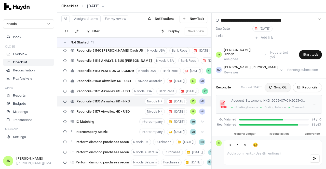
click at [276, 83] on button "Sync GL" at bounding box center [277, 87] width 26 height 9
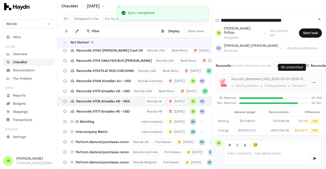
scroll to position [1, 0]
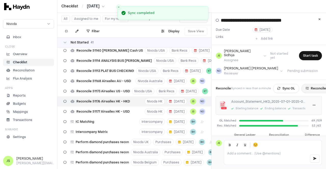
click at [312, 84] on button "Reconcile" at bounding box center [315, 88] width 29 height 9
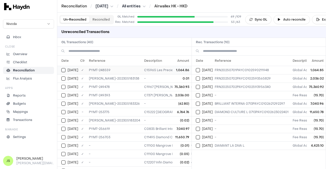
click at [61, 72] on div "[DATE]" at bounding box center [69, 70] width 17 height 4
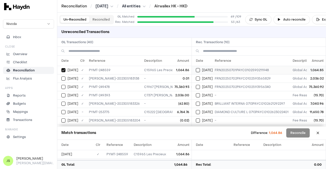
click at [196, 69] on button "Select reconciliation transaction 43317" at bounding box center [198, 70] width 4 height 4
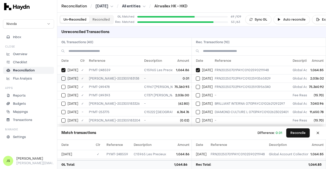
click at [63, 79] on button "Select GL transaction 7919580" at bounding box center [63, 79] width 4 height 4
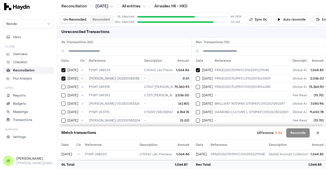
click at [64, 79] on button "Select GL transaction 7919580" at bounding box center [63, 79] width 4 height 4
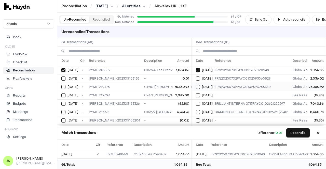
click at [199, 87] on button "Select reconciliation transaction 43319" at bounding box center [198, 87] width 4 height 4
click at [65, 88] on button "Select GL transaction 7919602" at bounding box center [63, 87] width 4 height 4
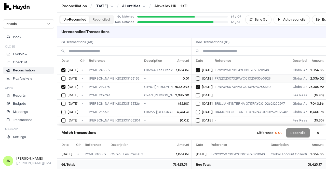
click at [197, 77] on button "Select reconciliation transaction 43318" at bounding box center [198, 79] width 4 height 4
click at [64, 95] on button "Select GL transaction 7919601" at bounding box center [63, 95] width 4 height 4
click at [299, 133] on button "Reconcile" at bounding box center [297, 133] width 23 height 9
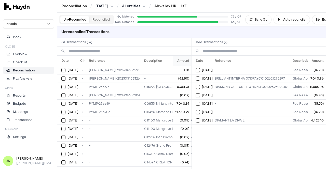
click at [181, 57] on th "Amount" at bounding box center [182, 61] width 18 height 10
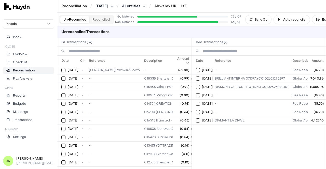
click at [180, 58] on th "Amount" at bounding box center [182, 61] width 18 height 10
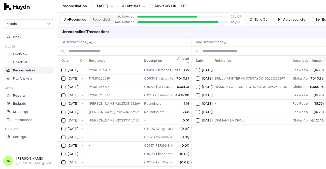
click at [315, 62] on th "Amount" at bounding box center [316, 61] width 18 height 10
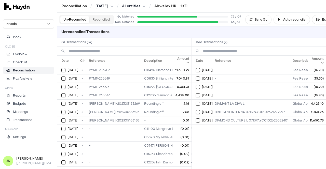
click at [315, 62] on th "Amount" at bounding box center [316, 61] width 18 height 10
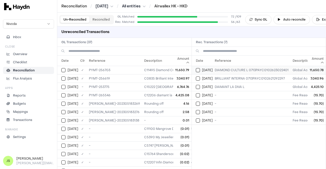
click at [199, 69] on button "Select reconciliation transaction 43338" at bounding box center [198, 70] width 4 height 4
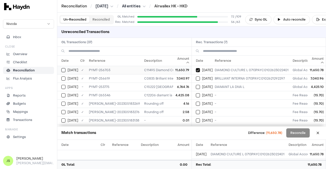
click at [60, 66] on td "[DATE]" at bounding box center [67, 70] width 21 height 8
click at [197, 79] on button "Select reconciliation transaction 43337" at bounding box center [198, 79] width 4 height 4
click at [63, 77] on button "Select GL transaction 7919612" at bounding box center [63, 79] width 4 height 4
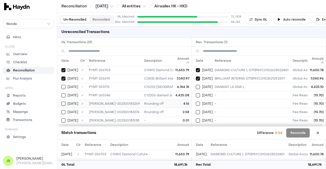
drag, startPoint x: 198, startPoint y: 87, endPoint x: 138, endPoint y: 107, distance: 62.4
click at [198, 87] on button "Select reconciliation transaction 43373" at bounding box center [198, 87] width 4 height 4
click at [65, 96] on button "Select GL transaction 7919637" at bounding box center [63, 95] width 4 height 4
click at [303, 131] on button "Reconcile" at bounding box center [297, 133] width 23 height 9
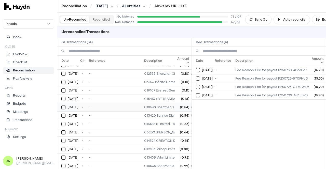
scroll to position [187, 0]
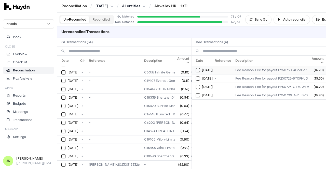
click at [194, 71] on td "[DATE]" at bounding box center [202, 70] width 21 height 8
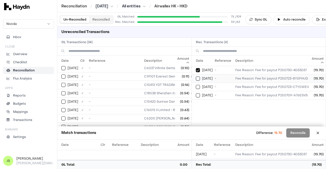
click at [197, 79] on button "Select reconciliation transaction 43362" at bounding box center [198, 79] width 4 height 4
click at [198, 89] on td "[DATE]" at bounding box center [202, 87] width 21 height 8
click at [198, 97] on td "[DATE]" at bounding box center [202, 95] width 21 height 8
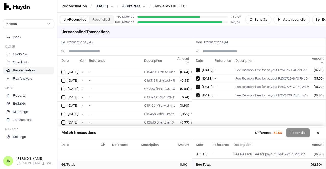
scroll to position [229, 0]
click at [66, 120] on div "[DATE]" at bounding box center [69, 122] width 17 height 4
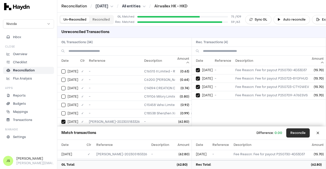
click at [298, 130] on button "Reconcile" at bounding box center [297, 133] width 23 height 9
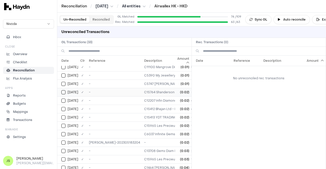
scroll to position [0, 0]
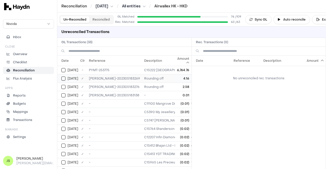
click at [62, 78] on button "Select GL transaction 7919597" at bounding box center [63, 79] width 4 height 4
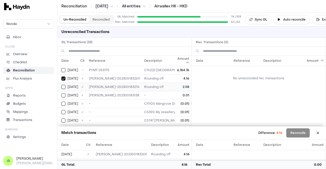
click at [64, 86] on button "Select GL transaction 7919598" at bounding box center [63, 87] width 4 height 4
click at [62, 97] on td "[DATE]" at bounding box center [67, 95] width 21 height 8
click at [64, 102] on button "Select GL transaction 7919555" at bounding box center [63, 104] width 4 height 4
click at [65, 113] on button "Select GL transaction 7919553" at bounding box center [63, 112] width 4 height 4
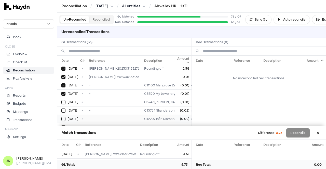
scroll to position [25, 0]
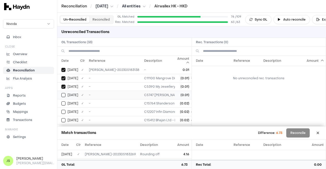
click at [65, 96] on div "[DATE]" at bounding box center [69, 95] width 17 height 4
click at [63, 104] on button "Select GL transaction 7919567" at bounding box center [63, 104] width 4 height 4
click at [63, 110] on button "Select GL transaction 7919545" at bounding box center [63, 112] width 4 height 4
click at [64, 93] on button "Select GL transaction 7919547" at bounding box center [63, 95] width 4 height 4
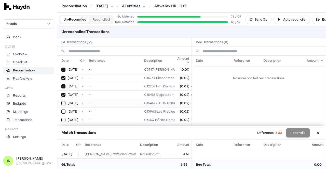
click at [64, 103] on button "Select GL transaction 7919557" at bounding box center [63, 103] width 4 height 4
click at [63, 110] on button "Select GL transaction 7919552" at bounding box center [63, 112] width 4 height 4
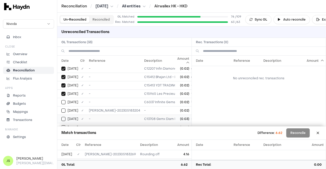
scroll to position [76, 0]
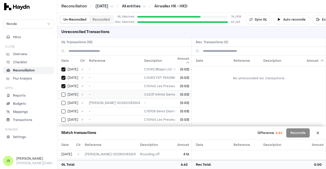
click at [61, 93] on button "Select GL transaction 7919556" at bounding box center [63, 95] width 4 height 4
click at [62, 101] on button "Select GL transaction 7919583" at bounding box center [63, 103] width 4 height 4
click at [64, 109] on button "Select GL transaction 7919562" at bounding box center [63, 111] width 4 height 4
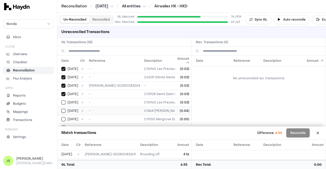
scroll to position [102, 0]
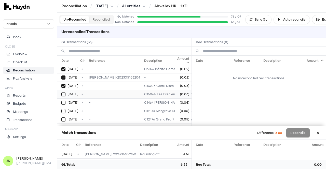
click at [64, 96] on td "[DATE]" at bounding box center [67, 94] width 21 height 8
click at [63, 103] on button "Select GL transaction 7919559" at bounding box center [63, 103] width 4 height 4
click at [63, 110] on button "Select GL transaction 7919561" at bounding box center [63, 111] width 4 height 4
click at [63, 93] on button "Select GL transaction 7919549" at bounding box center [63, 94] width 4 height 4
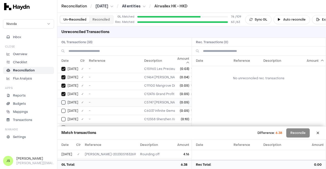
drag, startPoint x: 63, startPoint y: 104, endPoint x: 63, endPoint y: 108, distance: 4.3
click at [63, 104] on td "[DATE]" at bounding box center [67, 102] width 21 height 8
click at [63, 109] on button "Select GL transaction 7919551" at bounding box center [63, 111] width 4 height 4
click at [64, 93] on button "Select GL transaction 7919566" at bounding box center [63, 94] width 4 height 4
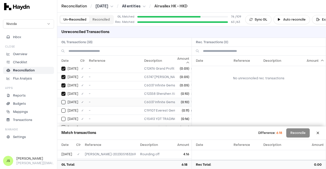
click at [64, 101] on button "Select GL transaction 7919548" at bounding box center [63, 102] width 4 height 4
click at [64, 109] on button "Select GL transaction 7919570" at bounding box center [63, 111] width 4 height 4
click at [64, 92] on button "Select GL transaction 7919563" at bounding box center [63, 94] width 4 height 4
click at [62, 101] on button "Select GL transaction 7919568" at bounding box center [63, 102] width 4 height 4
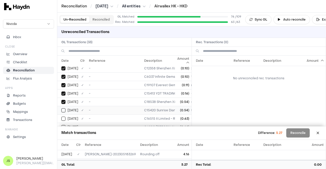
click at [61, 108] on button "Select GL transaction 7919550" at bounding box center [63, 110] width 4 height 4
click at [64, 91] on button "Select GL transaction 7919544" at bounding box center [63, 93] width 4 height 4
click at [65, 100] on button "Select GL transaction 7919558" at bounding box center [63, 102] width 4 height 4
click at [64, 106] on td "[DATE]" at bounding box center [67, 110] width 21 height 8
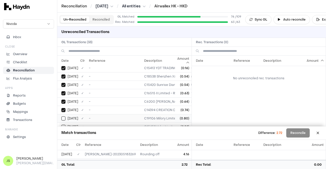
click at [64, 114] on td "[DATE]" at bounding box center [67, 118] width 21 height 8
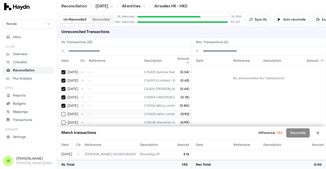
scroll to position [220, 0]
click at [63, 111] on button "Select GL transaction 7919560" at bounding box center [63, 113] width 4 height 4
click at [63, 118] on td "[DATE]" at bounding box center [67, 122] width 21 height 8
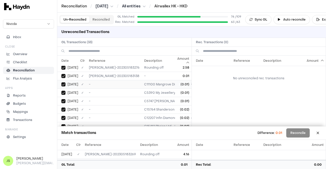
scroll to position [0, 0]
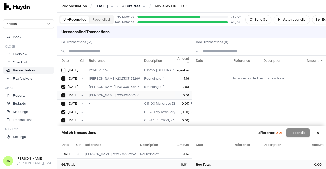
click at [63, 94] on button "Select GL transaction 7919580" at bounding box center [63, 95] width 4 height 4
click at [261, 104] on div "Date Reference Description Amount No unreconciled rec. transactions" at bounding box center [259, 91] width 134 height 71
drag, startPoint x: 112, startPoint y: 68, endPoint x: 85, endPoint y: 68, distance: 26.7
click at [87, 68] on td "PYMT-253775" at bounding box center [114, 70] width 55 height 8
copy td "PYMT-253775"
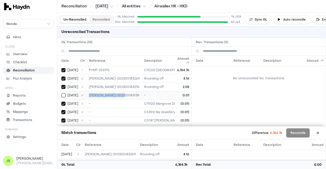
drag, startPoint x: 120, startPoint y: 94, endPoint x: 85, endPoint y: 95, distance: 35.1
click at [87, 95] on td "JE-HK-202305183138" at bounding box center [114, 95] width 55 height 8
copy td "JE-HK-202305183138"
click at [105, 24] on div "Un-Reconciled Reconciled" at bounding box center [86, 19] width 54 height 9
click at [103, 20] on button "Reconciled" at bounding box center [100, 19] width 23 height 7
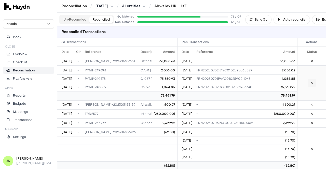
click at [310, 83] on button at bounding box center [311, 83] width 8 height 8
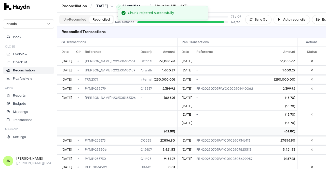
click at [76, 21] on button "Un-Reconciled" at bounding box center [74, 19] width 29 height 7
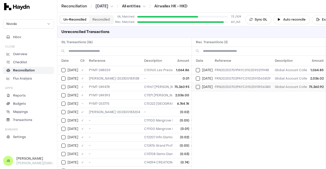
click at [196, 86] on button "Select reconciliation transaction 43319" at bounding box center [198, 87] width 4 height 4
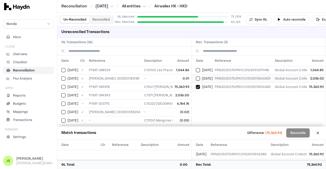
click at [195, 75] on td "[DATE]" at bounding box center [202, 78] width 21 height 8
click at [63, 86] on button "Select GL transaction 7919602" at bounding box center [63, 87] width 4 height 4
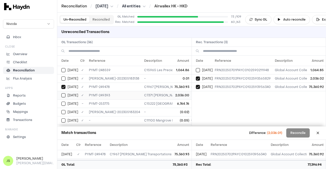
click at [63, 97] on td "[DATE]" at bounding box center [67, 95] width 21 height 8
click at [65, 77] on button "Select GL transaction 7919580" at bounding box center [63, 79] width 4 height 4
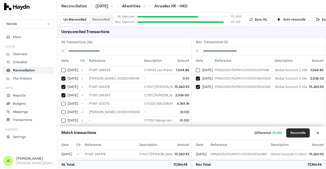
click at [294, 132] on button "Reconcile" at bounding box center [297, 133] width 23 height 9
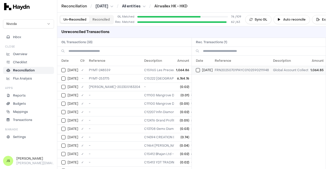
click at [194, 69] on td "[DATE]" at bounding box center [202, 70] width 21 height 8
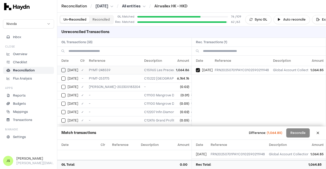
click at [61, 69] on td "[DATE]" at bounding box center [67, 70] width 21 height 8
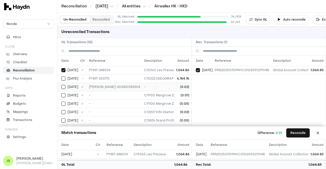
click at [62, 83] on td "[DATE]" at bounding box center [67, 87] width 21 height 8
click at [63, 95] on button "Select GL transaction 7919555" at bounding box center [63, 95] width 4 height 4
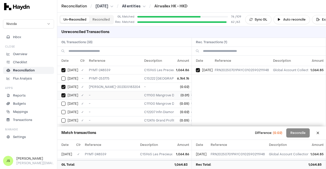
click at [63, 95] on button "Select GL transaction 7919555" at bounding box center [63, 95] width 4 height 4
click at [62, 88] on button "Select GL transaction 7919583" at bounding box center [63, 87] width 4 height 4
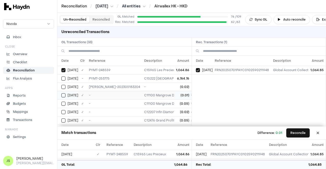
click at [62, 94] on button "Select GL transaction 7919555" at bounding box center [63, 95] width 4 height 4
click at [291, 129] on button "Reconcile" at bounding box center [297, 133] width 23 height 9
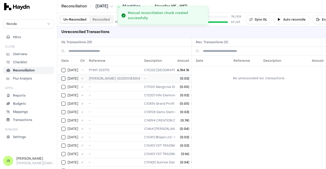
click at [64, 79] on button "Select GL transaction 7919583" at bounding box center [63, 79] width 4 height 4
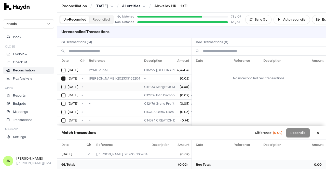
click at [63, 85] on button "Select GL transaction 7919561" at bounding box center [63, 87] width 4 height 4
click at [63, 93] on button "Select GL transaction 7919545" at bounding box center [63, 95] width 4 height 4
click at [62, 104] on button "Select GL transaction 7919549" at bounding box center [63, 104] width 4 height 4
click at [64, 113] on td "[DATE]" at bounding box center [67, 112] width 21 height 8
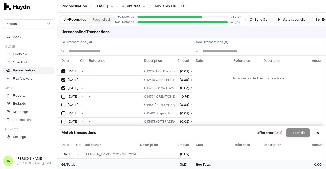
scroll to position [51, 0]
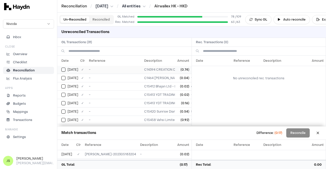
click at [65, 68] on button "Select GL transaction 7919546" at bounding box center [63, 70] width 4 height 4
click at [66, 71] on td "[DATE]" at bounding box center [67, 69] width 21 height 8
click at [62, 69] on button "Select GL transaction 7919546" at bounding box center [63, 70] width 4 height 4
click at [62, 76] on button "Select GL transaction 7919559" at bounding box center [63, 78] width 4 height 4
click at [62, 87] on button "Select GL transaction 7919547" at bounding box center [63, 87] width 4 height 4
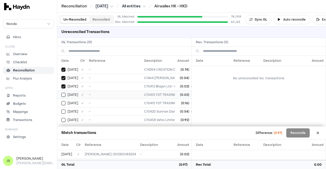
click at [61, 93] on button "Select GL transaction 7919557" at bounding box center [63, 95] width 4 height 4
click at [63, 101] on button "Select GL transaction 7919563" at bounding box center [63, 103] width 4 height 4
click at [62, 111] on td "[DATE]" at bounding box center [67, 111] width 21 height 8
click at [64, 93] on button "Select GL transaction 7919560" at bounding box center [63, 95] width 4 height 4
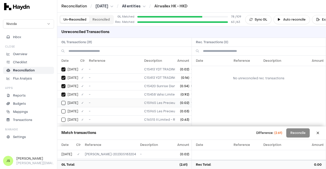
click at [61, 101] on td "[DATE]" at bounding box center [67, 103] width 21 height 8
click at [62, 107] on td "[DATE]" at bounding box center [67, 111] width 21 height 8
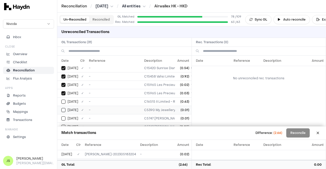
scroll to position [102, 0]
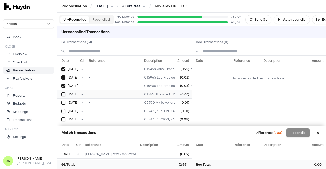
drag, startPoint x: 67, startPoint y: 91, endPoint x: 66, endPoint y: 96, distance: 4.6
click at [67, 92] on div "[DATE]" at bounding box center [69, 94] width 17 height 4
click at [64, 101] on button "Select GL transaction 7919553" at bounding box center [63, 103] width 4 height 4
click at [64, 109] on button "Select GL transaction 7919543" at bounding box center [63, 111] width 4 height 4
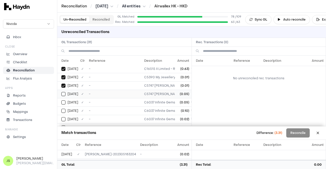
click at [64, 92] on button "Select GL transaction 7919564" at bounding box center [63, 94] width 4 height 4
click at [61, 102] on button "Select GL transaction 7919551" at bounding box center [63, 103] width 4 height 4
click at [62, 111] on div "[DATE]" at bounding box center [69, 111] width 17 height 4
click at [63, 117] on button "Select GL transaction 7919556" at bounding box center [63, 119] width 4 height 4
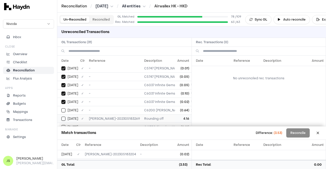
scroll to position [153, 0]
click at [61, 99] on td "[DATE]" at bounding box center [67, 102] width 21 height 8
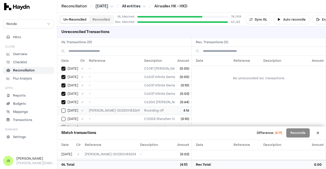
click at [64, 109] on button "Select GL transaction 7919597" at bounding box center [63, 111] width 4 height 4
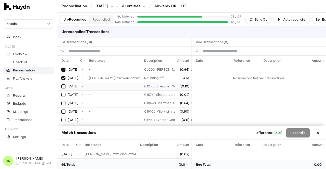
scroll to position [178, 0]
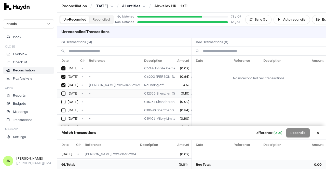
click at [64, 92] on button "Select GL transaction 7919566" at bounding box center [63, 94] width 4 height 4
click at [63, 100] on button "Select GL transaction 7919567" at bounding box center [63, 102] width 4 height 4
click at [63, 108] on button "Select GL transaction 7919568" at bounding box center [63, 110] width 4 height 4
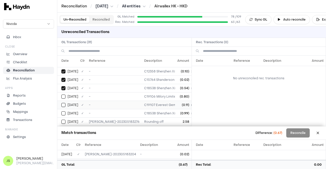
drag, startPoint x: 63, startPoint y: 90, endPoint x: 61, endPoint y: 96, distance: 6.9
click at [63, 95] on button "Select GL transaction 7919569" at bounding box center [63, 97] width 4 height 4
click at [61, 103] on td "[DATE]" at bounding box center [67, 105] width 21 height 8
click at [64, 109] on td "[DATE]" at bounding box center [67, 113] width 21 height 8
click at [61, 120] on div "[DATE]" at bounding box center [69, 122] width 17 height 4
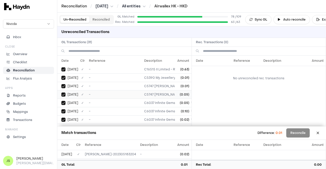
scroll to position [127, 0]
click at [155, 83] on td "C5747 Valentina Fine Jewellery Limited - Rounding off" at bounding box center [196, 85] width 108 height 8
click at [65, 85] on button "Select GL transaction 7919543" at bounding box center [63, 86] width 4 height 4
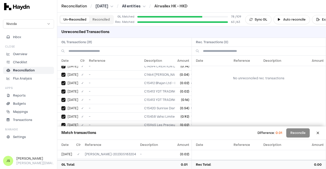
scroll to position [0, 0]
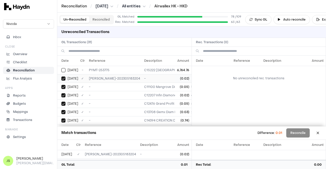
click at [63, 77] on button "Select GL transaction 7919583" at bounding box center [63, 79] width 4 height 4
click at [60, 68] on td "[DATE]" at bounding box center [67, 70] width 21 height 8
click at [319, 132] on button at bounding box center [318, 133] width 8 height 8
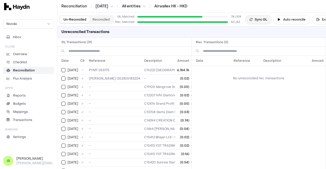
click at [256, 20] on button "Sync GL" at bounding box center [258, 19] width 26 height 9
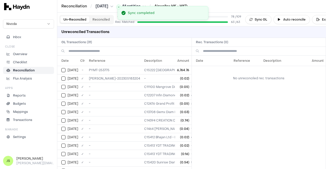
click at [37, 26] on html "Reconciliation / Jul 2025 / All entities / Airwallex HK - HKD Nivoda Inbox Clos…" at bounding box center [163, 84] width 326 height 169
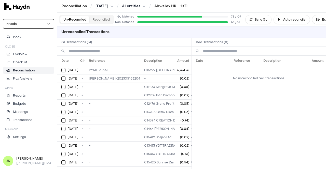
click at [288, 109] on html "Reconciliation / Jul 2025 / All entities / Airwallex HK - HKD Nivoda Inbox Clos…" at bounding box center [163, 84] width 326 height 169
click at [112, 6] on html "Reconciliation / Jul 2025 / All entities / Airwallex HK - HKD Nivoda Inbox Clos…" at bounding box center [163, 84] width 326 height 169
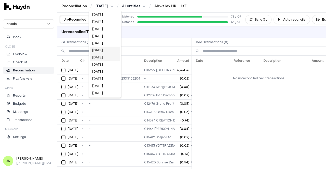
click at [104, 57] on div "[DATE]" at bounding box center [105, 57] width 30 height 7
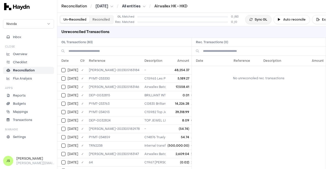
click at [259, 19] on button "Sync GL" at bounding box center [258, 19] width 26 height 9
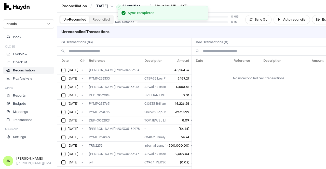
drag, startPoint x: 291, startPoint y: 124, endPoint x: 273, endPoint y: 108, distance: 23.4
click at [288, 123] on div "Date Reference Description Amount No unreconciled rec. transactions" at bounding box center [259, 113] width 134 height 114
click at [30, 62] on li "Checklist" at bounding box center [28, 62] width 46 height 5
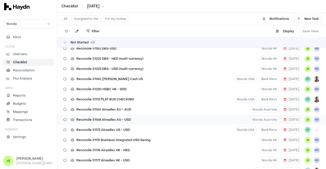
scroll to position [484, 0]
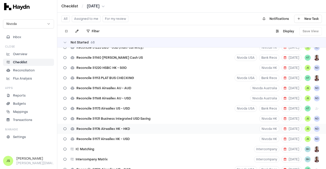
click at [130, 127] on div "Reconcile 51176 Airwallex HK - HKD" at bounding box center [96, 129] width 71 height 10
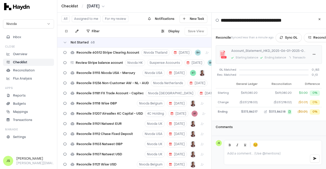
scroll to position [52, 0]
click at [311, 51] on html "Checklist / [DATE] Nivoda Inbox Close Overview Checklist Reconciliation Flux An…" at bounding box center [163, 84] width 326 height 169
click at [300, 68] on div "Reprocess" at bounding box center [298, 67] width 30 height 7
click at [308, 49] on html "Checklist / [DATE] Nivoda Inbox Close Overview Checklist Reconciliation Flux An…" at bounding box center [163, 84] width 326 height 169
click at [288, 75] on div "Delete" at bounding box center [298, 74] width 30 height 7
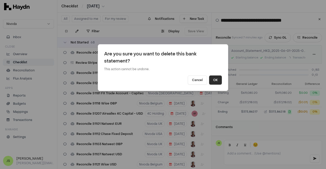
click at [219, 77] on button "OK" at bounding box center [215, 80] width 13 height 9
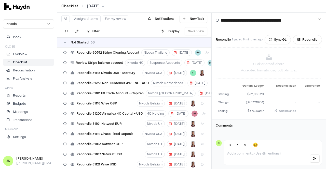
scroll to position [49, 0]
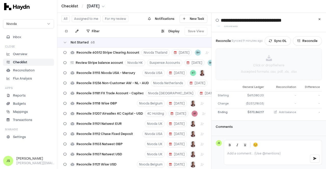
click at [266, 55] on icon at bounding box center [269, 58] width 6 height 6
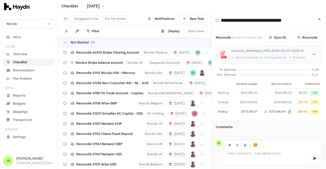
click at [91, 6] on html "Checklist / [DATE] Nivoda Inbox Close Overview Checklist Reconciliation Flux An…" at bounding box center [163, 84] width 326 height 169
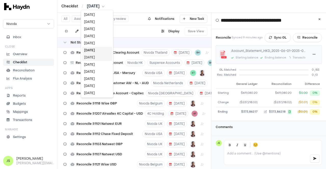
click at [93, 55] on div "[DATE]" at bounding box center [97, 57] width 30 height 7
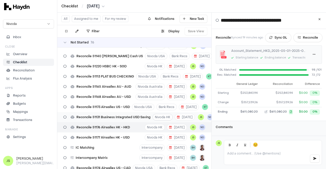
scroll to position [603, 0]
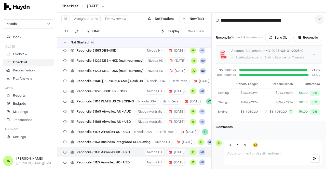
click at [318, 20] on button at bounding box center [319, 19] width 9 height 9
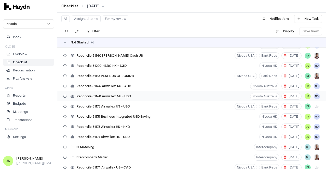
scroll to position [654, 0]
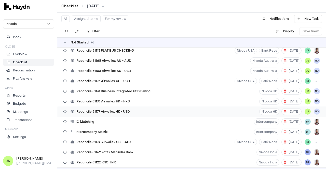
click at [124, 112] on span "Reconcile 51177 Airwallex HK - USD" at bounding box center [102, 112] width 53 height 4
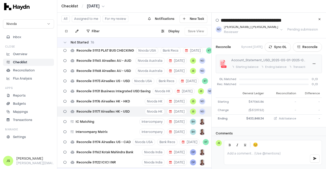
scroll to position [49, 0]
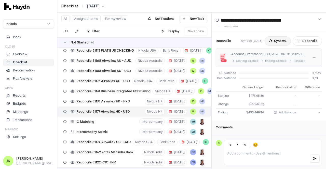
click at [270, 36] on button "Sync GL" at bounding box center [277, 40] width 26 height 9
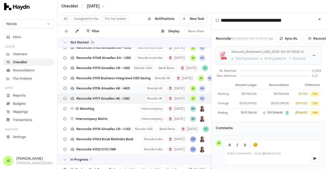
scroll to position [628, 0]
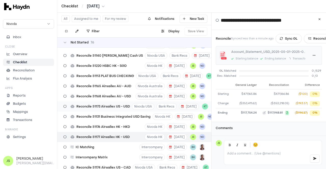
click at [105, 106] on span "Reconcile 51173 Airwallex US - USD" at bounding box center [102, 107] width 53 height 4
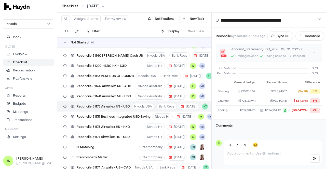
type input "**********"
click at [303, 32] on button "Reconcile" at bounding box center [309, 36] width 29 height 9
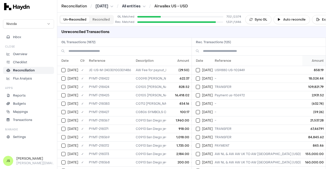
click at [315, 62] on th "Amount" at bounding box center [313, 61] width 23 height 10
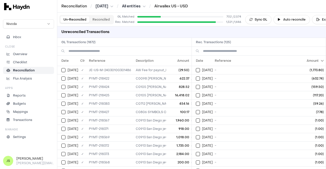
click at [315, 61] on th "Amount" at bounding box center [313, 61] width 23 height 10
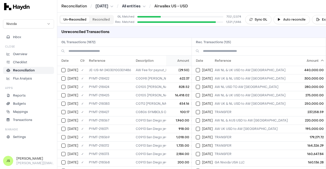
click at [174, 62] on th "Amount" at bounding box center [178, 61] width 25 height 10
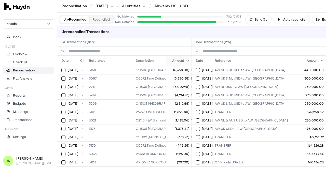
click at [177, 64] on th "Amount" at bounding box center [178, 61] width 25 height 10
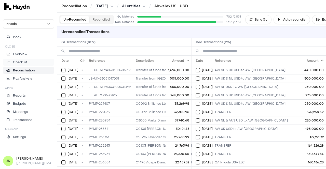
click at [26, 60] on p "Checklist" at bounding box center [20, 62] width 14 height 5
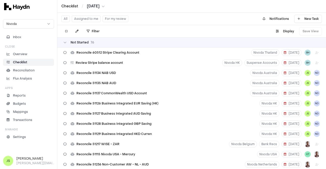
click at [101, 5] on html "Checklist / May 2025 Nivoda Inbox Close Overview Checklist Reconciliation Flux …" at bounding box center [163, 84] width 326 height 169
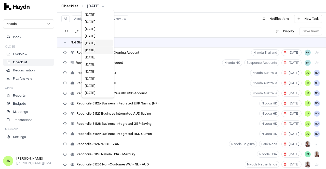
click at [99, 42] on div "[DATE]" at bounding box center [98, 43] width 30 height 7
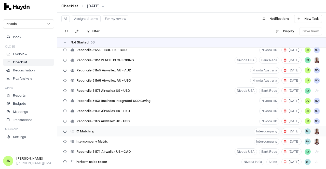
scroll to position [509, 0]
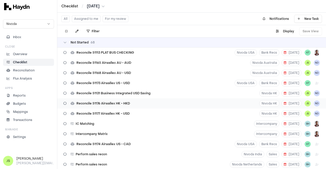
click at [137, 106] on div "Reconcile 51176 Airwallex HK - HKD Nivoda HK 21 Jul JS ND" at bounding box center [191, 104] width 269 height 10
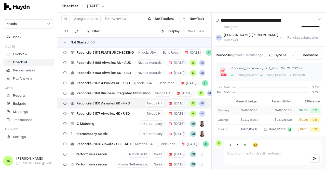
scroll to position [26, 0]
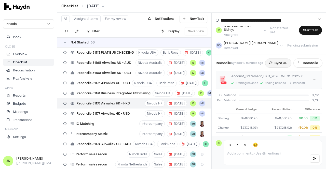
click at [277, 62] on button "Sync GL" at bounding box center [278, 63] width 26 height 9
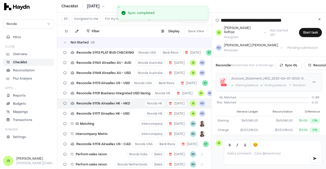
scroll to position [0, 0]
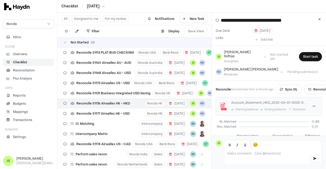
click at [101, 7] on html "Checklist / [DATE] Nivoda Inbox Close Overview Checklist Reconciliation Flux An…" at bounding box center [163, 84] width 326 height 169
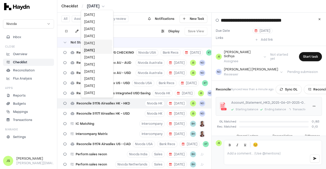
click at [94, 44] on div "[DATE]" at bounding box center [97, 43] width 30 height 7
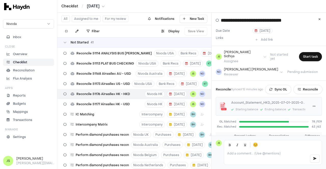
scroll to position [104, 0]
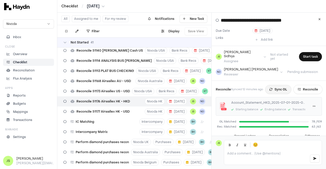
click at [287, 85] on button "Sync GL" at bounding box center [278, 89] width 26 height 9
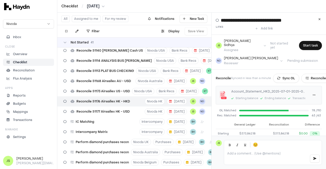
scroll to position [0, 0]
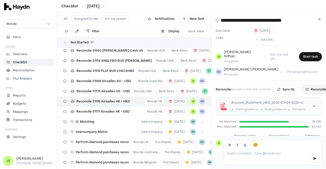
click at [312, 85] on button "Reconcile" at bounding box center [315, 89] width 29 height 9
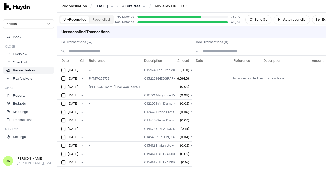
click at [103, 6] on html "Reconciliation / Jul 2025 / All entities / Airwallex HK - HKD Nivoda Inbox Clos…" at bounding box center [163, 84] width 326 height 169
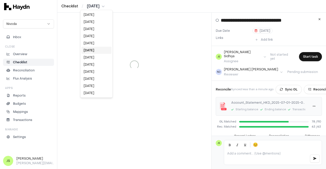
click at [100, 5] on html "**********" at bounding box center [163, 84] width 326 height 169
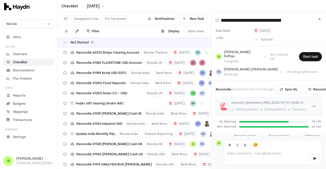
click at [94, 7] on html "Checklist / Jul 2025 Nivoda Inbox Close Overview Checklist Reconciliation Flux …" at bounding box center [163, 84] width 326 height 169
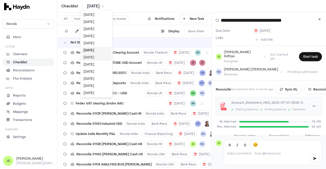
click at [94, 55] on div "[DATE]" at bounding box center [96, 57] width 30 height 7
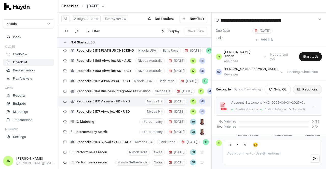
click at [305, 85] on button "Reconcile" at bounding box center [307, 89] width 29 height 9
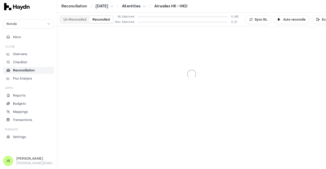
click at [98, 20] on button "Reconciled" at bounding box center [100, 19] width 23 height 7
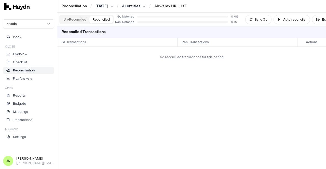
click at [82, 18] on button "Un-Reconciled" at bounding box center [74, 19] width 29 height 7
